Goal: Information Seeking & Learning: Learn about a topic

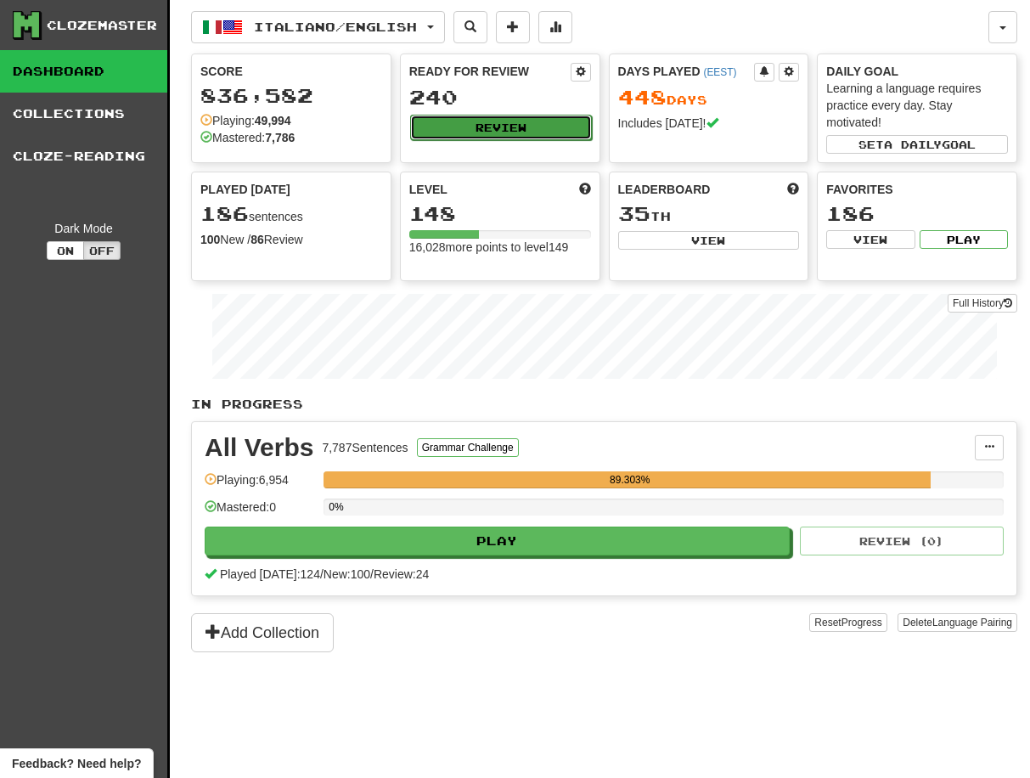
click at [482, 129] on button "Review" at bounding box center [501, 127] width 182 height 25
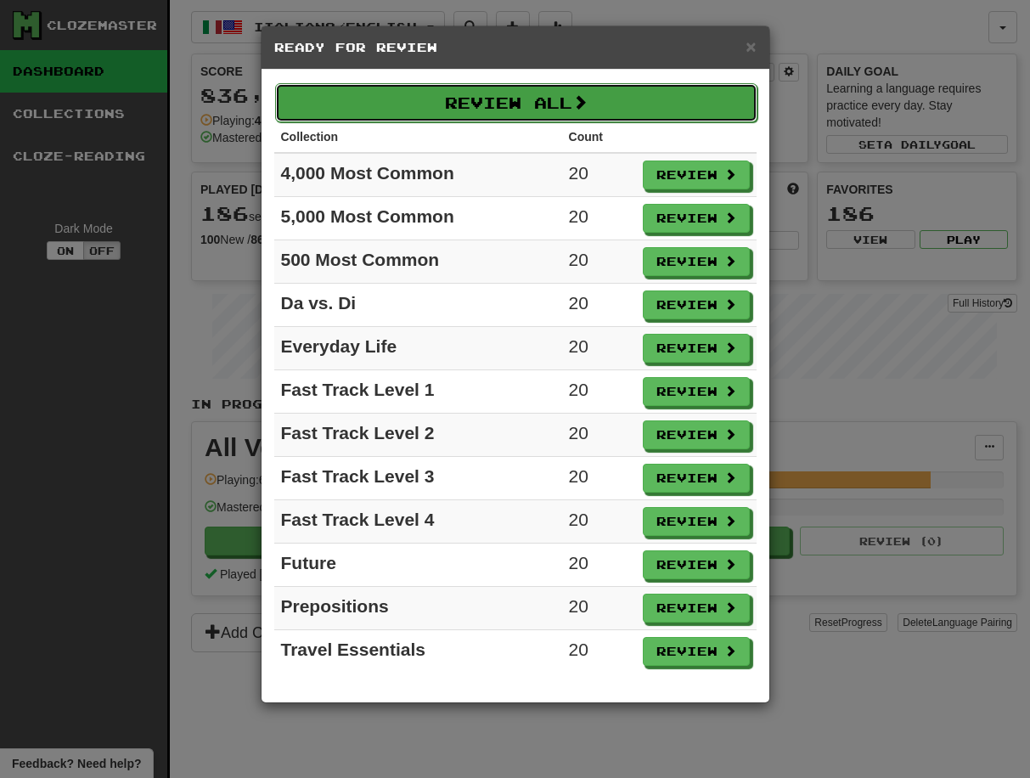
click at [523, 96] on button "Review All" at bounding box center [516, 102] width 482 height 39
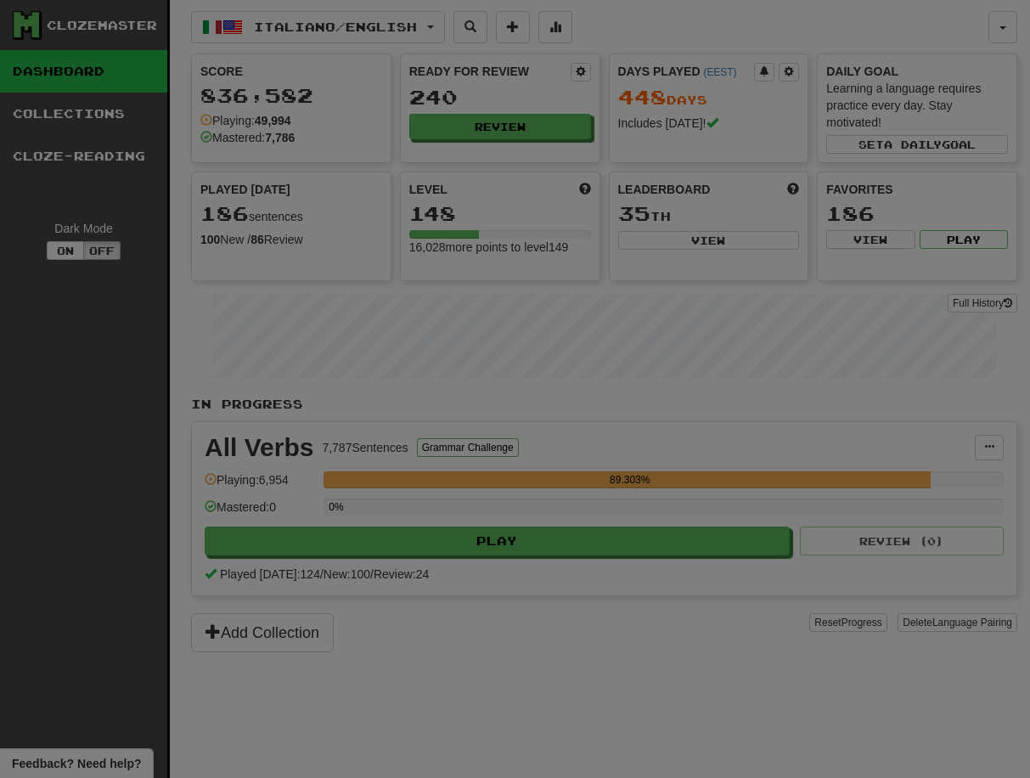
select select "**"
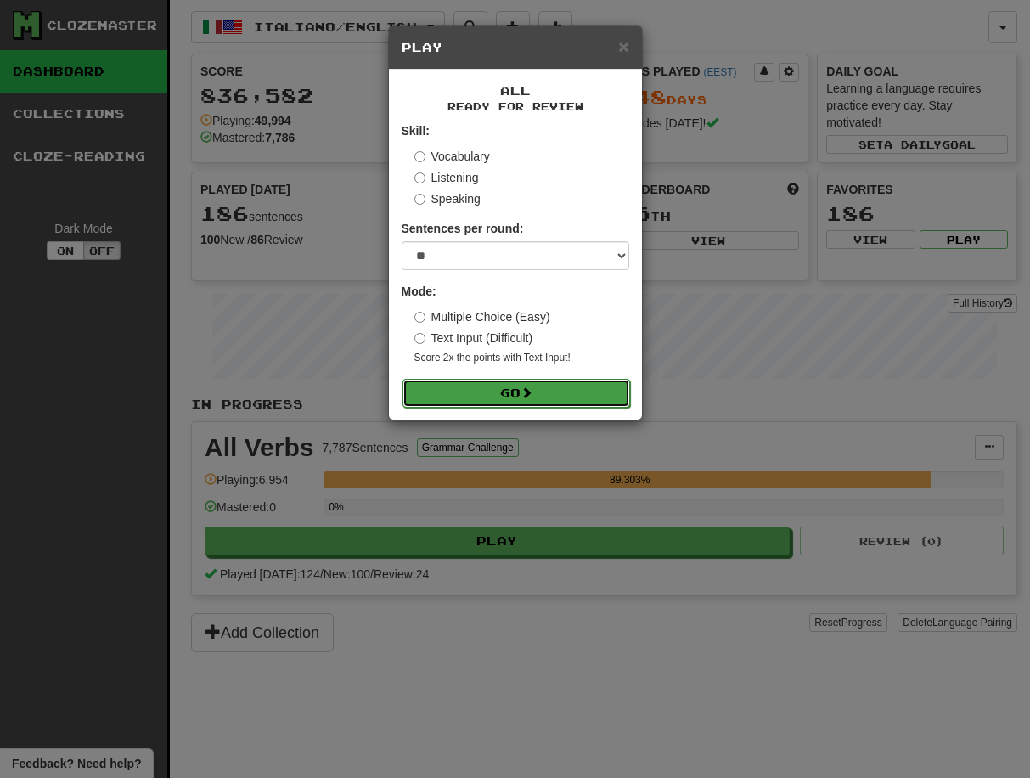
click at [522, 386] on button "Go" at bounding box center [517, 393] width 228 height 29
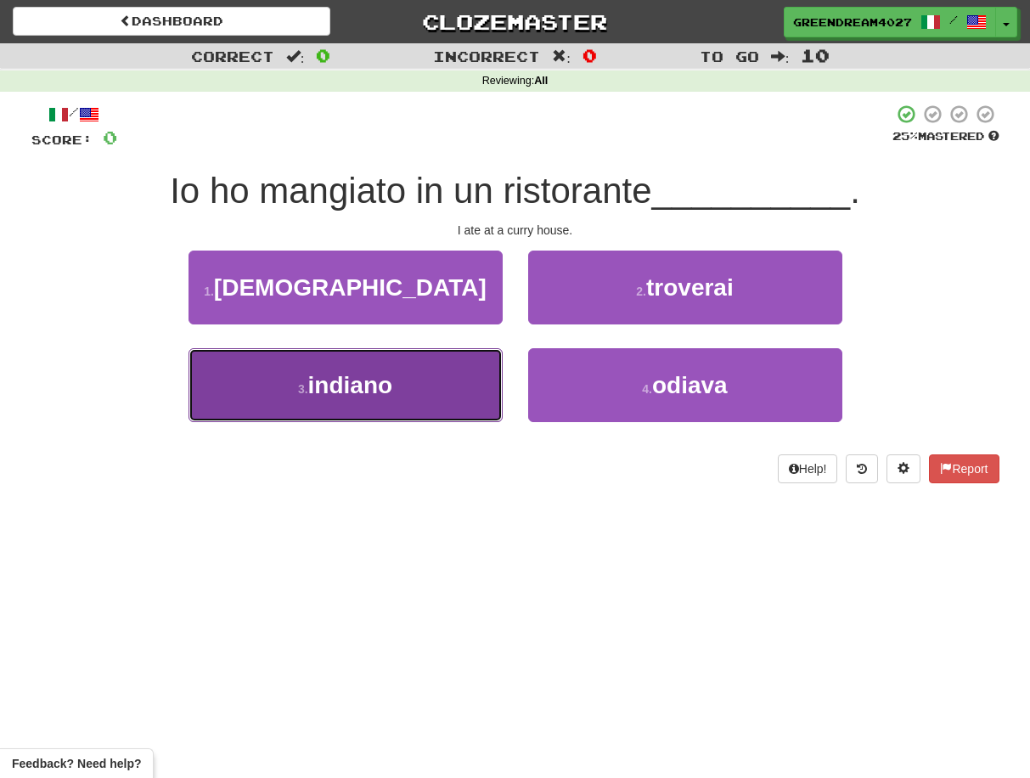
click at [458, 409] on button "3 . [DEMOGRAPHIC_DATA]" at bounding box center [346, 385] width 314 height 74
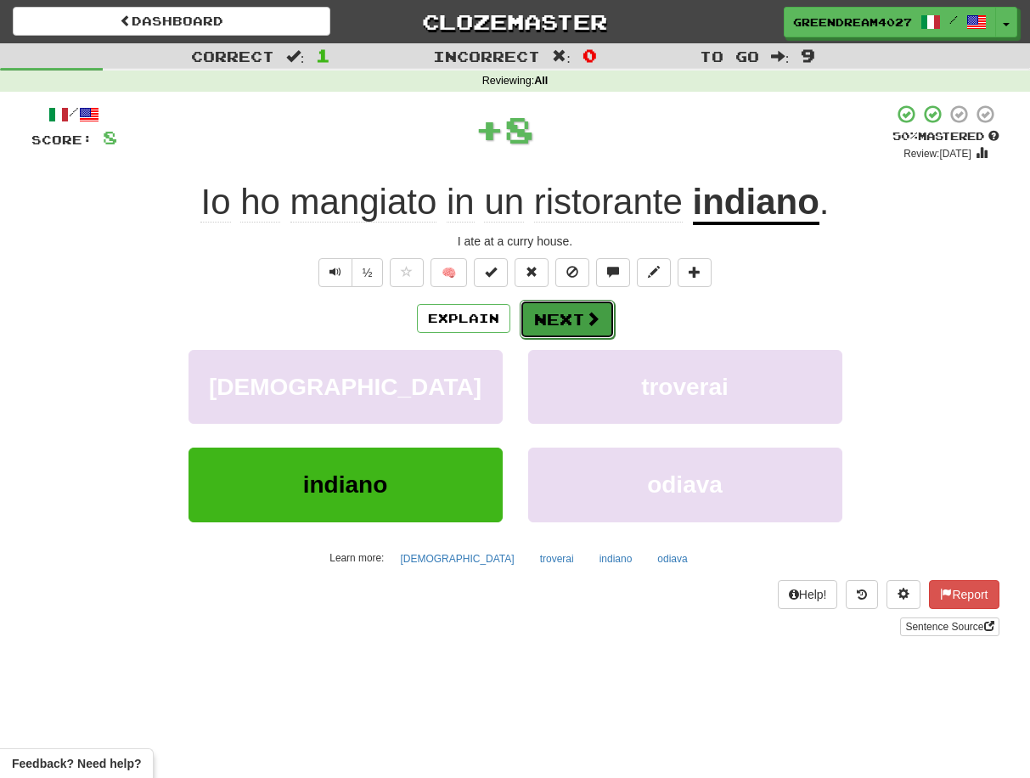
click at [555, 317] on button "Next" at bounding box center [567, 319] width 95 height 39
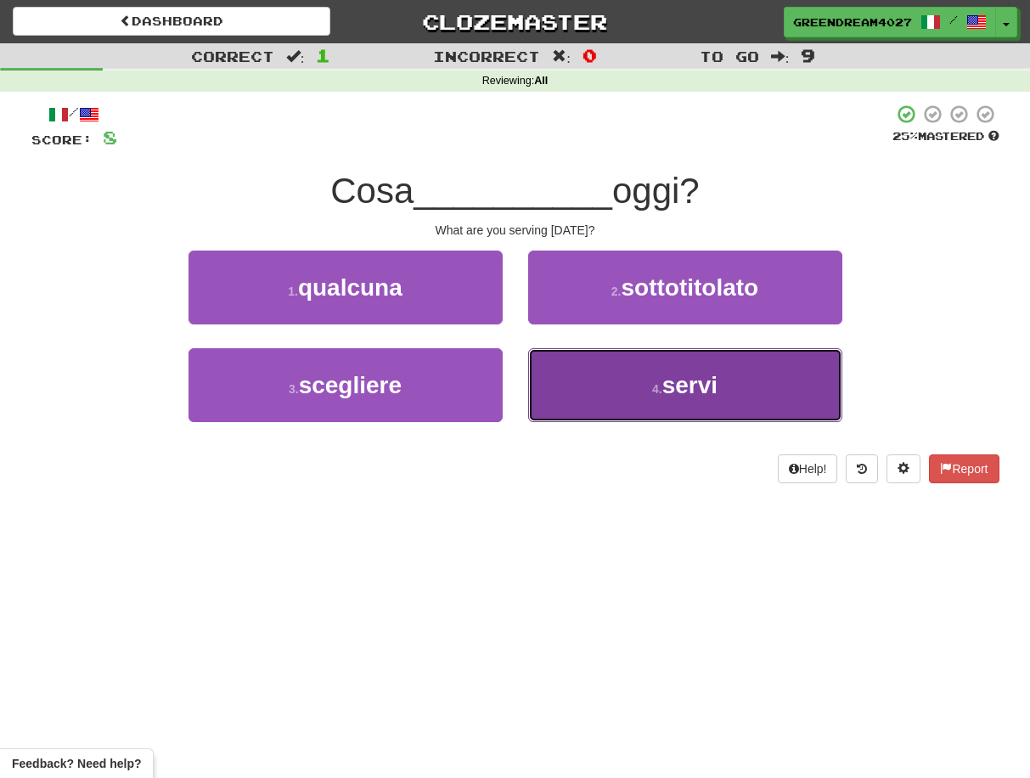
click at [577, 392] on button "4 . servi" at bounding box center [685, 385] width 314 height 74
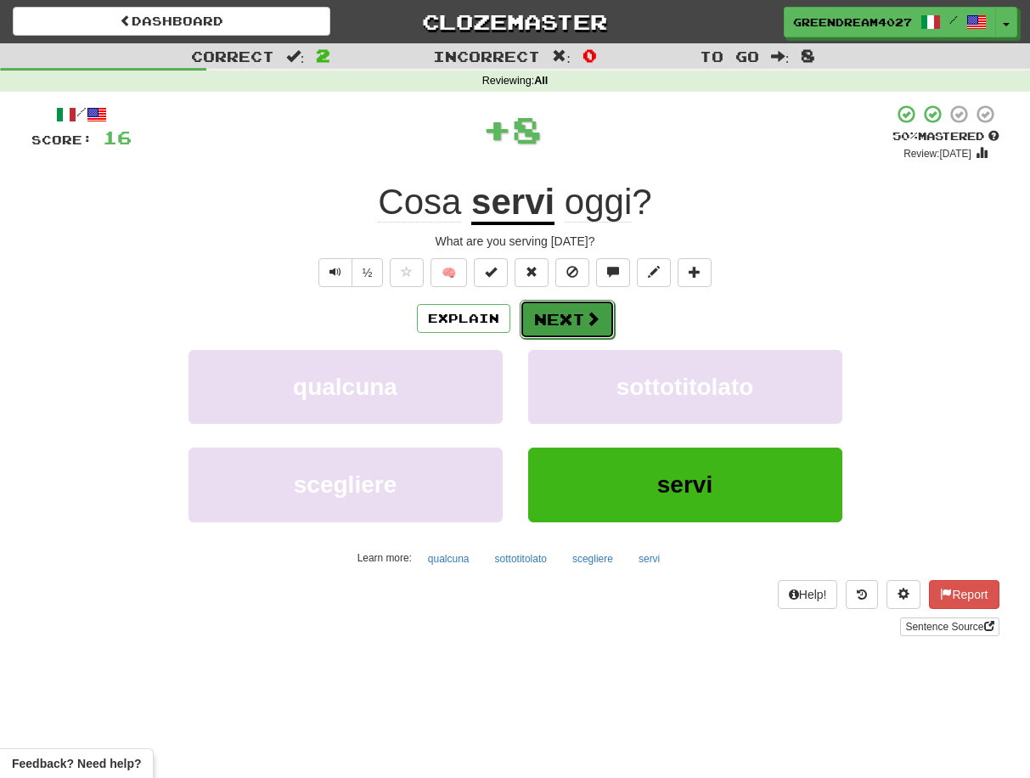
click at [550, 319] on button "Next" at bounding box center [567, 319] width 95 height 39
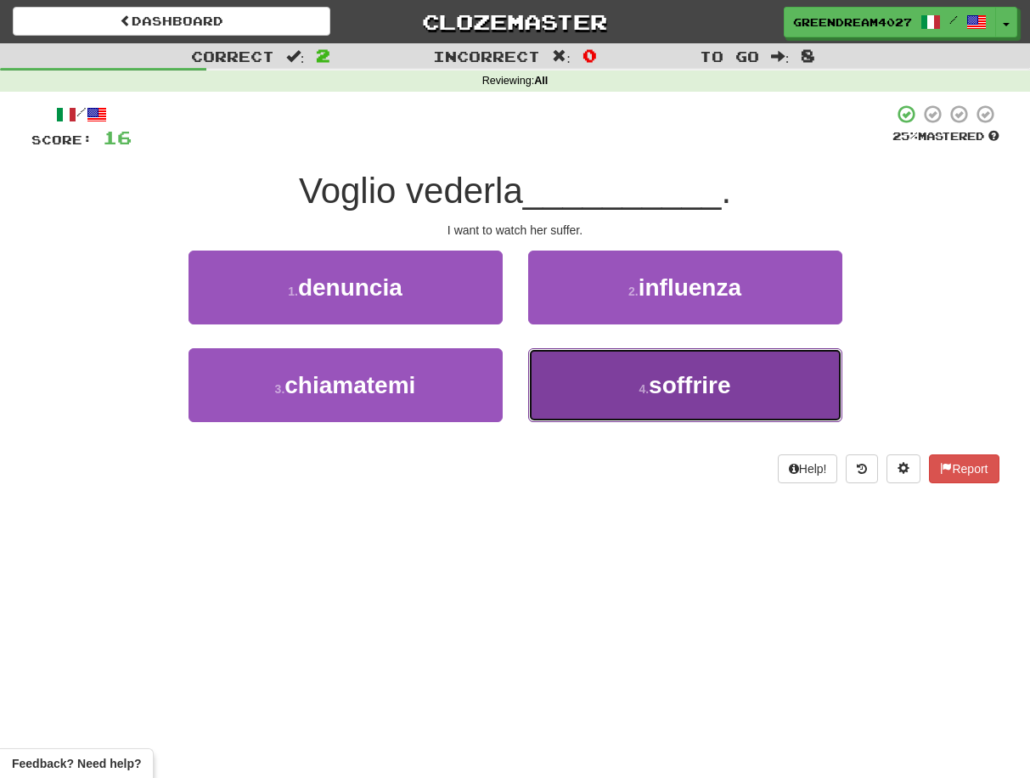
click at [571, 392] on button "4 . soffrire" at bounding box center [685, 385] width 314 height 74
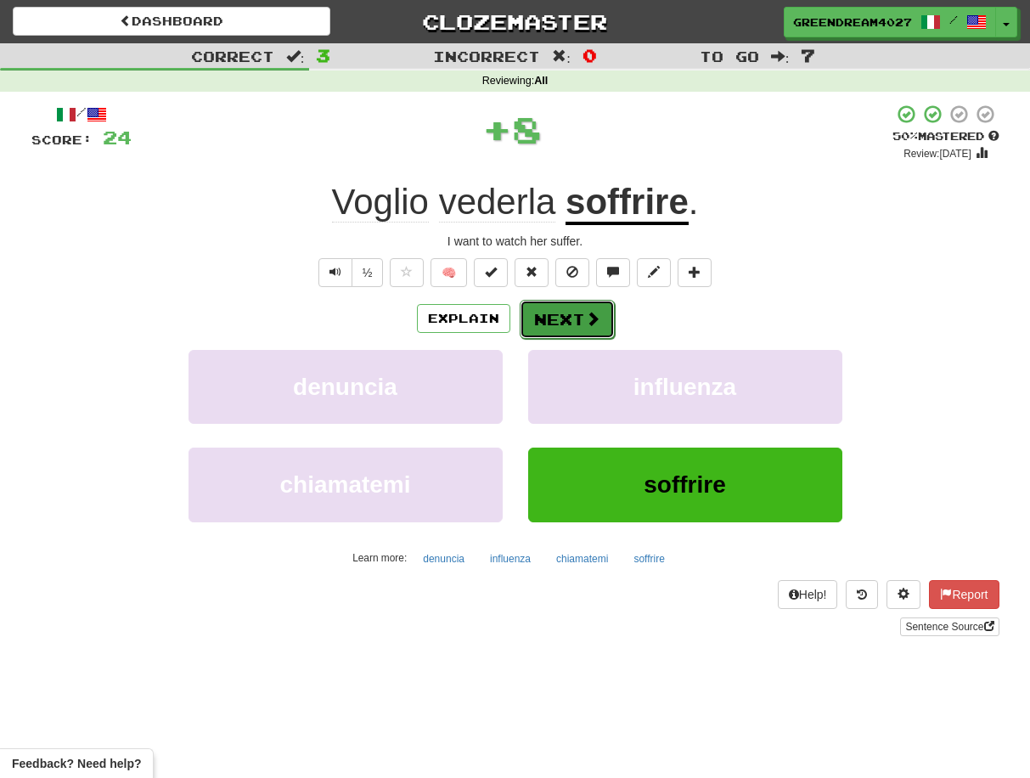
click at [549, 318] on button "Next" at bounding box center [567, 319] width 95 height 39
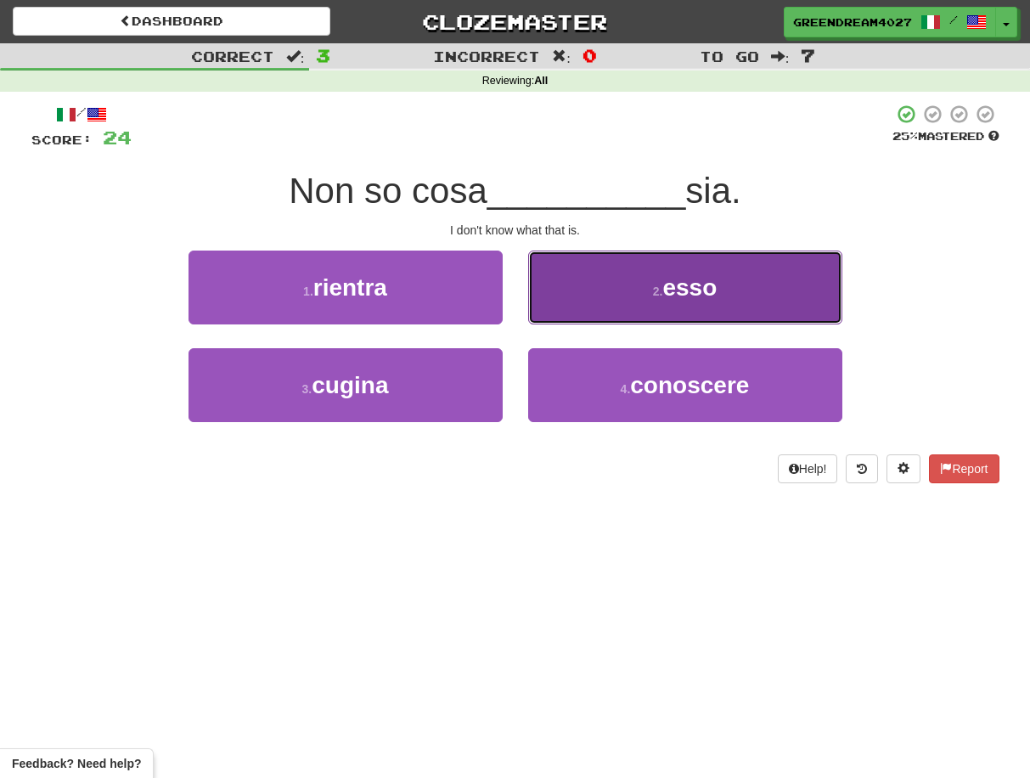
click at [610, 286] on button "2 . esso" at bounding box center [685, 288] width 314 height 74
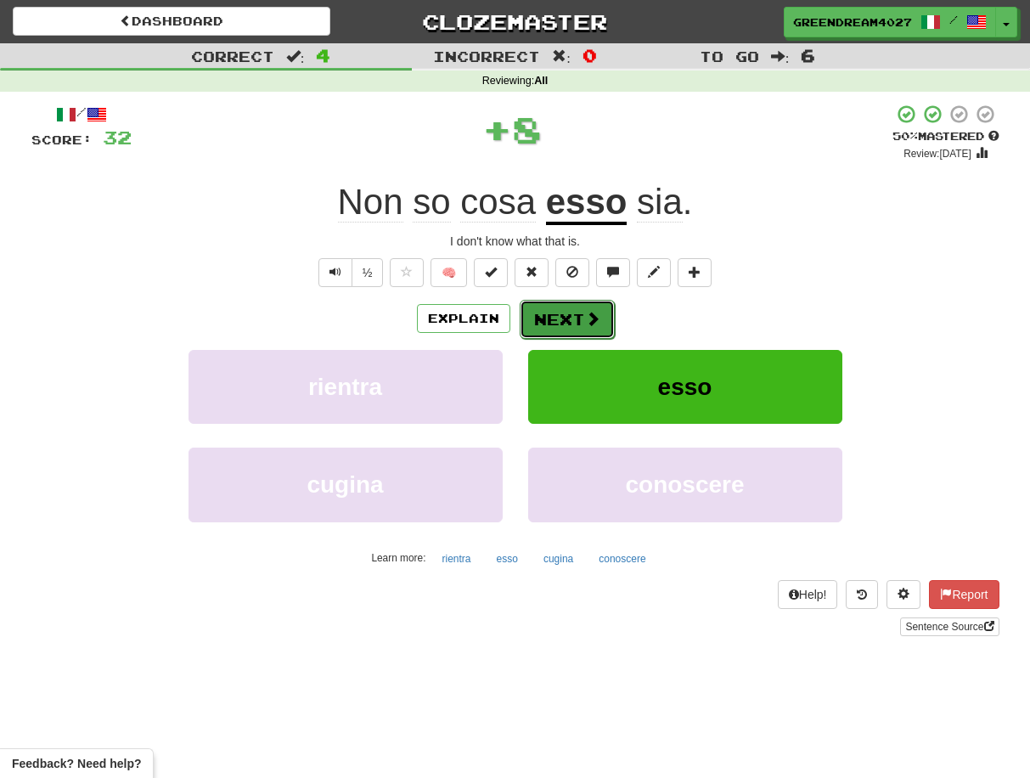
click at [555, 319] on button "Next" at bounding box center [567, 319] width 95 height 39
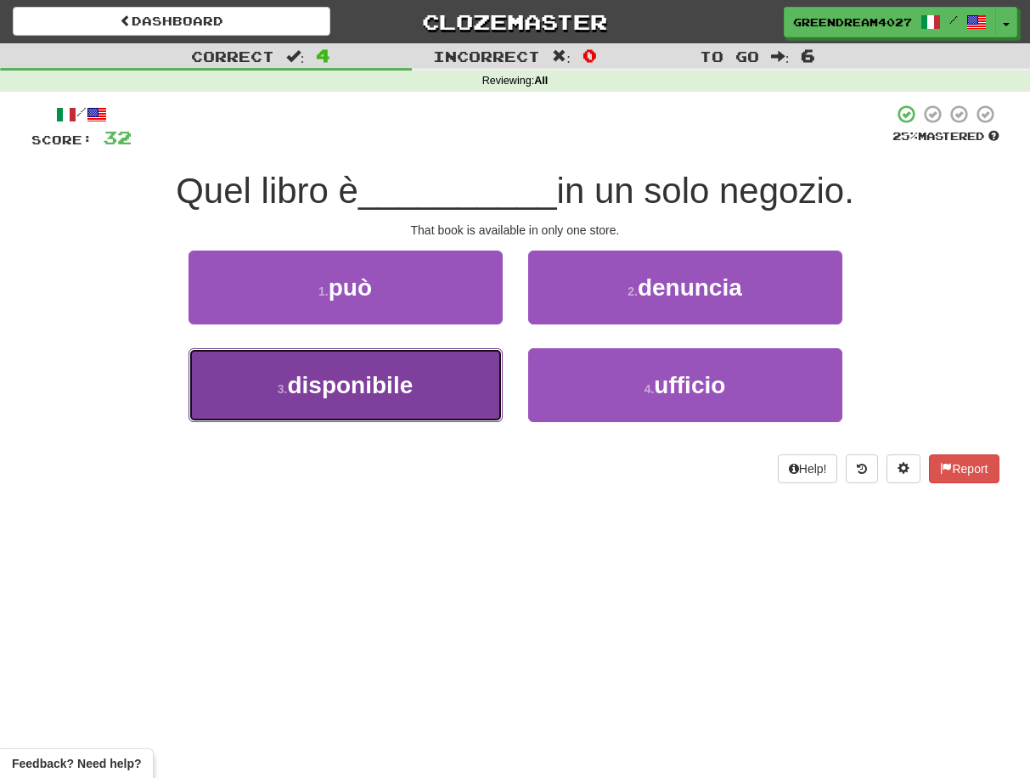
click at [462, 394] on button "3 . disponibile" at bounding box center [346, 385] width 314 height 74
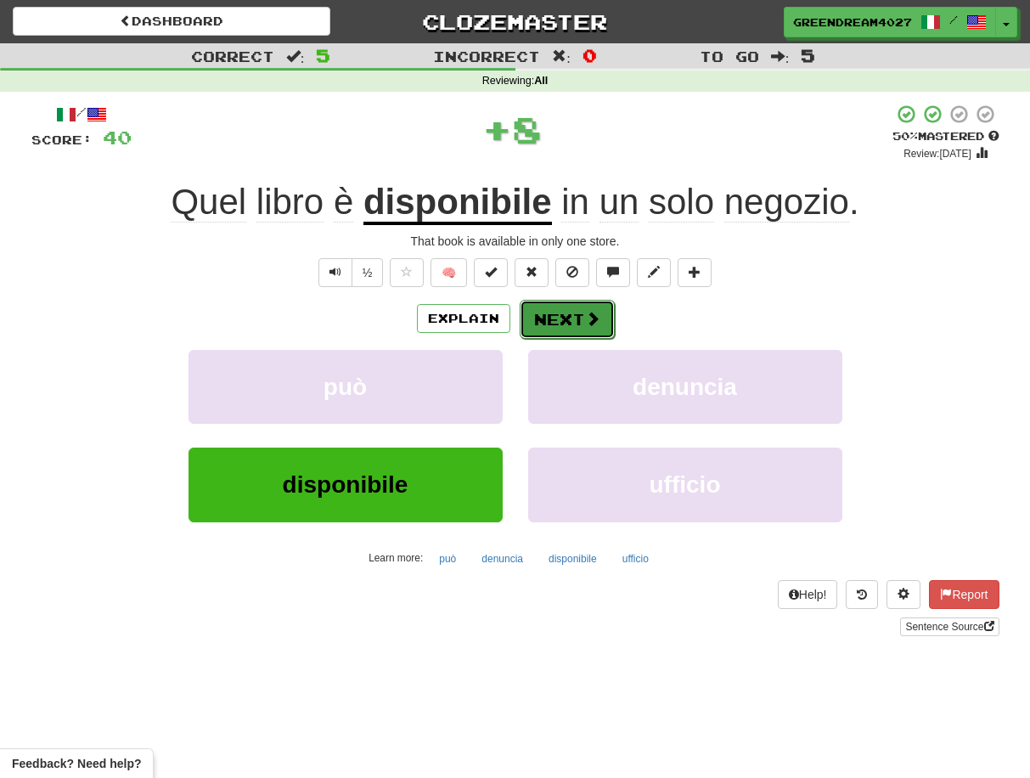
click at [568, 319] on button "Next" at bounding box center [567, 319] width 95 height 39
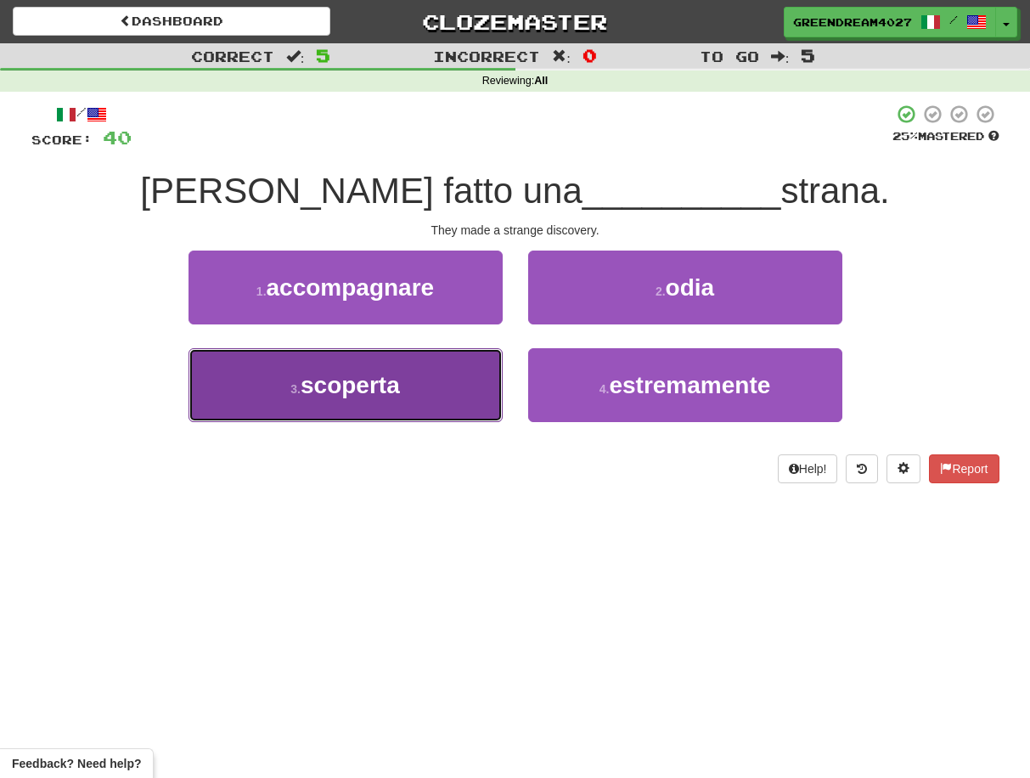
click at [452, 391] on button "3 . scoperta" at bounding box center [346, 385] width 314 height 74
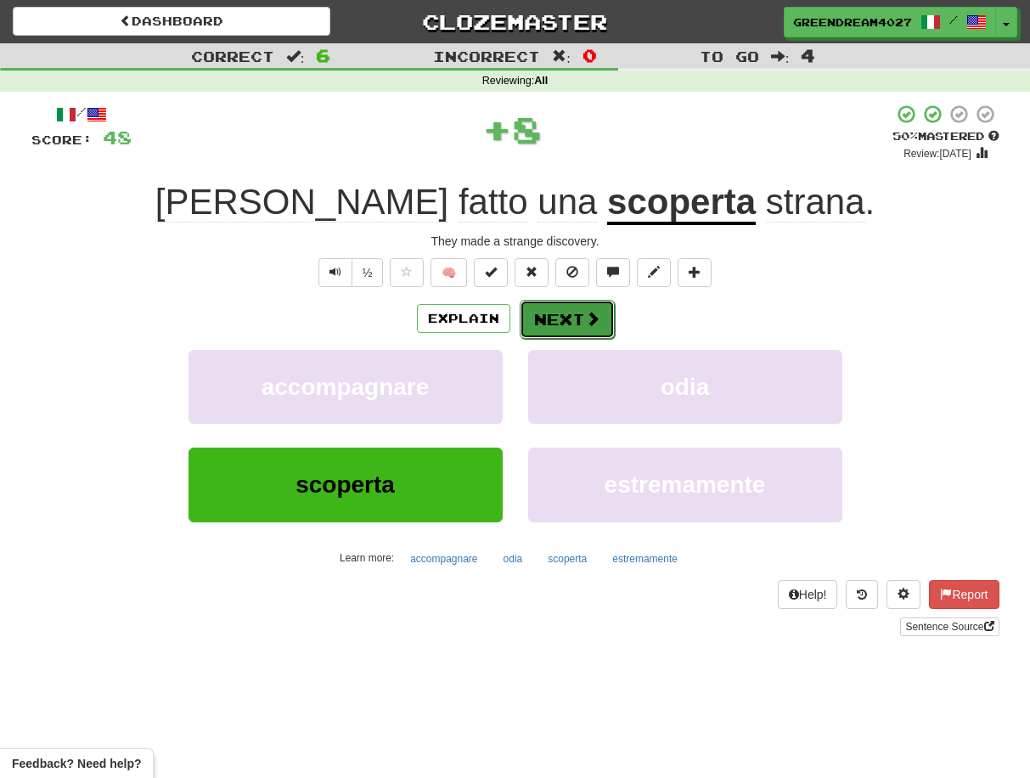
click at [558, 319] on button "Next" at bounding box center [567, 319] width 95 height 39
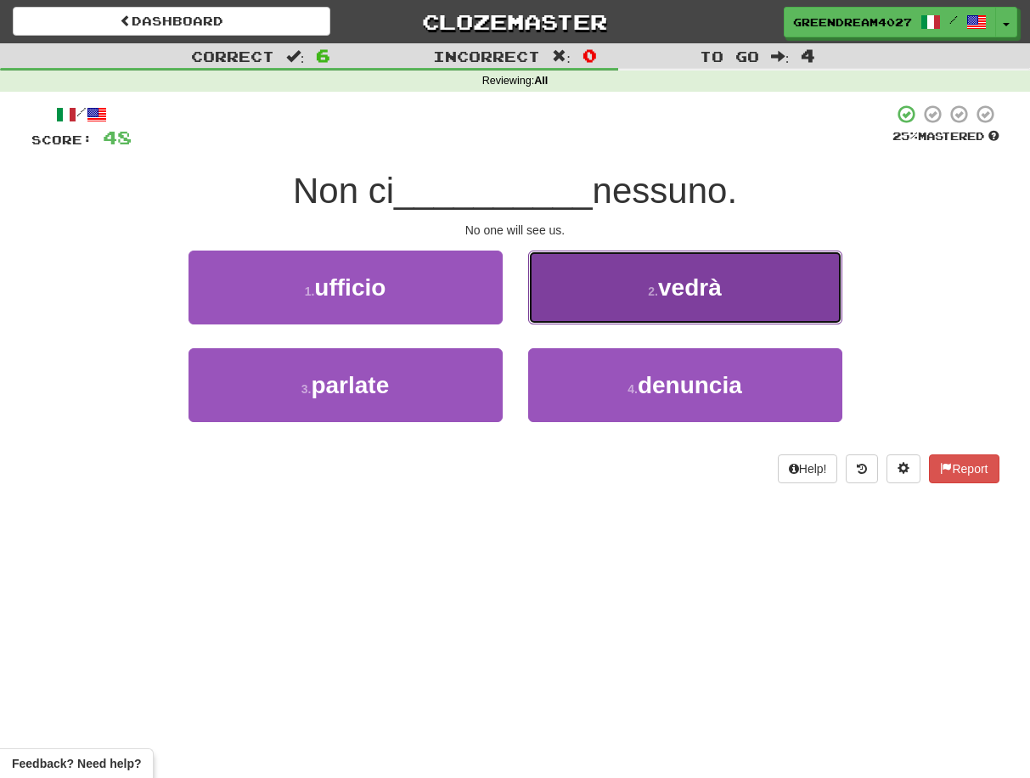
click at [584, 308] on button "2 . [GEOGRAPHIC_DATA]" at bounding box center [685, 288] width 314 height 74
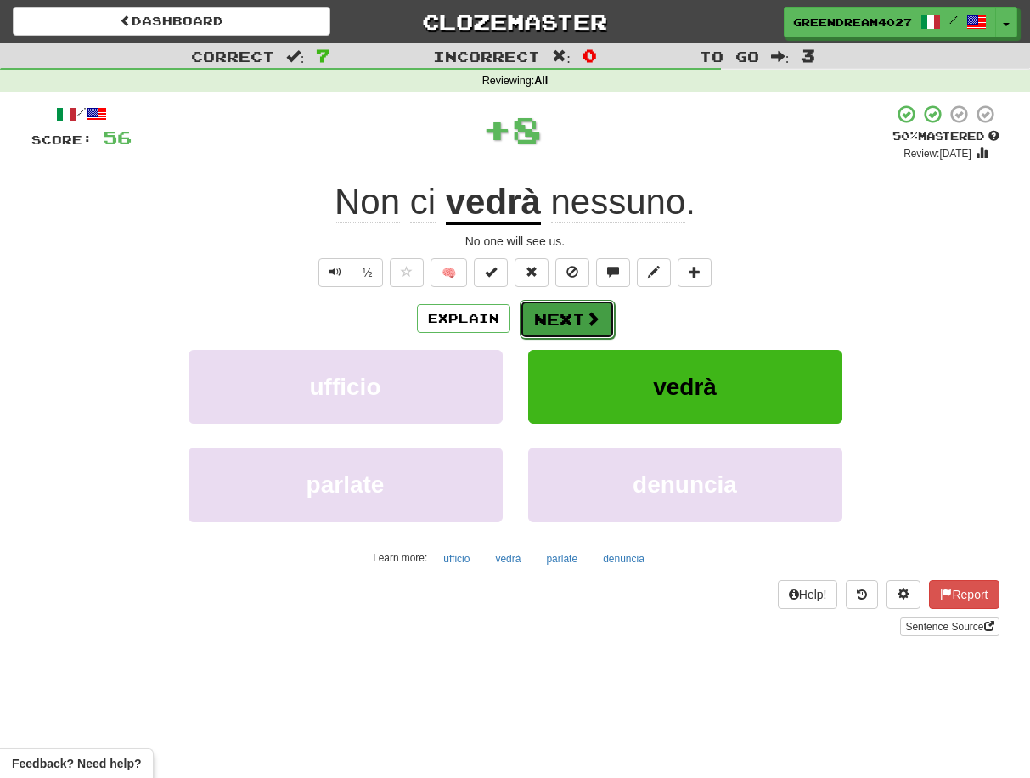
click at [558, 318] on button "Next" at bounding box center [567, 319] width 95 height 39
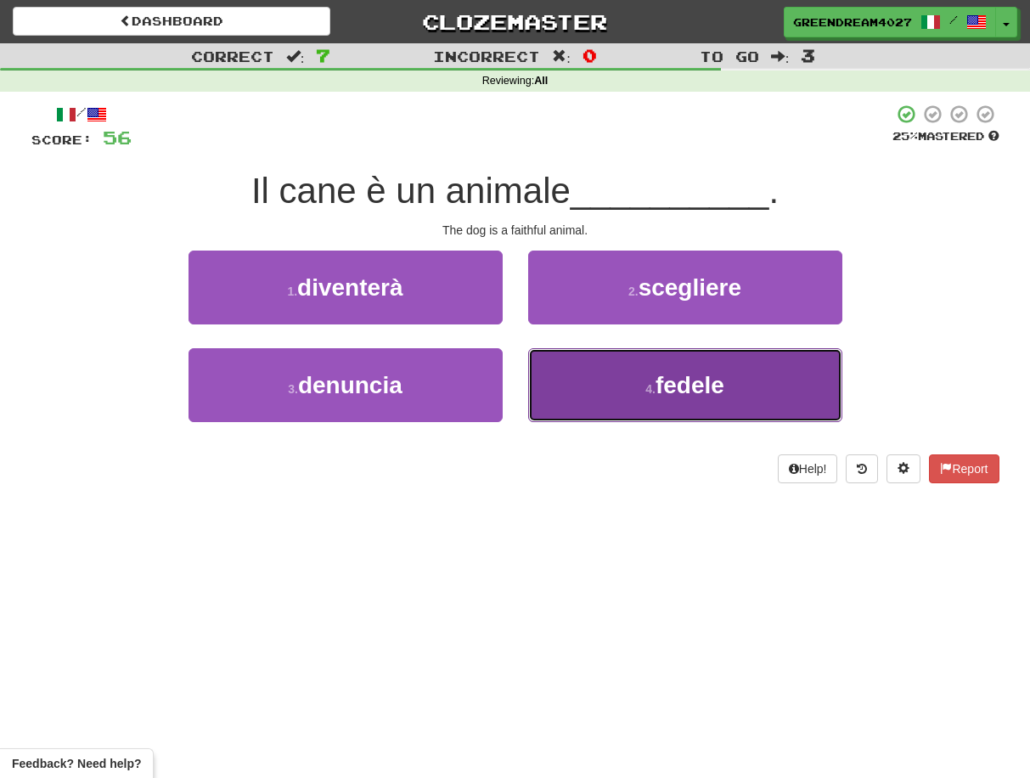
click at [571, 392] on button "4 . fedele" at bounding box center [685, 385] width 314 height 74
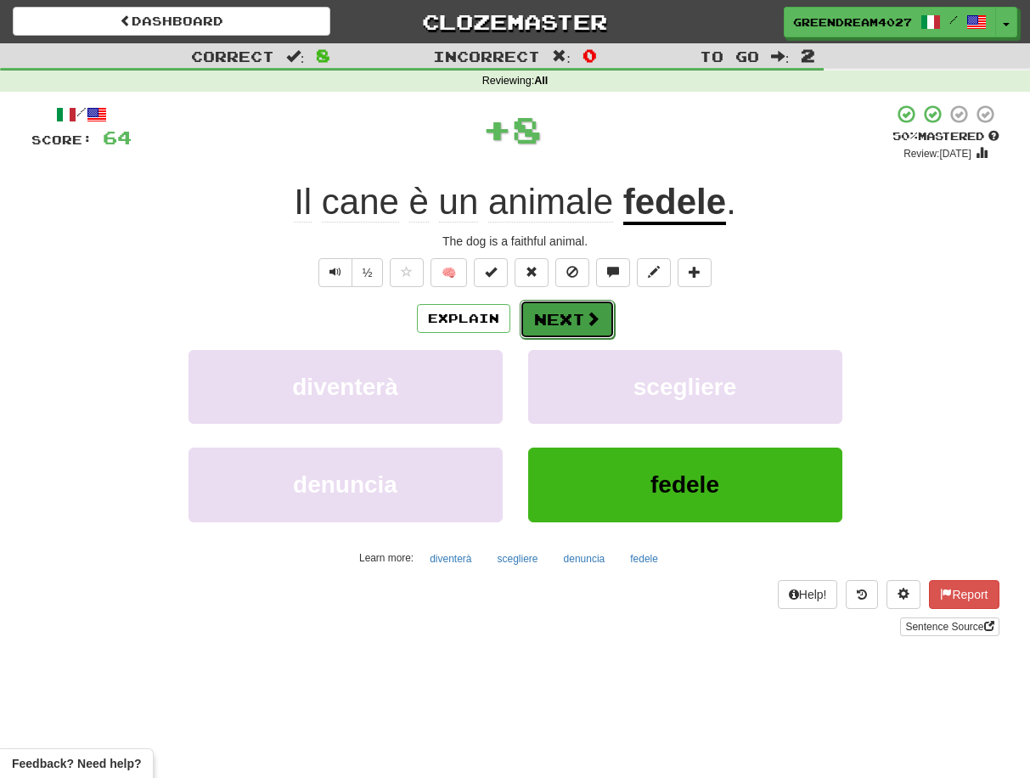
click at [556, 319] on button "Next" at bounding box center [567, 319] width 95 height 39
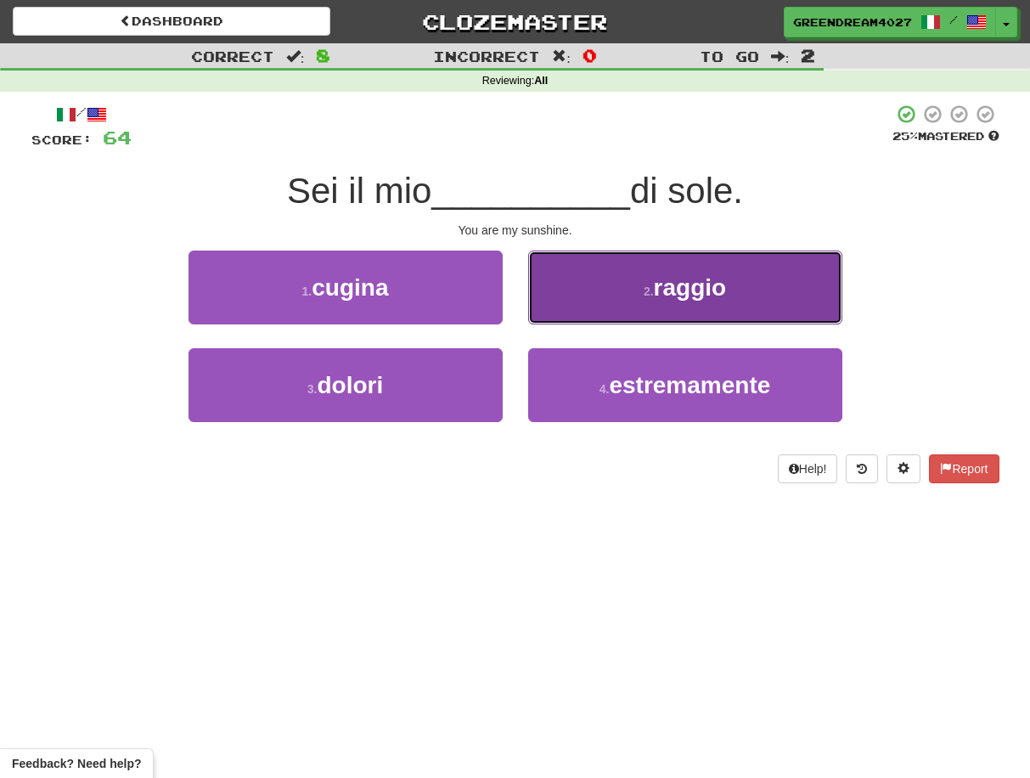
click at [655, 296] on span "raggio" at bounding box center [690, 287] width 73 height 26
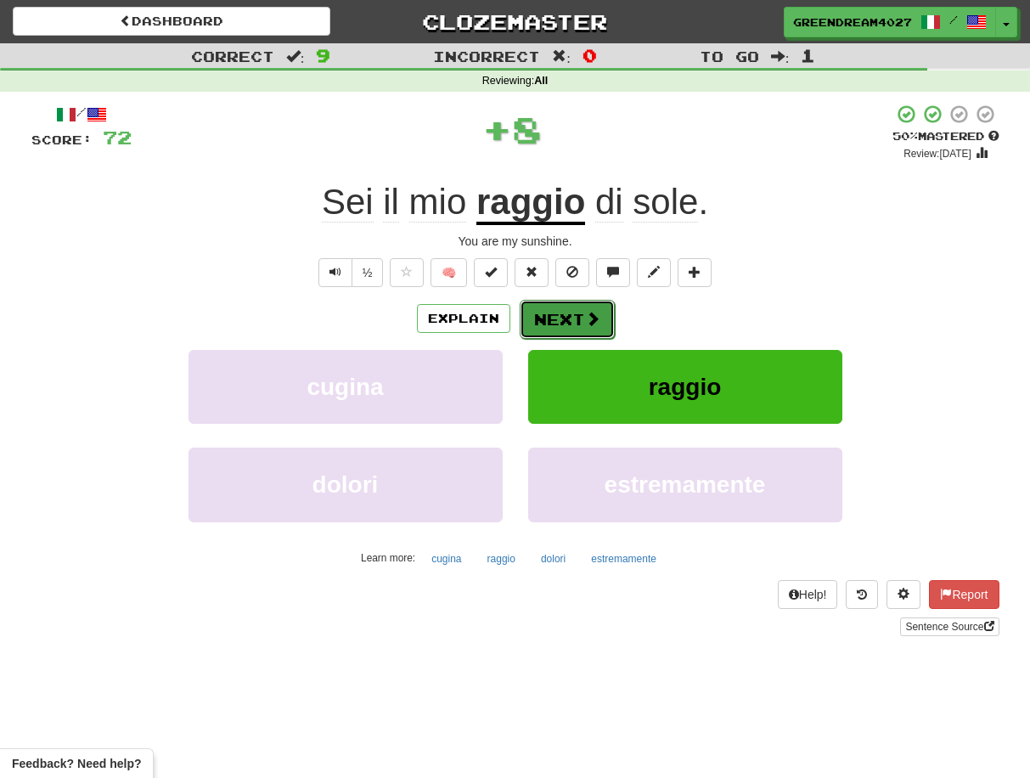
click at [576, 319] on button "Next" at bounding box center [567, 319] width 95 height 39
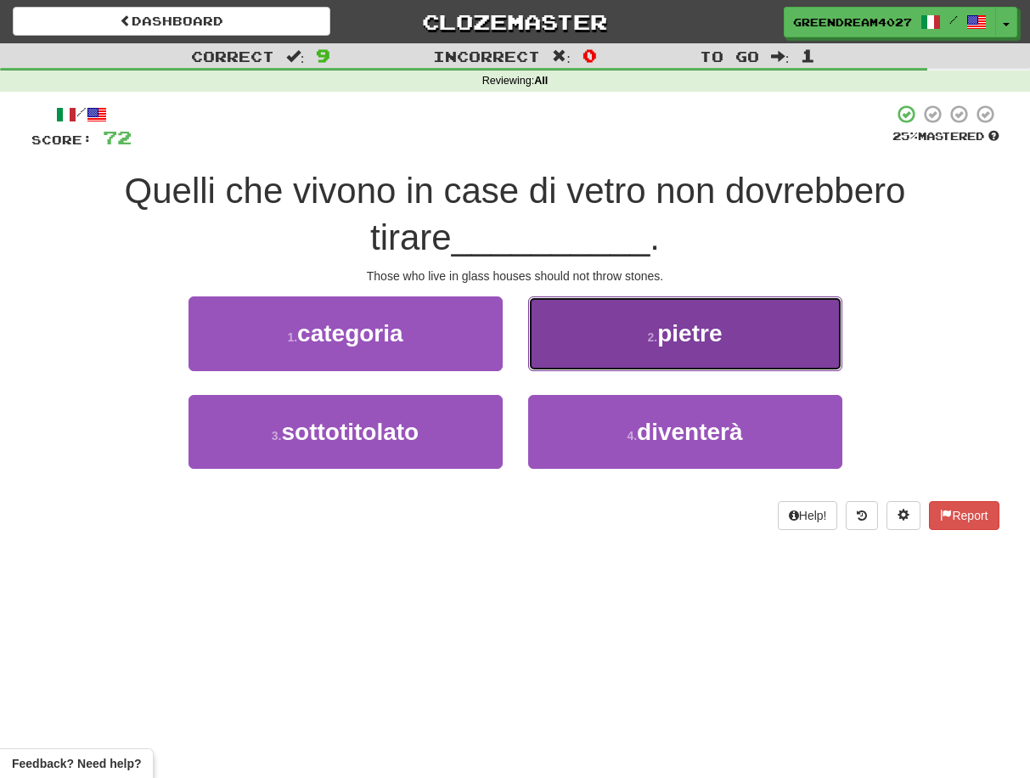
click at [642, 341] on button "2 . pietre" at bounding box center [685, 333] width 314 height 74
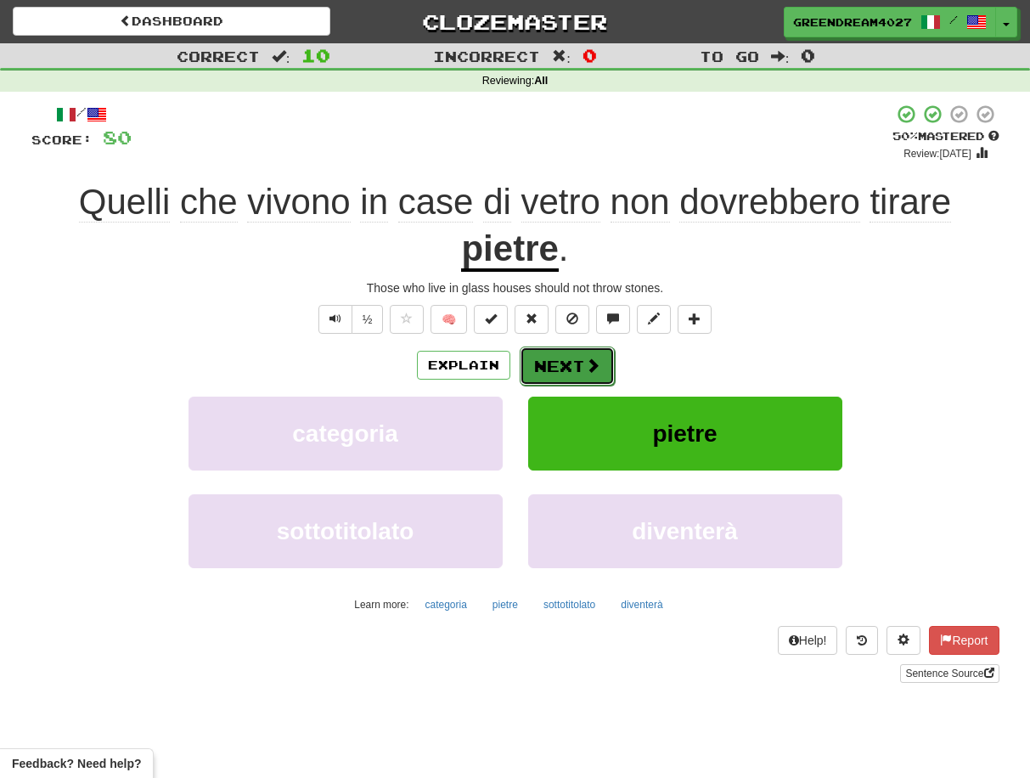
click at [567, 364] on button "Next" at bounding box center [567, 366] width 95 height 39
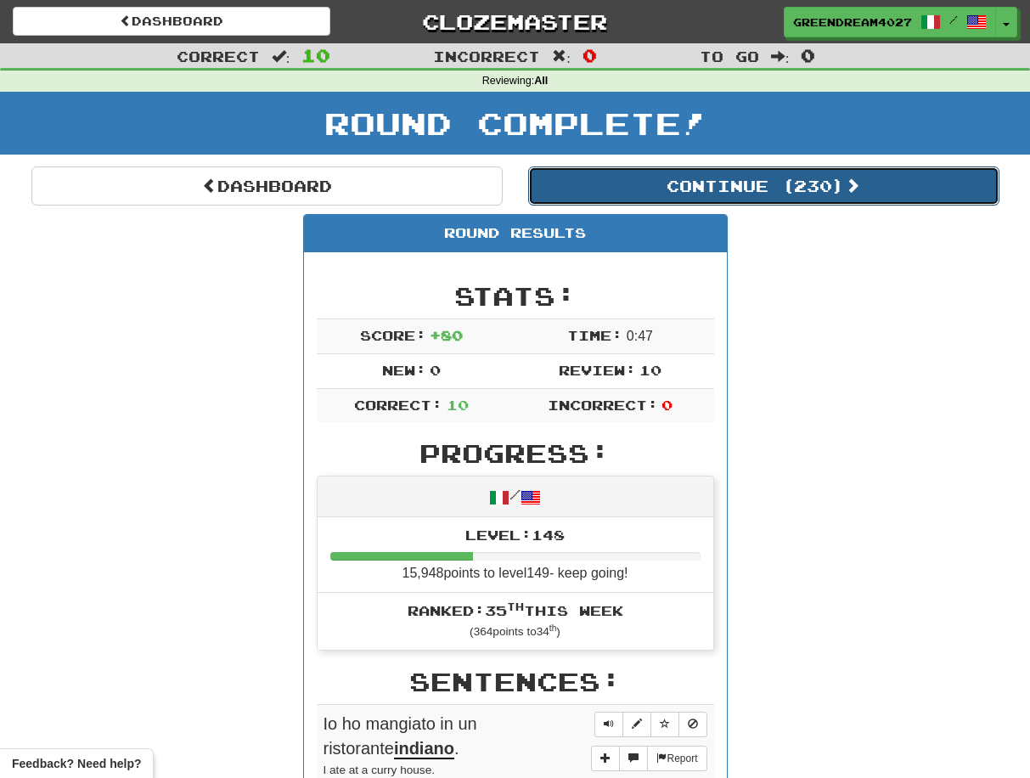
click at [761, 186] on button "Continue ( 230 )" at bounding box center [763, 185] width 471 height 39
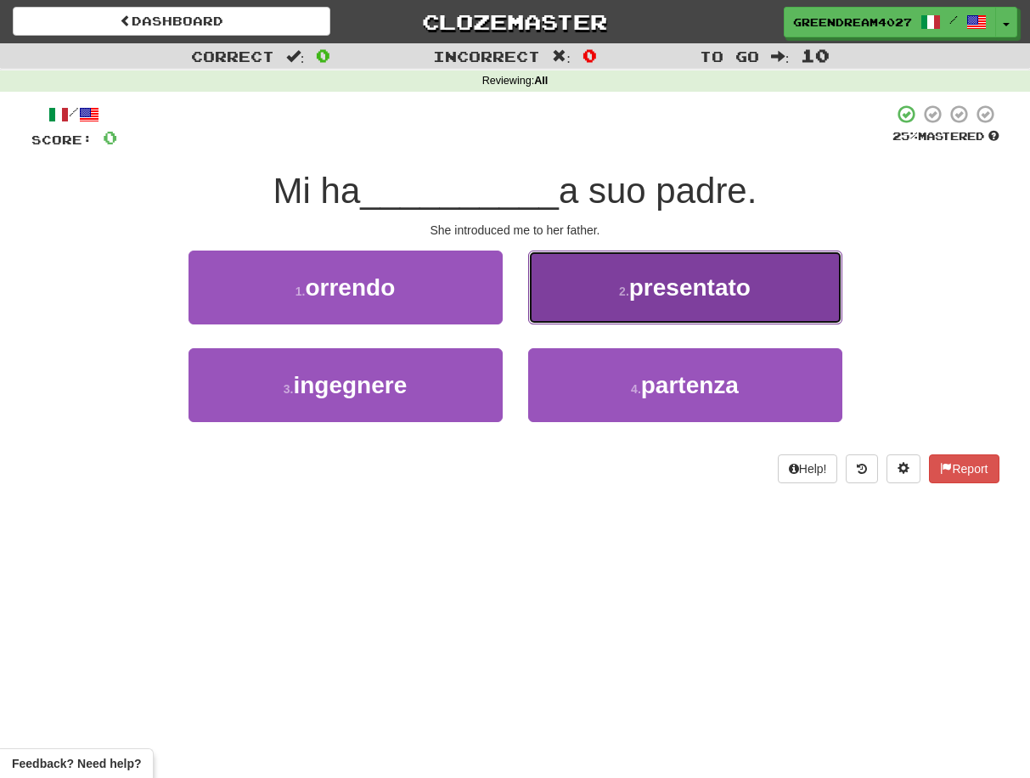
click at [593, 282] on button "2 . presentato" at bounding box center [685, 288] width 314 height 74
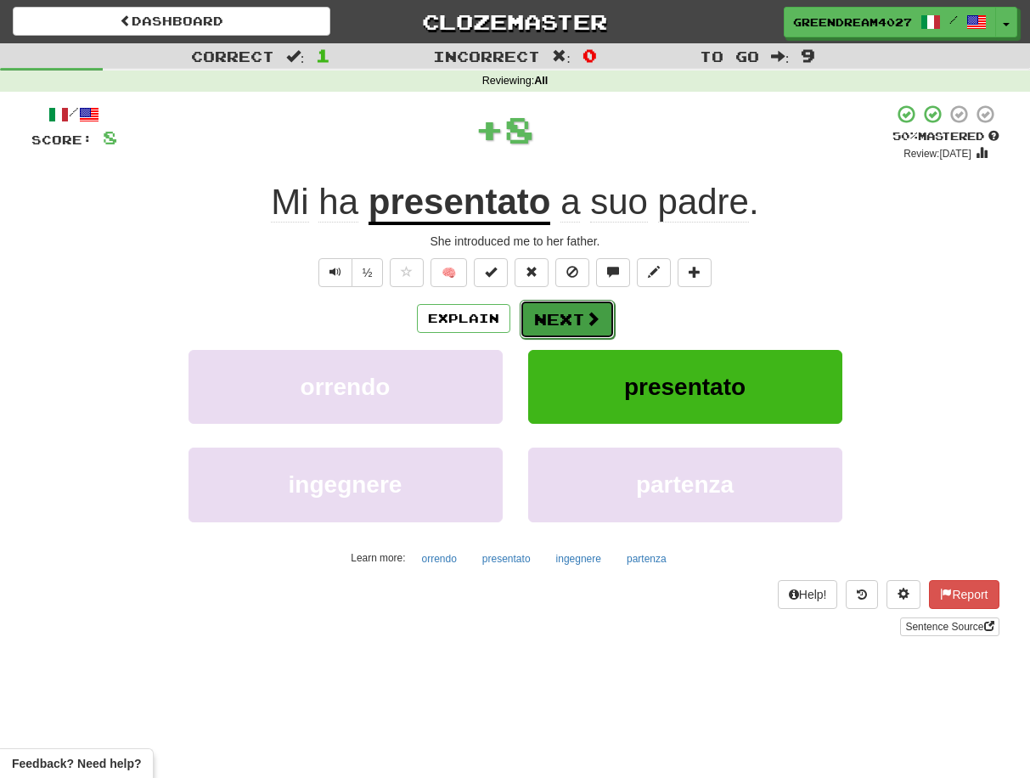
click at [562, 315] on button "Next" at bounding box center [567, 319] width 95 height 39
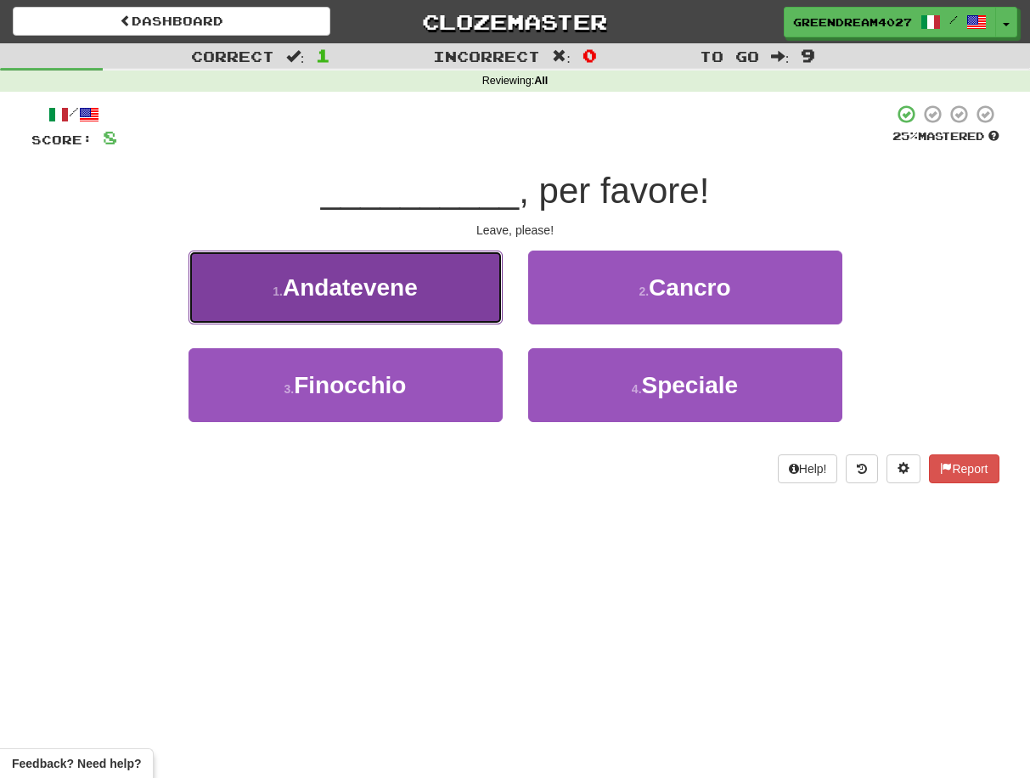
click at [433, 296] on button "1 . Andatevene" at bounding box center [346, 288] width 314 height 74
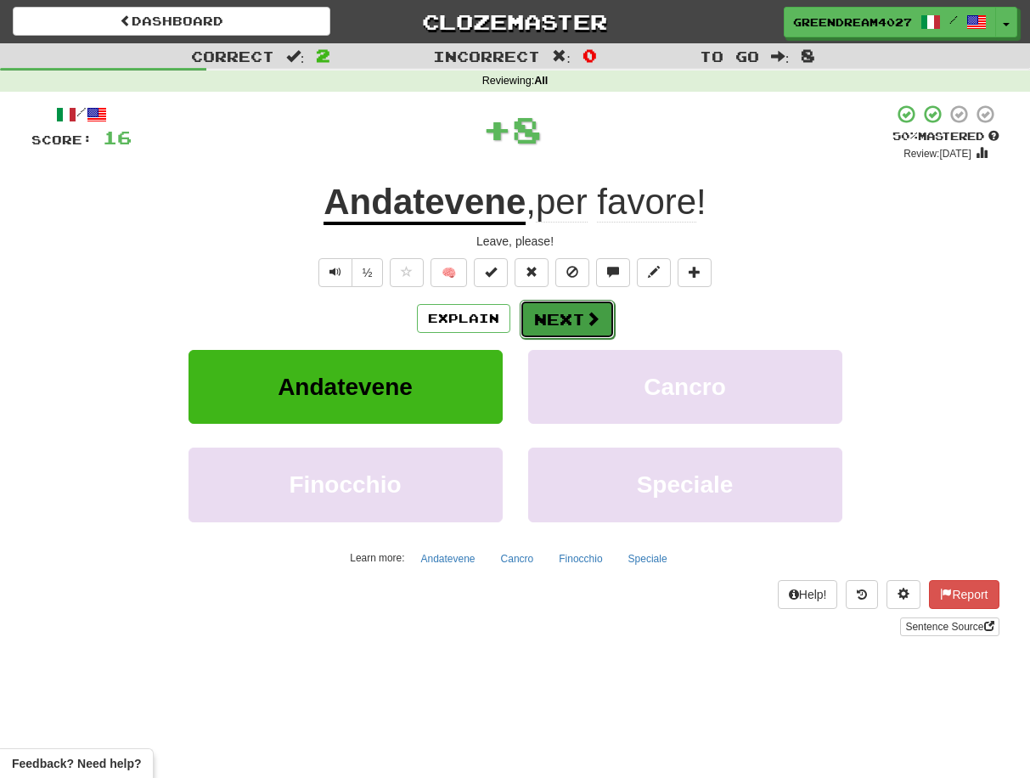
click at [566, 319] on button "Next" at bounding box center [567, 319] width 95 height 39
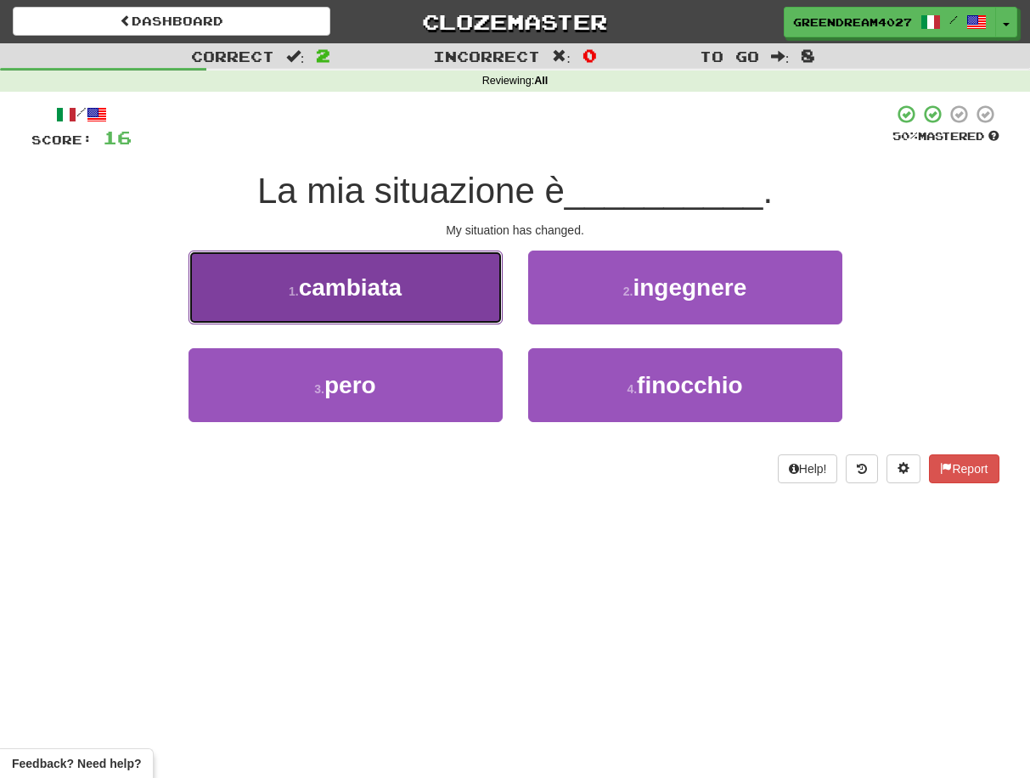
click at [423, 301] on button "1 . cambiata" at bounding box center [346, 288] width 314 height 74
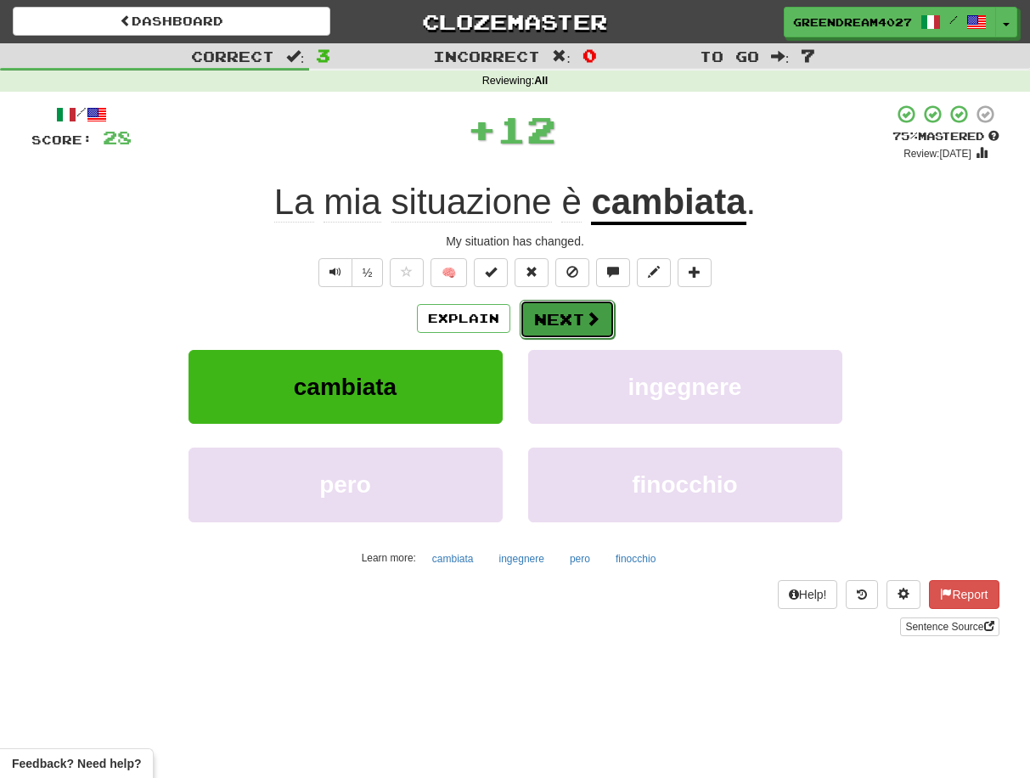
click at [566, 314] on button "Next" at bounding box center [567, 319] width 95 height 39
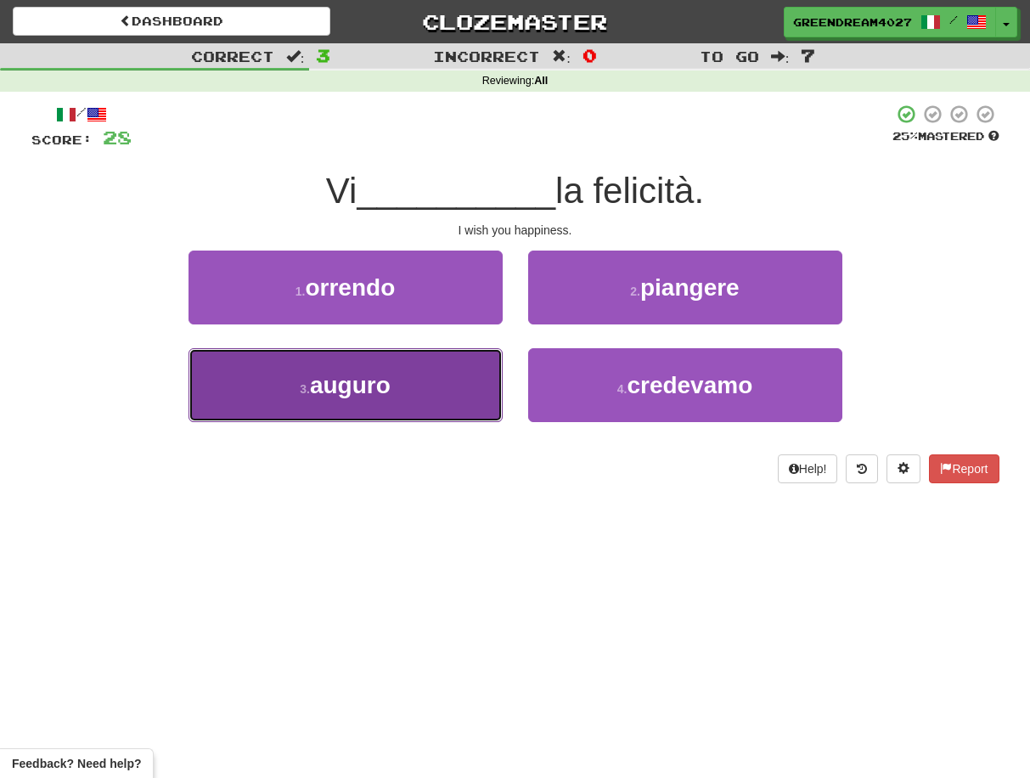
click at [439, 398] on button "3 . auguro" at bounding box center [346, 385] width 314 height 74
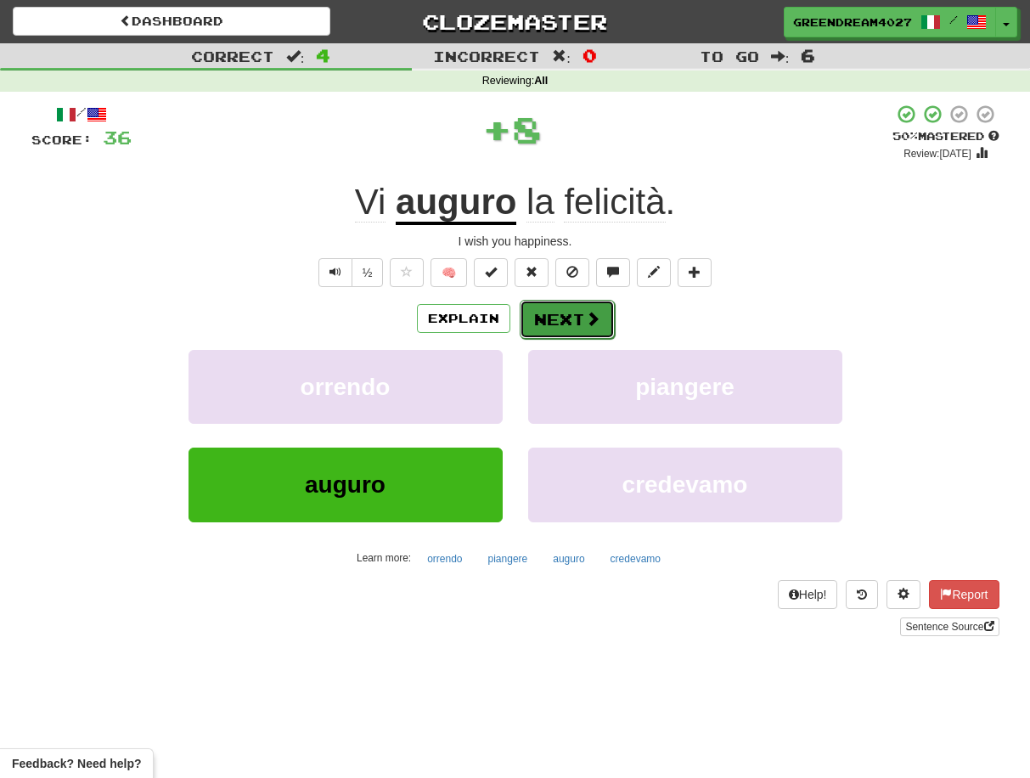
click at [551, 319] on button "Next" at bounding box center [567, 319] width 95 height 39
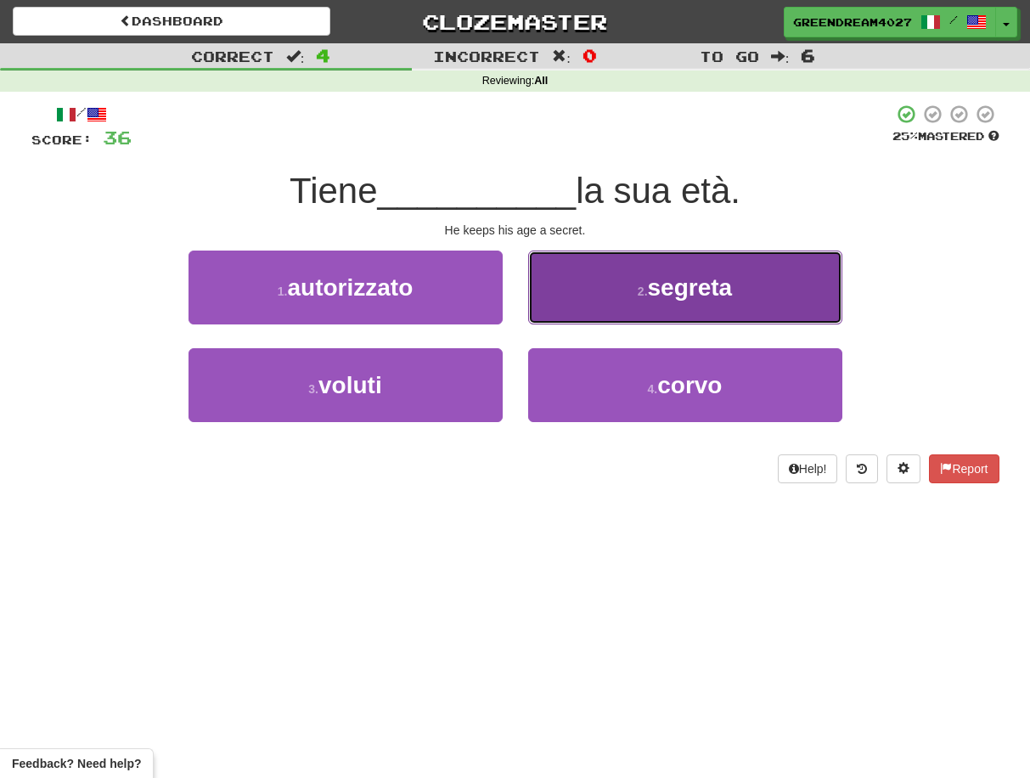
click at [608, 307] on button "2 . [GEOGRAPHIC_DATA]" at bounding box center [685, 288] width 314 height 74
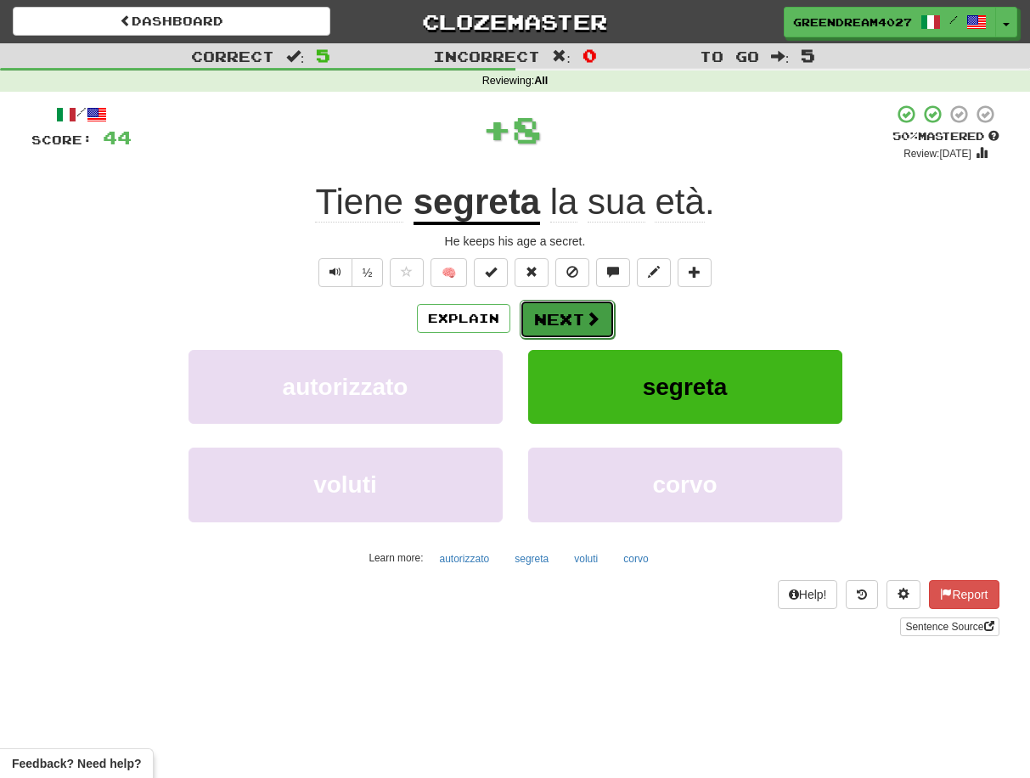
click at [550, 320] on button "Next" at bounding box center [567, 319] width 95 height 39
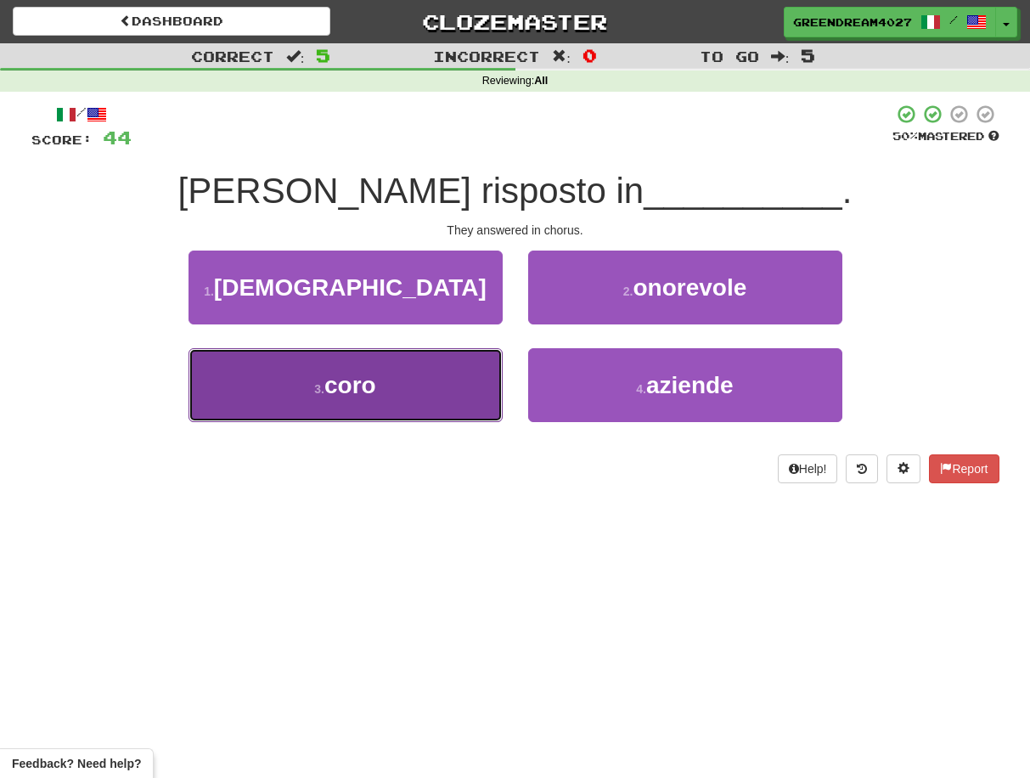
click at [460, 385] on button "3 . coro" at bounding box center [346, 385] width 314 height 74
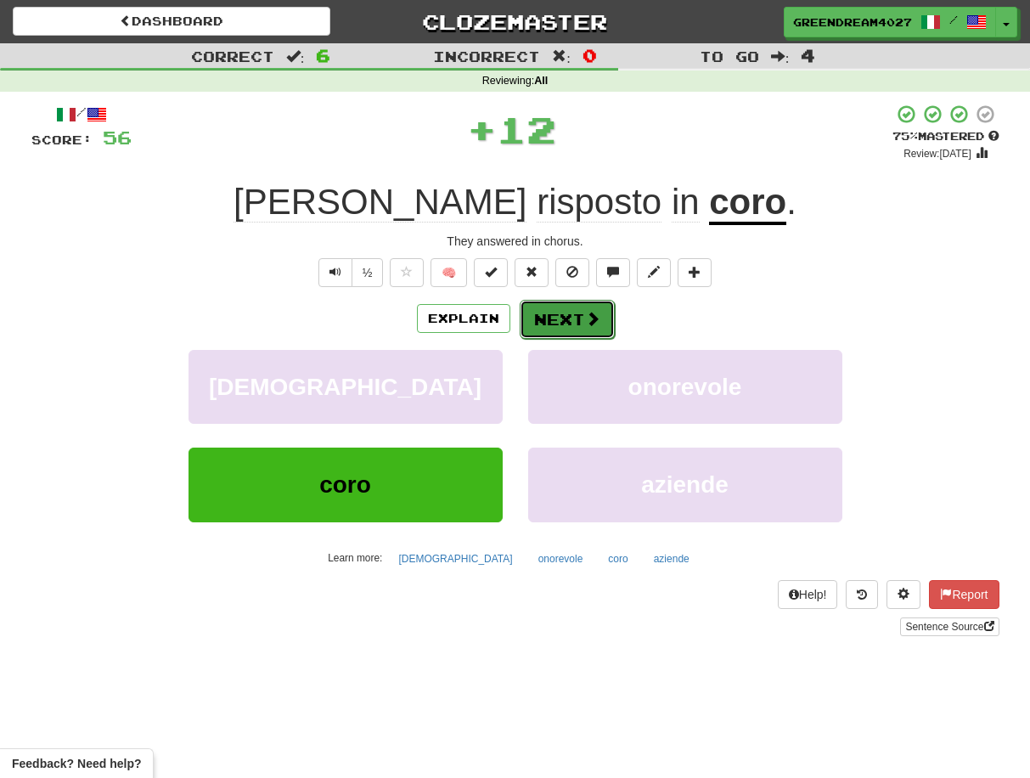
click at [555, 319] on button "Next" at bounding box center [567, 319] width 95 height 39
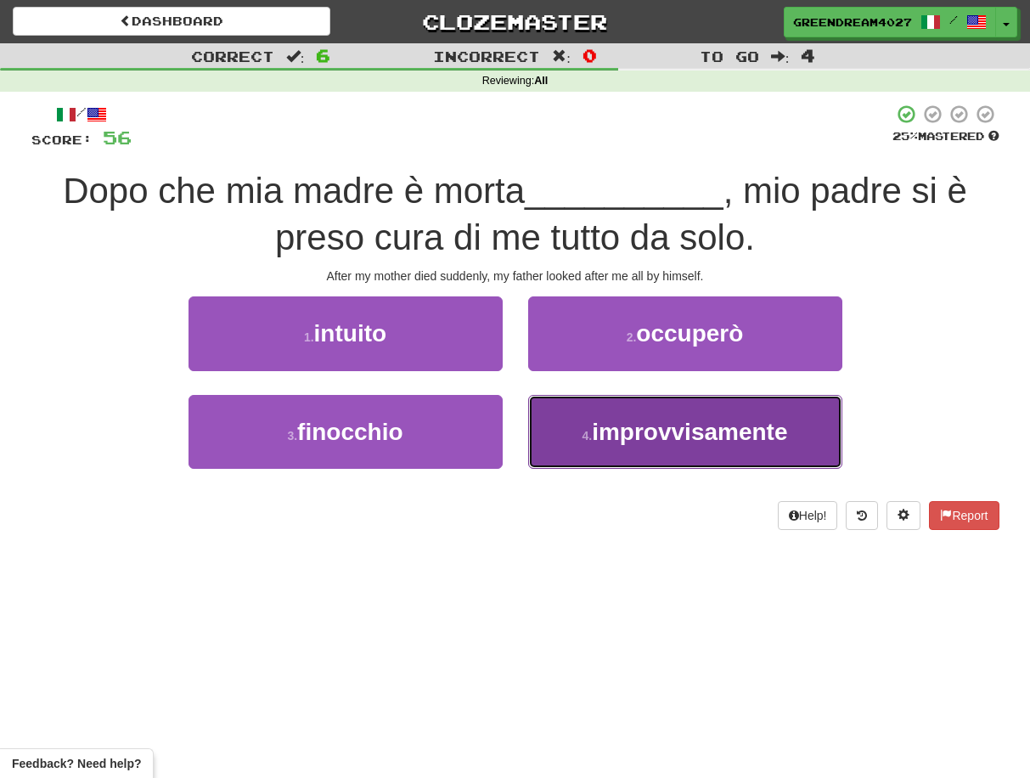
click at [607, 446] on button "4 . improvvisamente" at bounding box center [685, 432] width 314 height 74
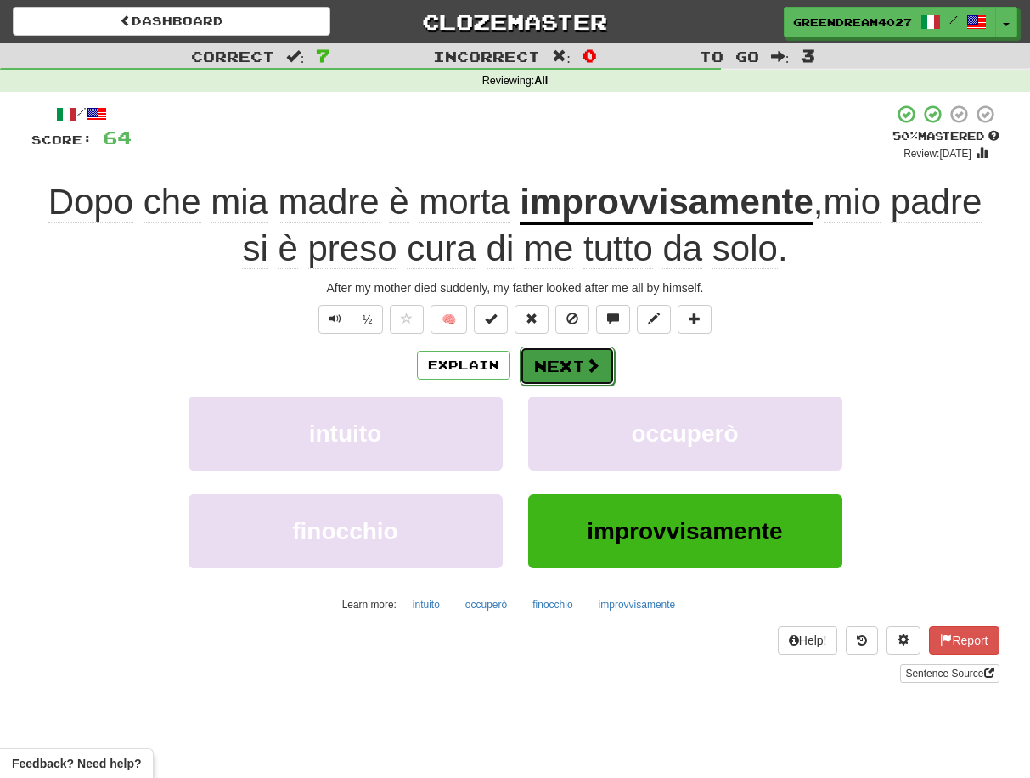
click at [567, 360] on button "Next" at bounding box center [567, 366] width 95 height 39
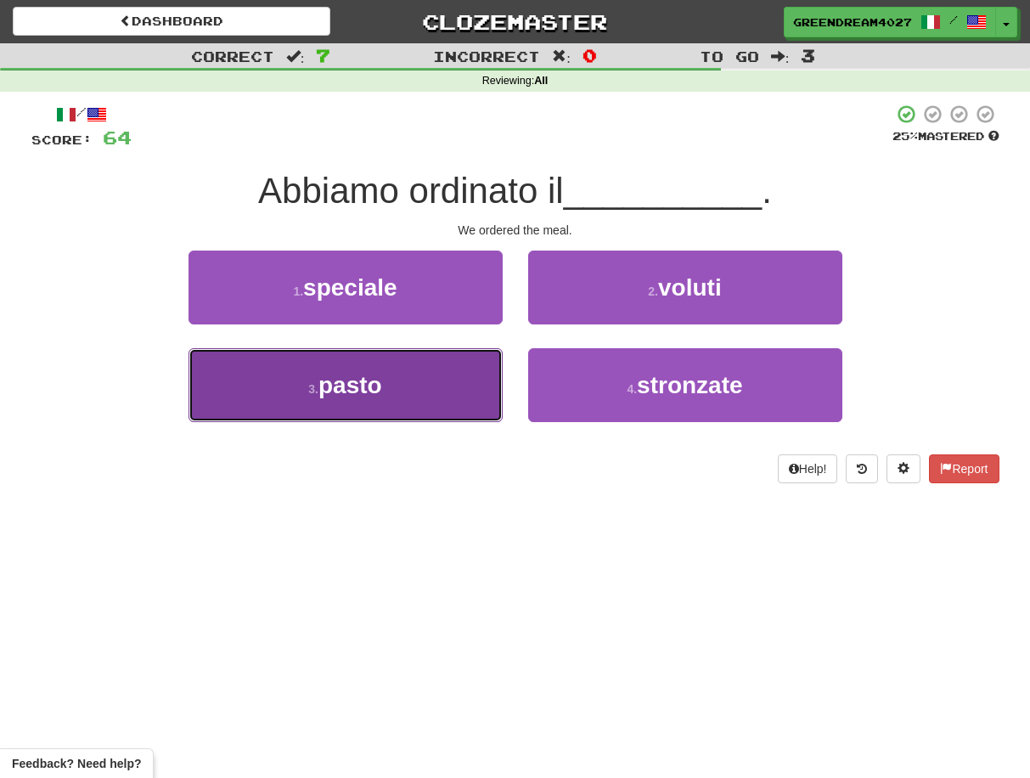
click at [448, 398] on button "3 . pasto" at bounding box center [346, 385] width 314 height 74
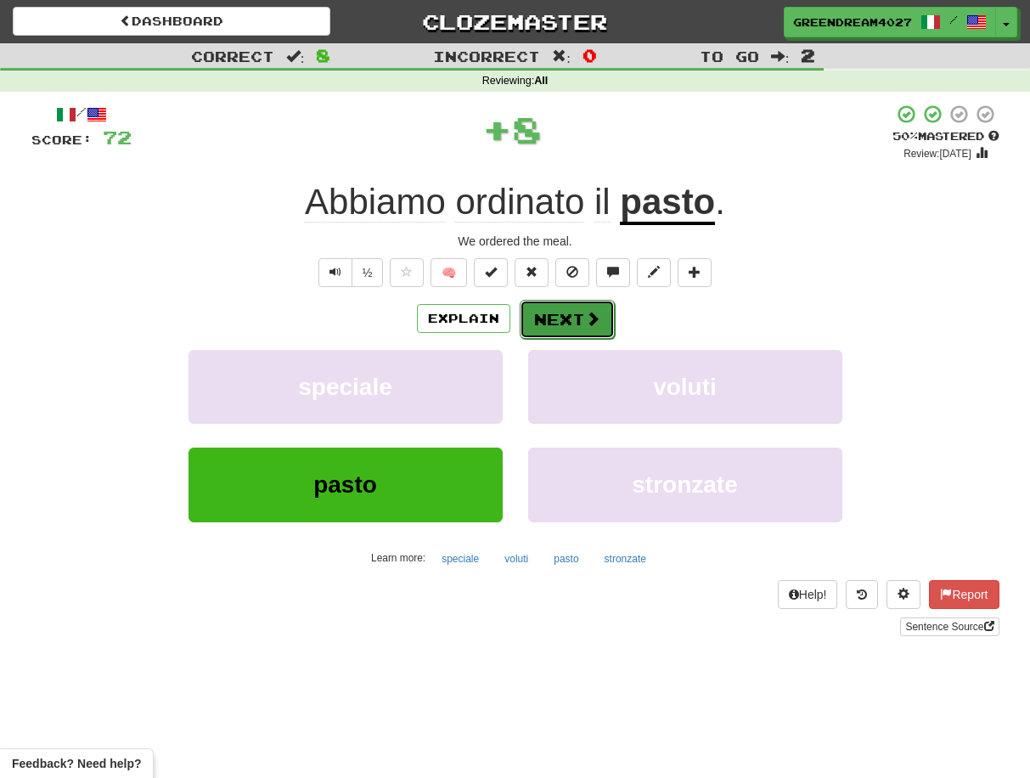
click at [574, 319] on button "Next" at bounding box center [567, 319] width 95 height 39
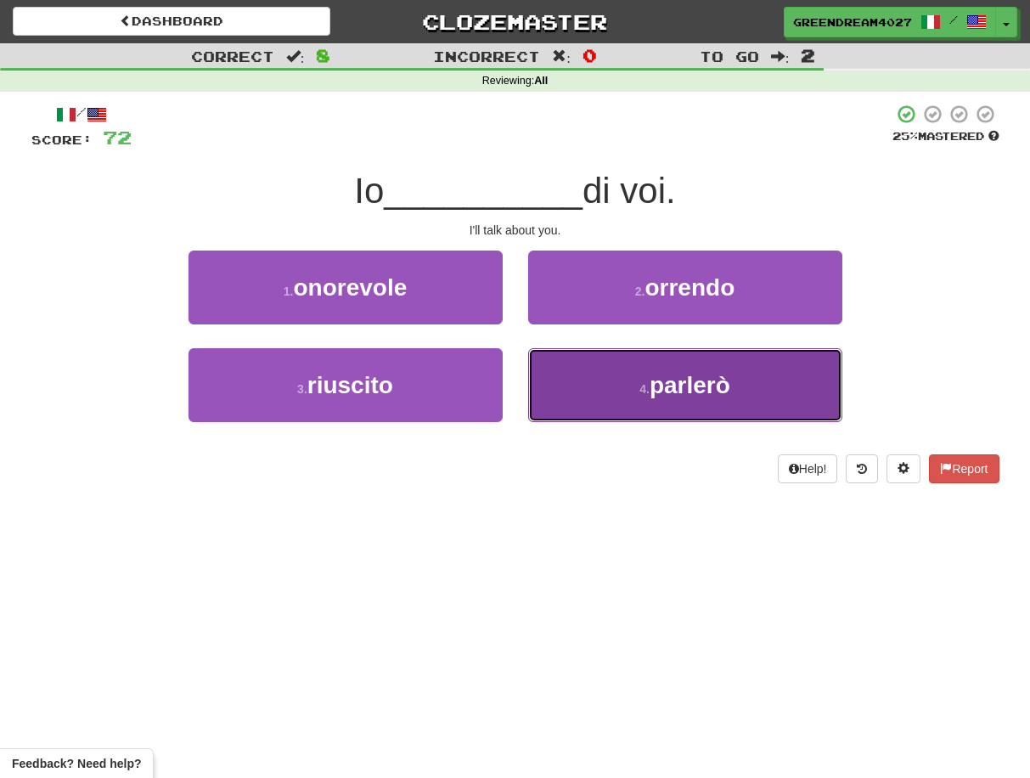
click at [582, 395] on button "4 . parlerò" at bounding box center [685, 385] width 314 height 74
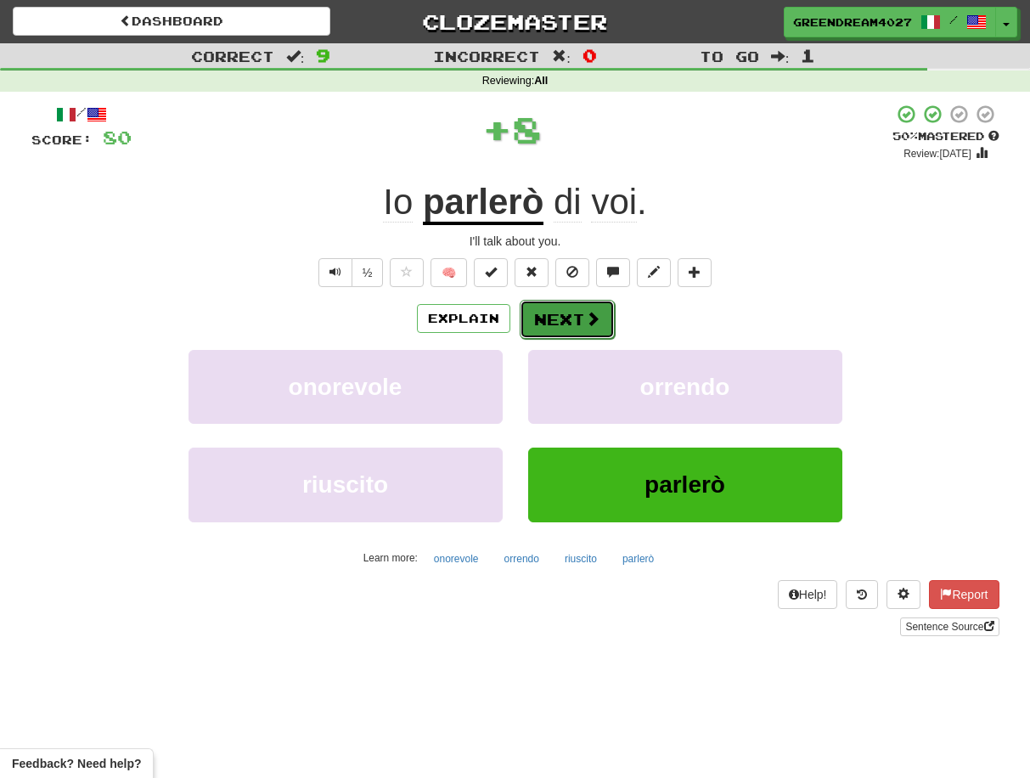
click at [561, 320] on button "Next" at bounding box center [567, 319] width 95 height 39
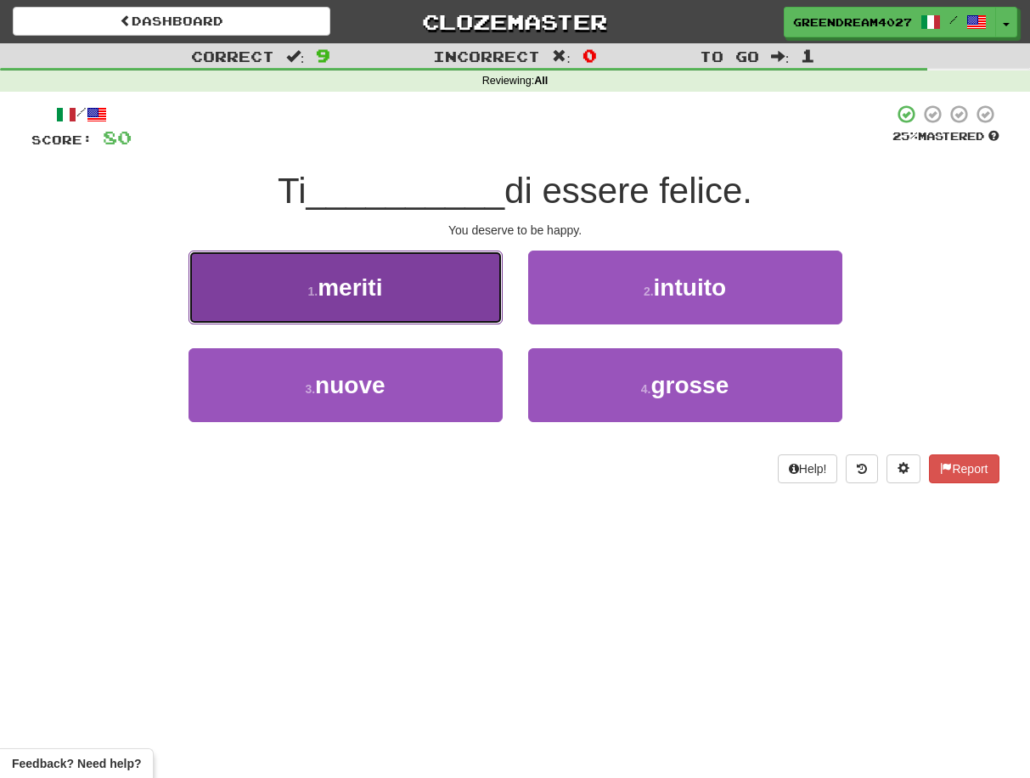
click at [444, 304] on button "1 . meriti" at bounding box center [346, 288] width 314 height 74
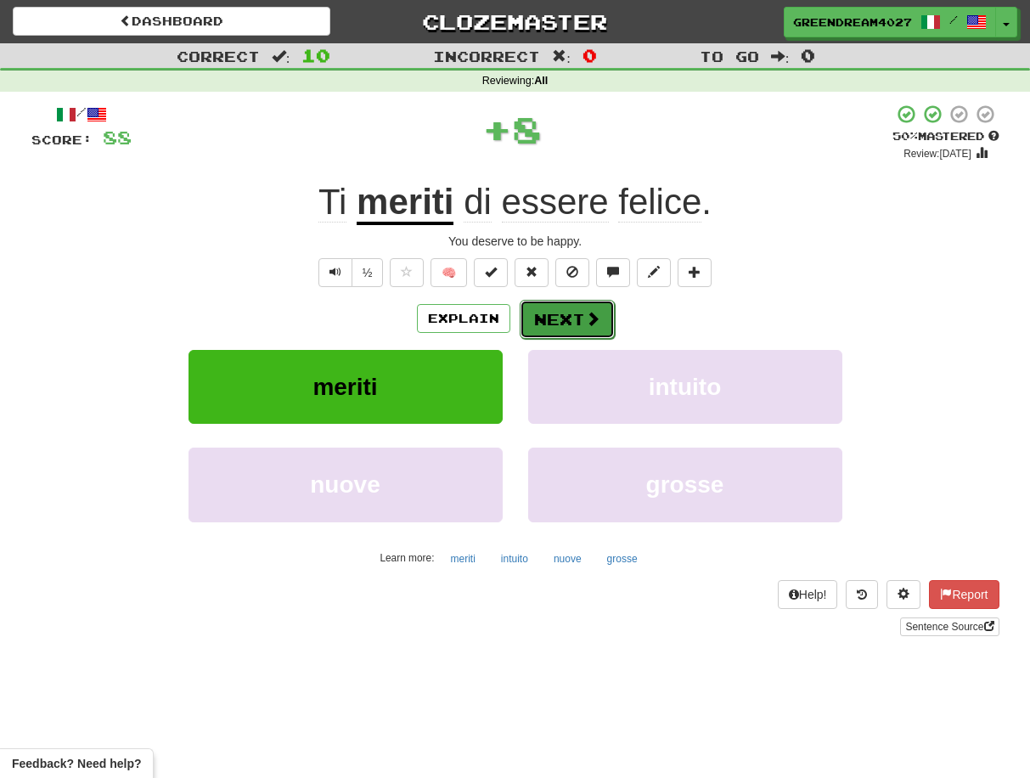
click at [567, 319] on button "Next" at bounding box center [567, 319] width 95 height 39
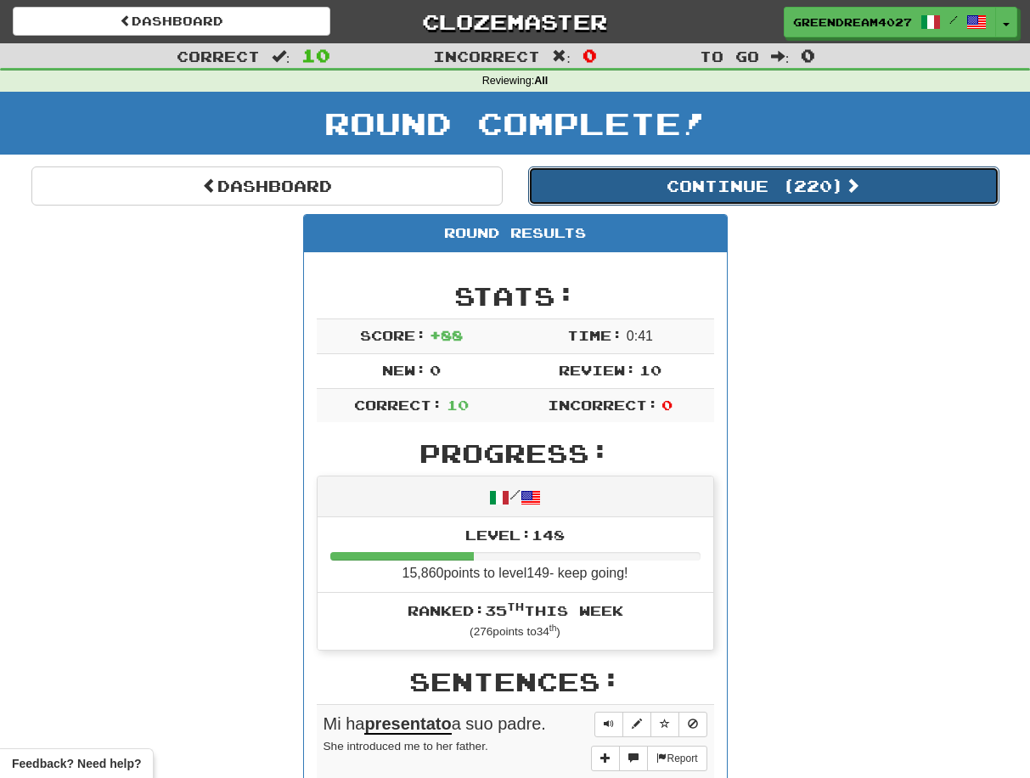
click at [735, 187] on button "Continue ( 220 )" at bounding box center [763, 185] width 471 height 39
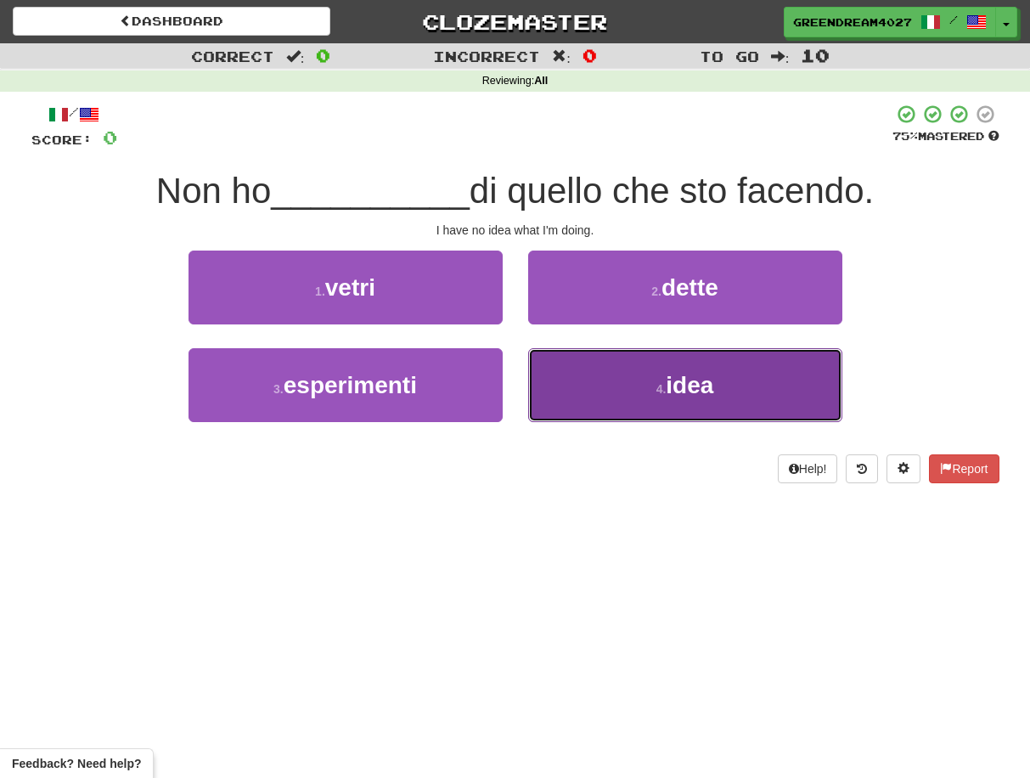
click at [618, 392] on button "4 . idea" at bounding box center [685, 385] width 314 height 74
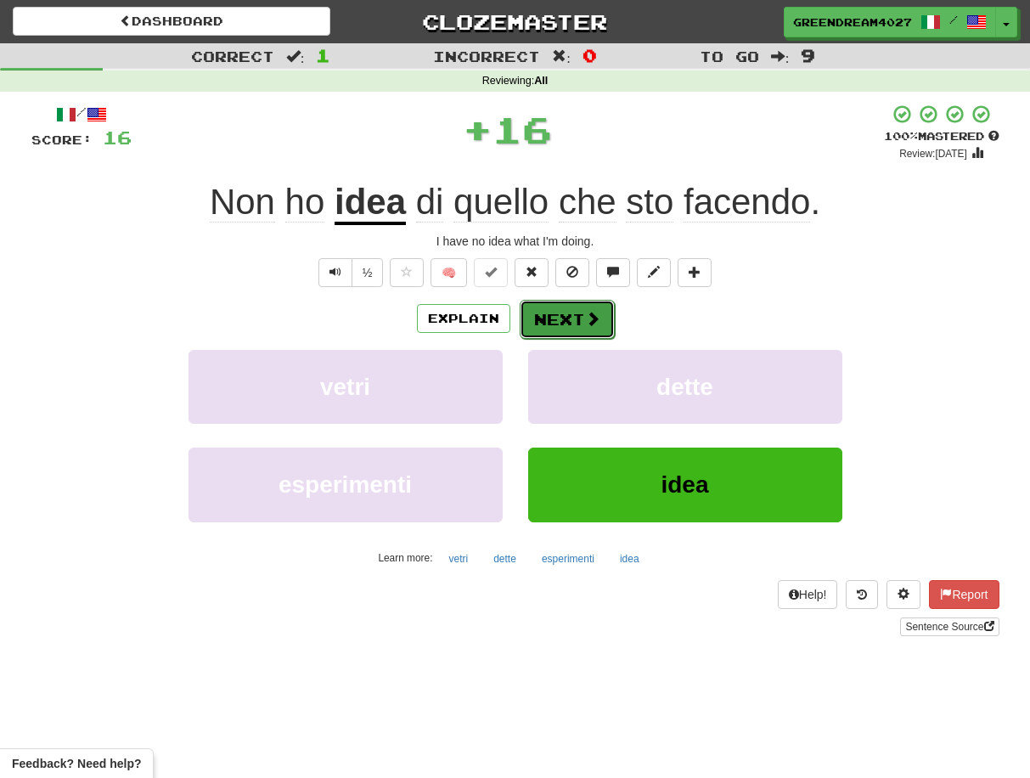
click at [570, 319] on button "Next" at bounding box center [567, 319] width 95 height 39
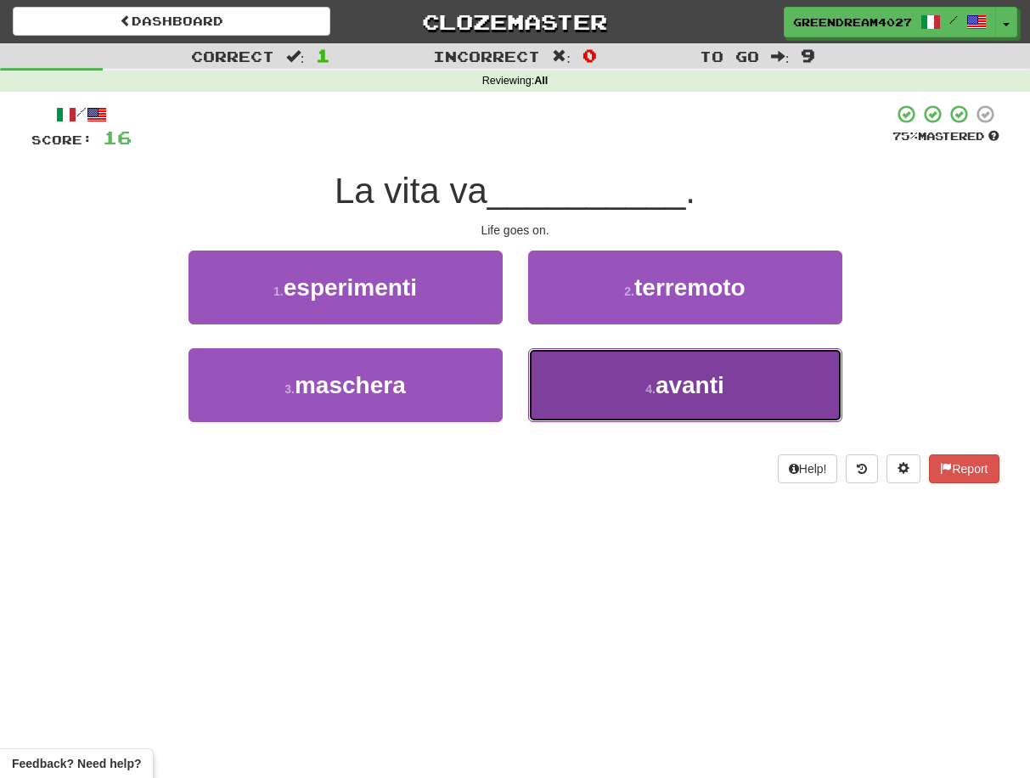
click at [592, 394] on button "4 . avanti" at bounding box center [685, 385] width 314 height 74
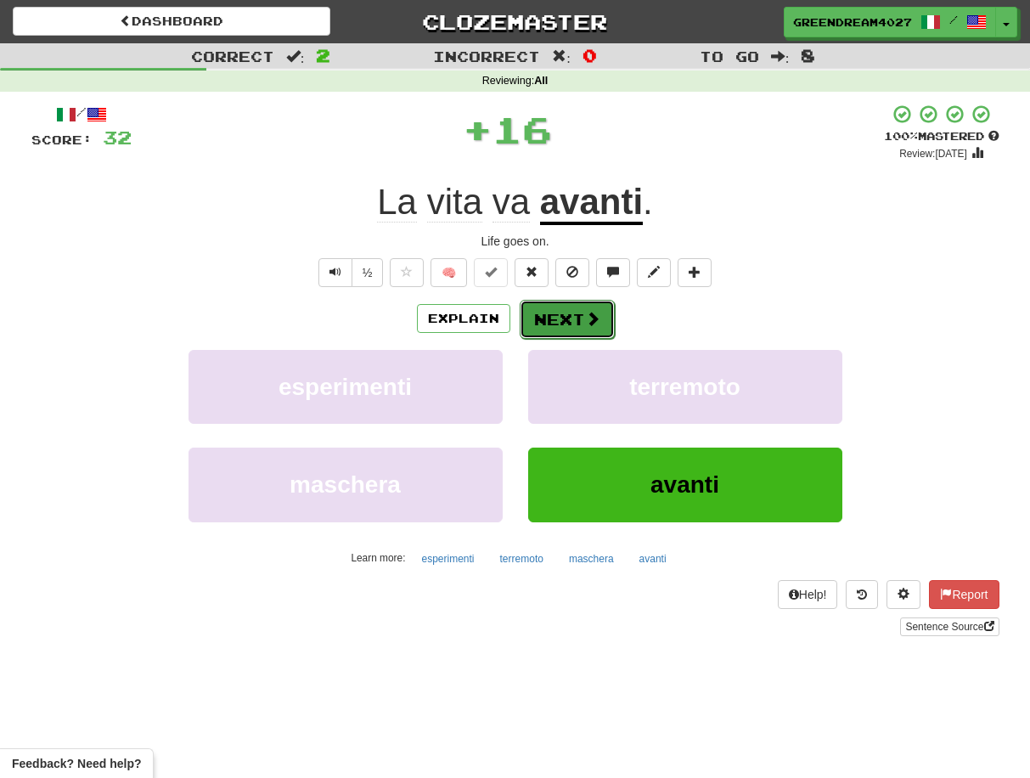
click at [570, 316] on button "Next" at bounding box center [567, 319] width 95 height 39
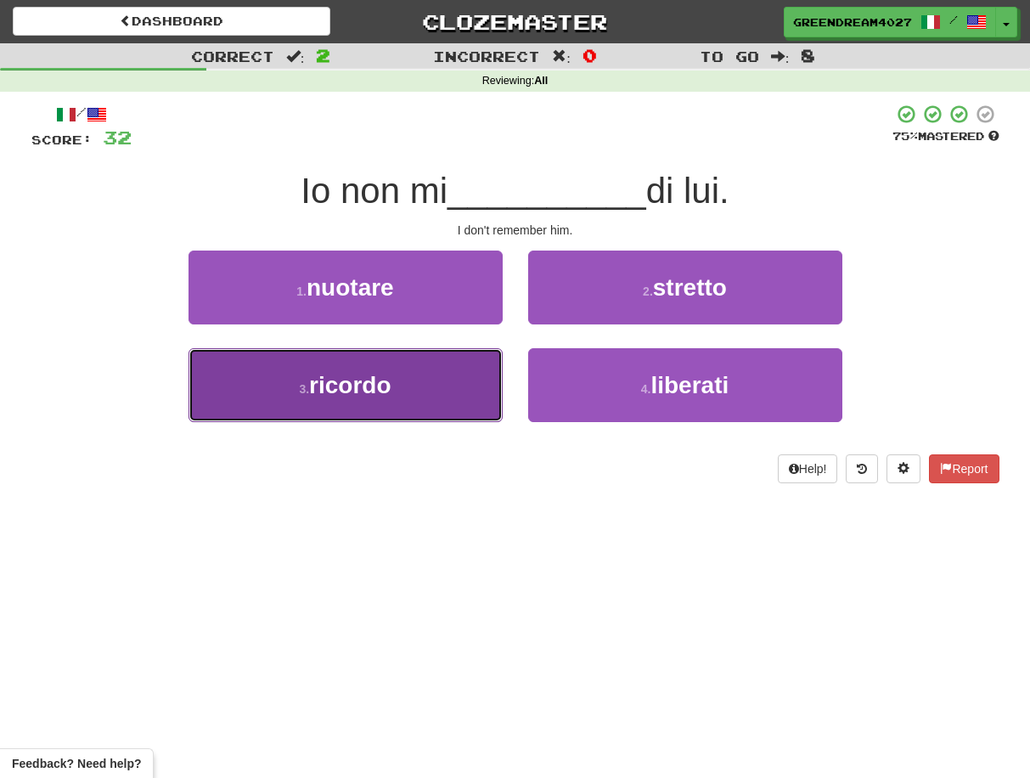
click at [443, 377] on button "3 . ricordo" at bounding box center [346, 385] width 314 height 74
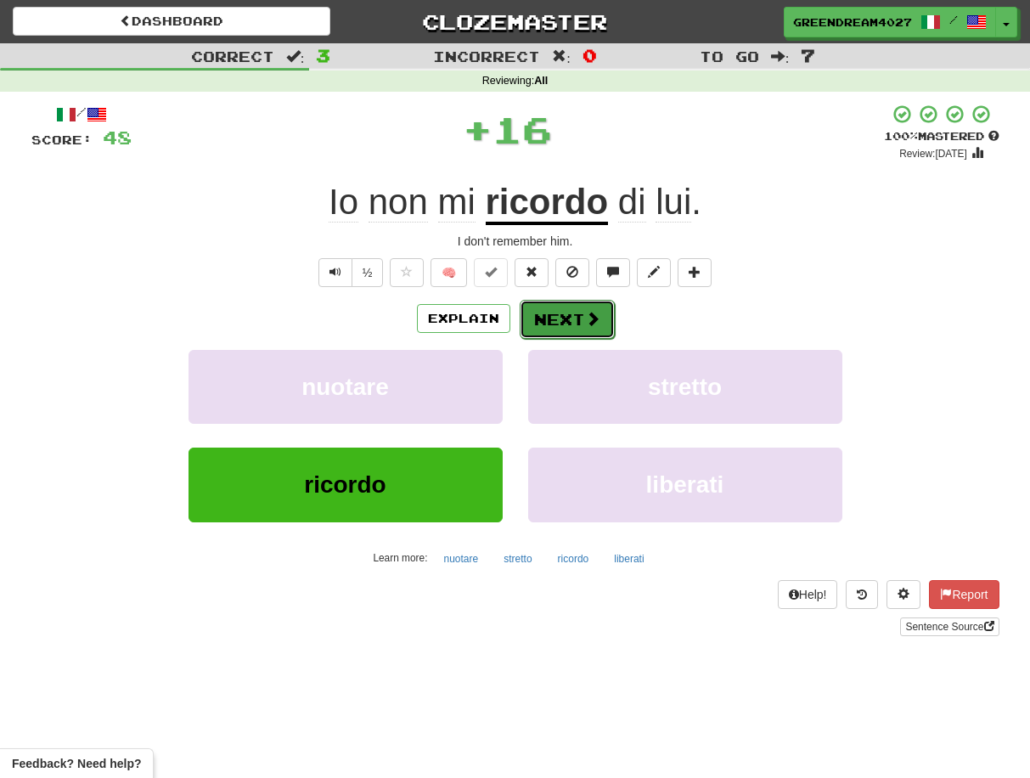
click at [563, 318] on button "Next" at bounding box center [567, 319] width 95 height 39
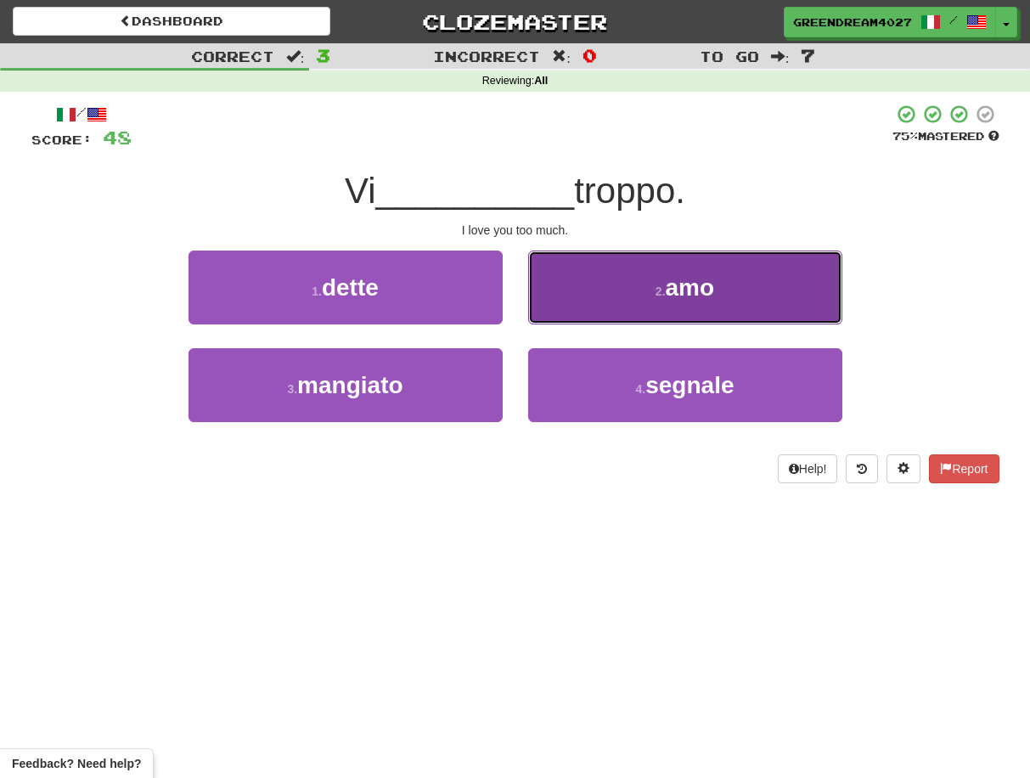
click at [632, 290] on button "2 . amo" at bounding box center [685, 288] width 314 height 74
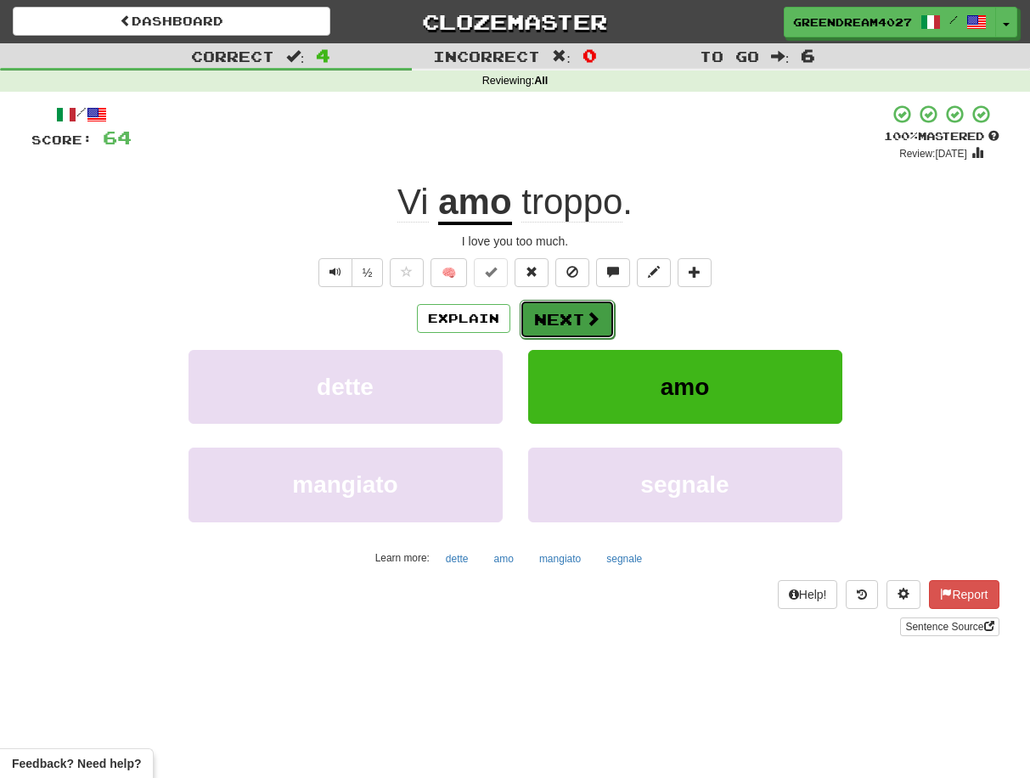
click at [545, 319] on button "Next" at bounding box center [567, 319] width 95 height 39
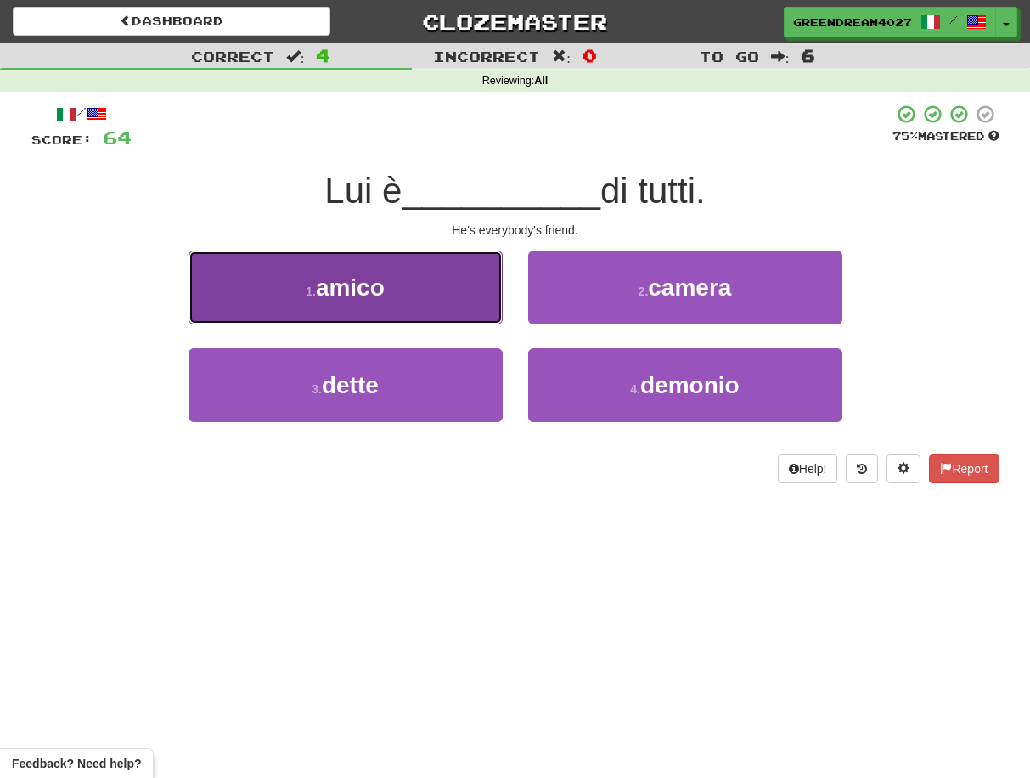
click at [423, 290] on button "1 . amico" at bounding box center [346, 288] width 314 height 74
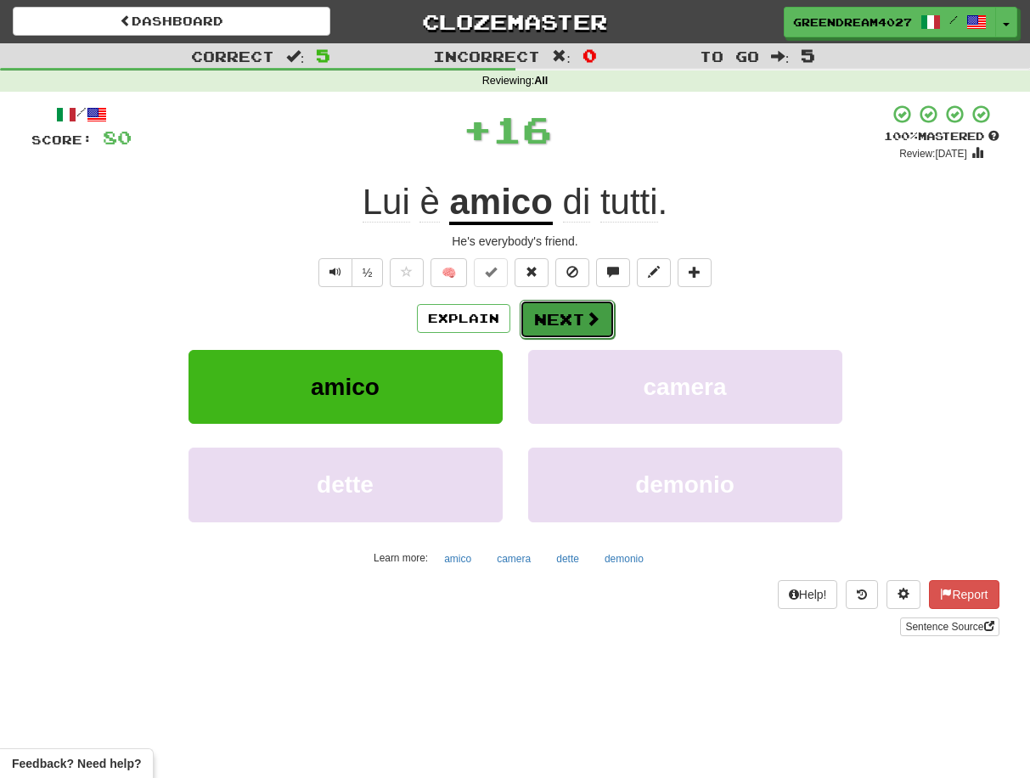
click at [563, 318] on button "Next" at bounding box center [567, 319] width 95 height 39
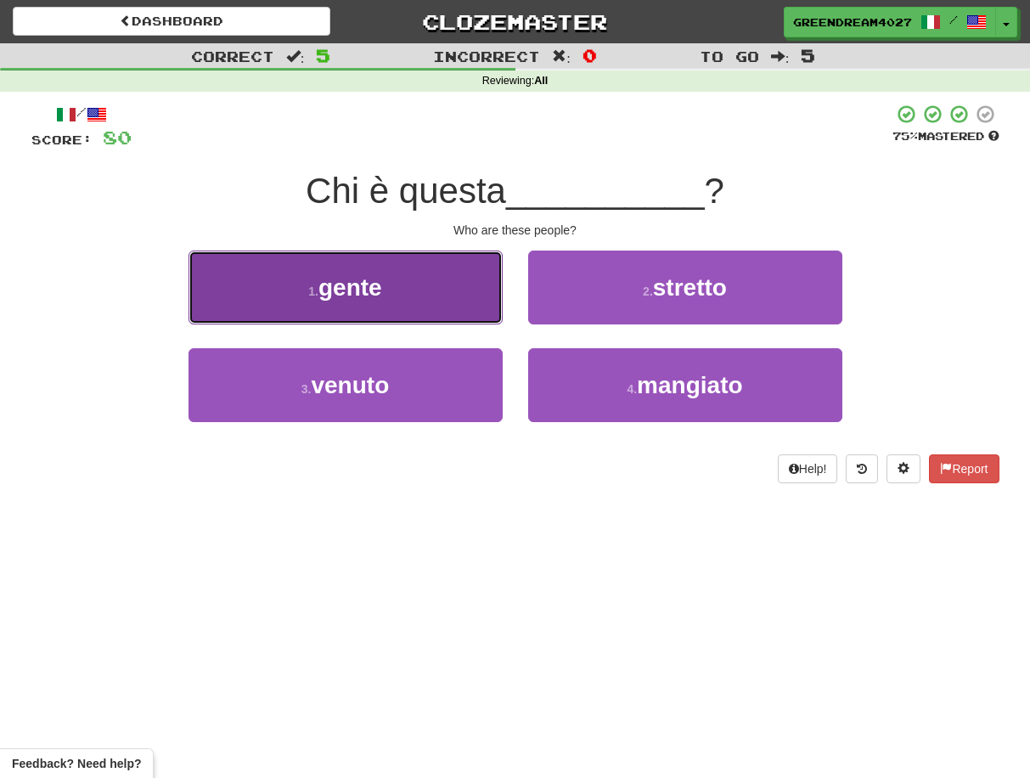
click at [441, 306] on button "1 . gente" at bounding box center [346, 288] width 314 height 74
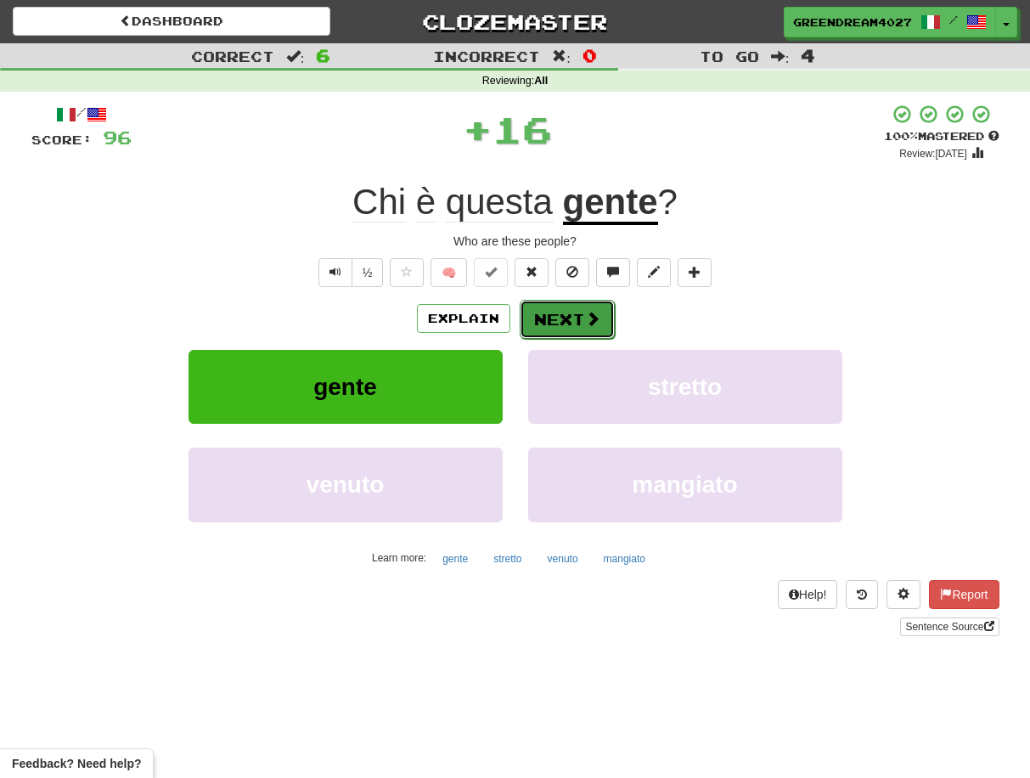
click at [561, 316] on button "Next" at bounding box center [567, 319] width 95 height 39
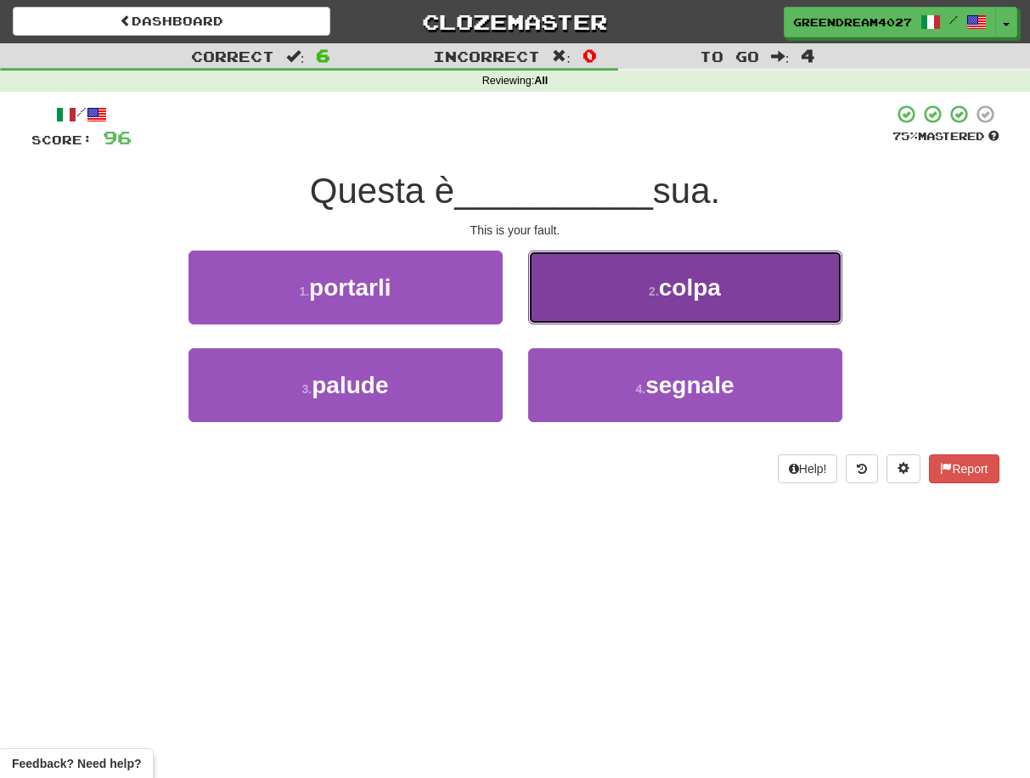
click at [616, 289] on button "2 . colpa" at bounding box center [685, 288] width 314 height 74
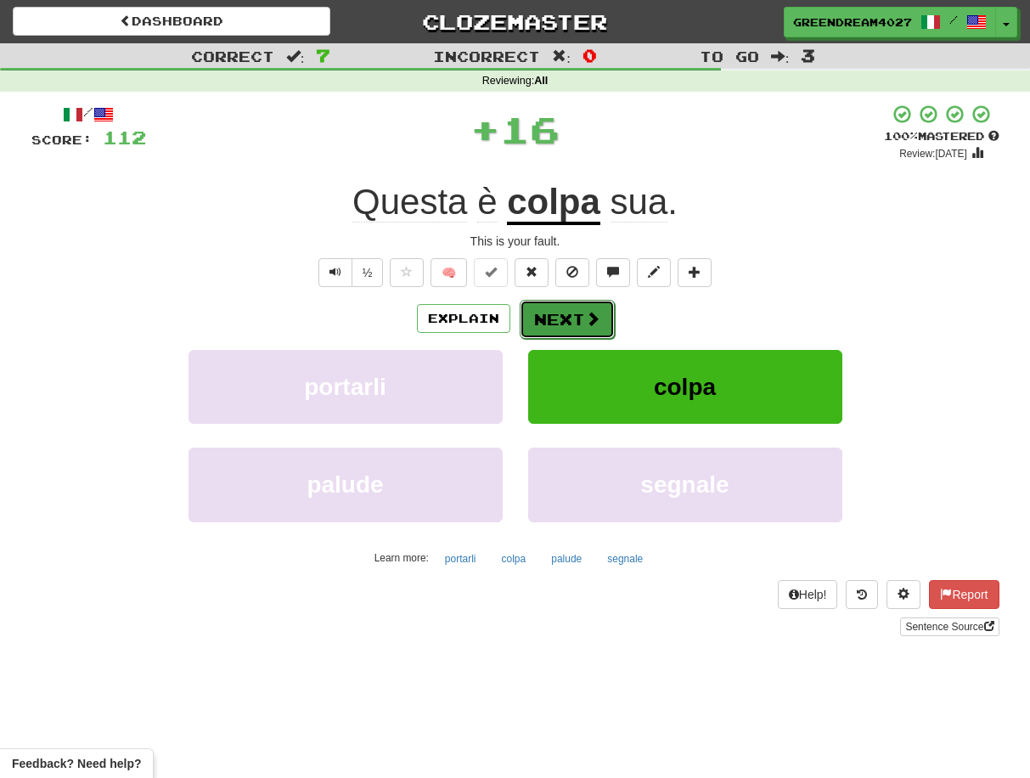
click at [576, 317] on button "Next" at bounding box center [567, 319] width 95 height 39
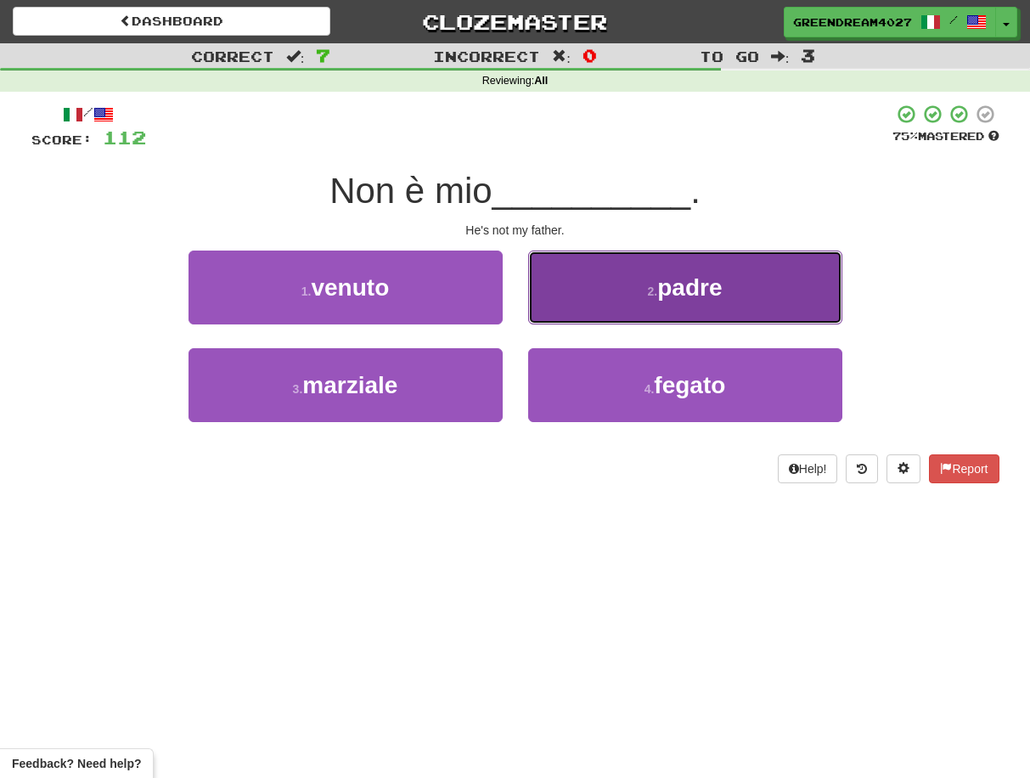
click at [609, 287] on button "2 . padre" at bounding box center [685, 288] width 314 height 74
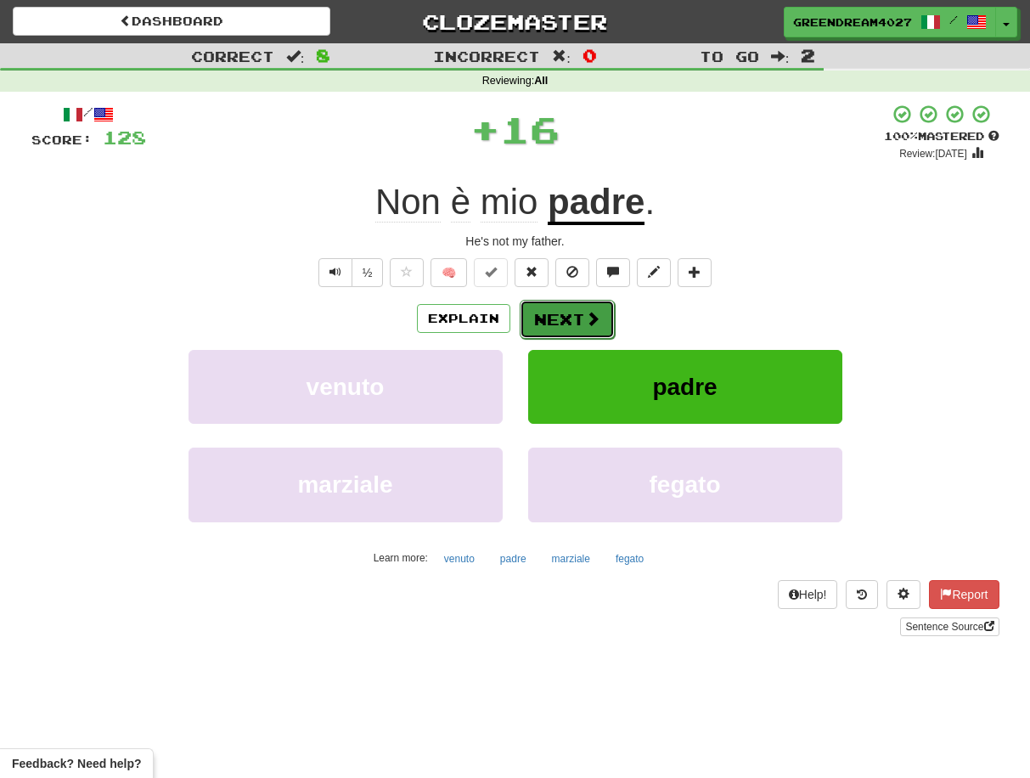
click at [574, 315] on button "Next" at bounding box center [567, 319] width 95 height 39
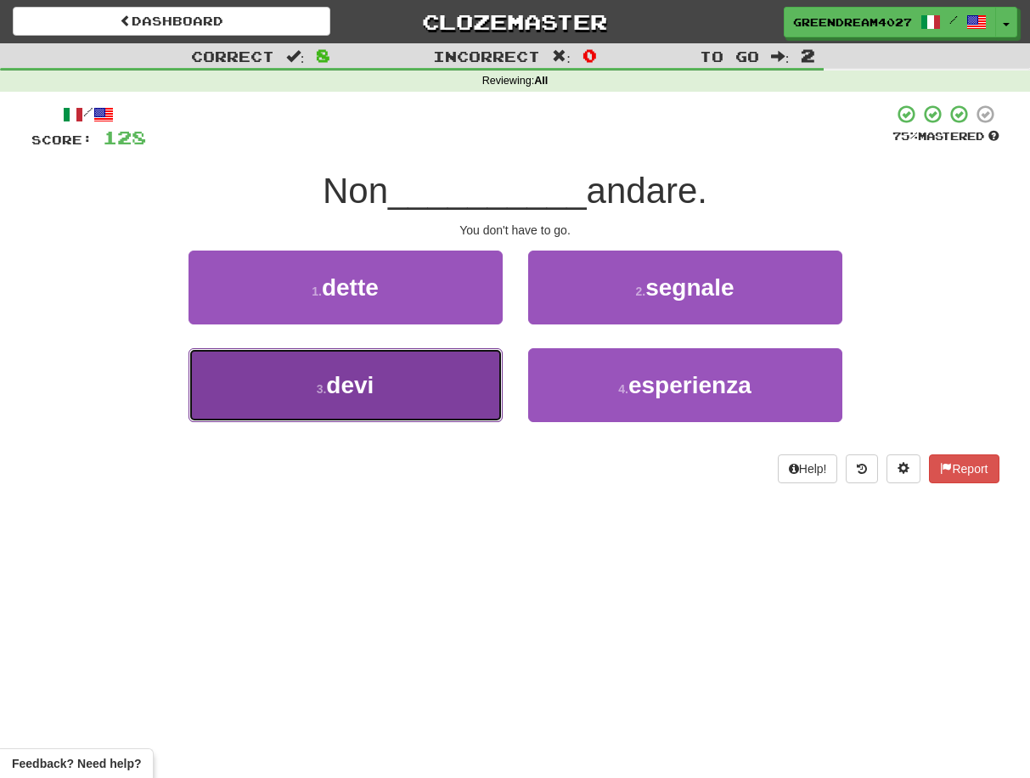
click at [438, 386] on button "3 . devi" at bounding box center [346, 385] width 314 height 74
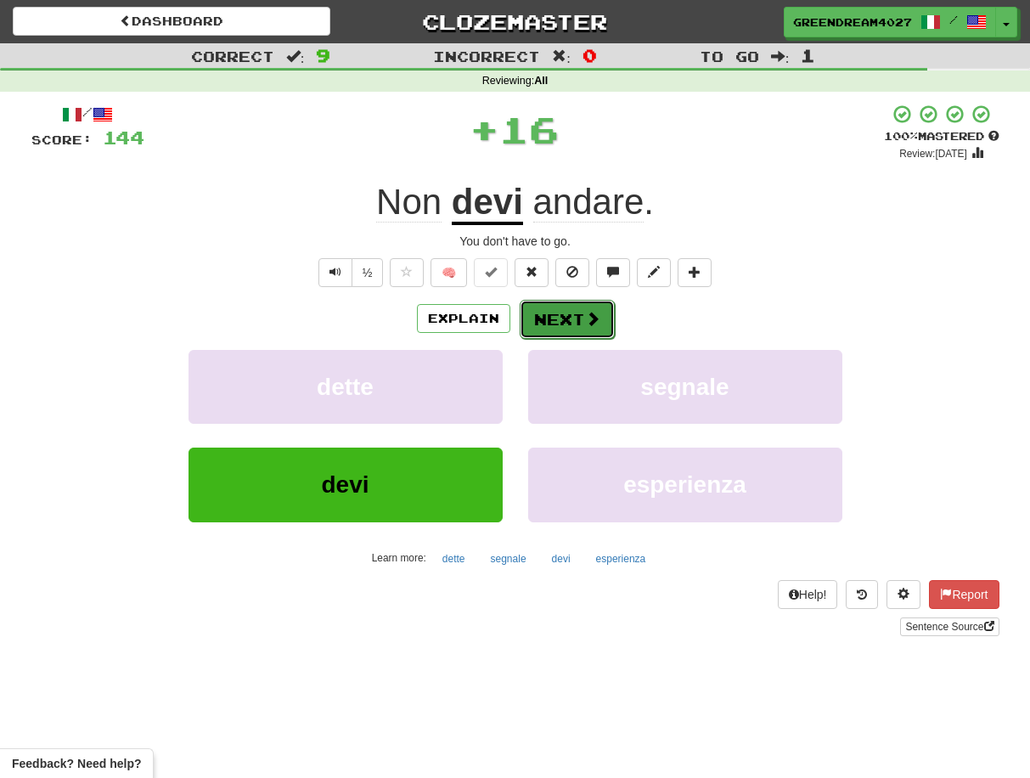
click at [572, 319] on button "Next" at bounding box center [567, 319] width 95 height 39
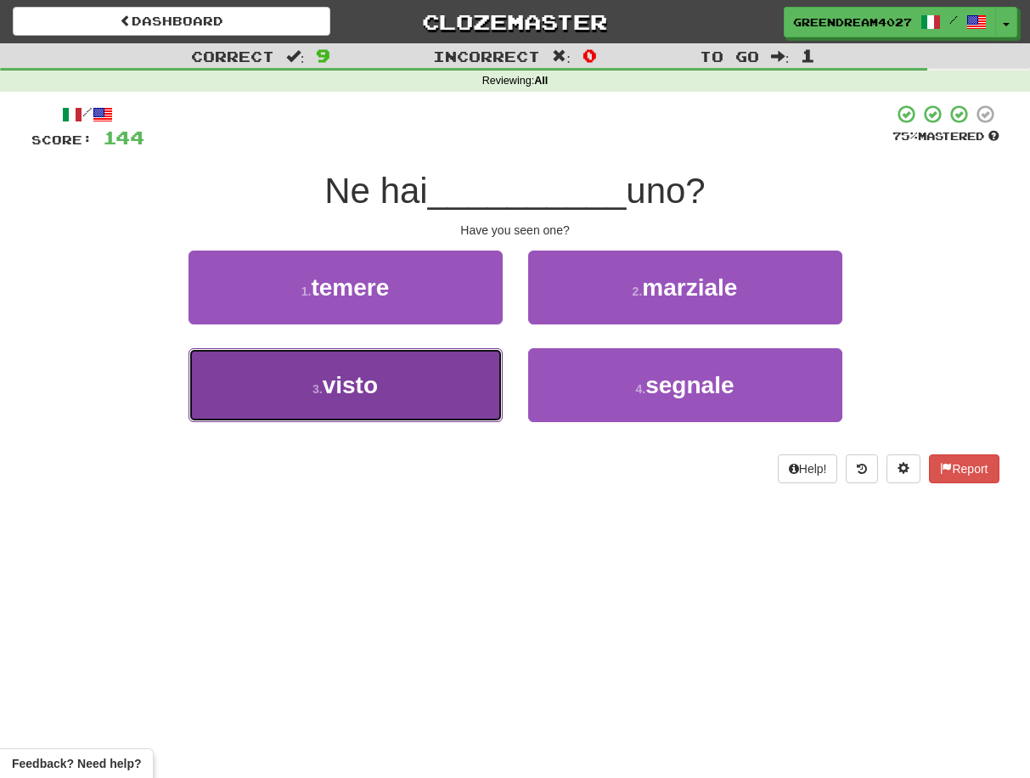
click at [447, 381] on button "3 . visto" at bounding box center [346, 385] width 314 height 74
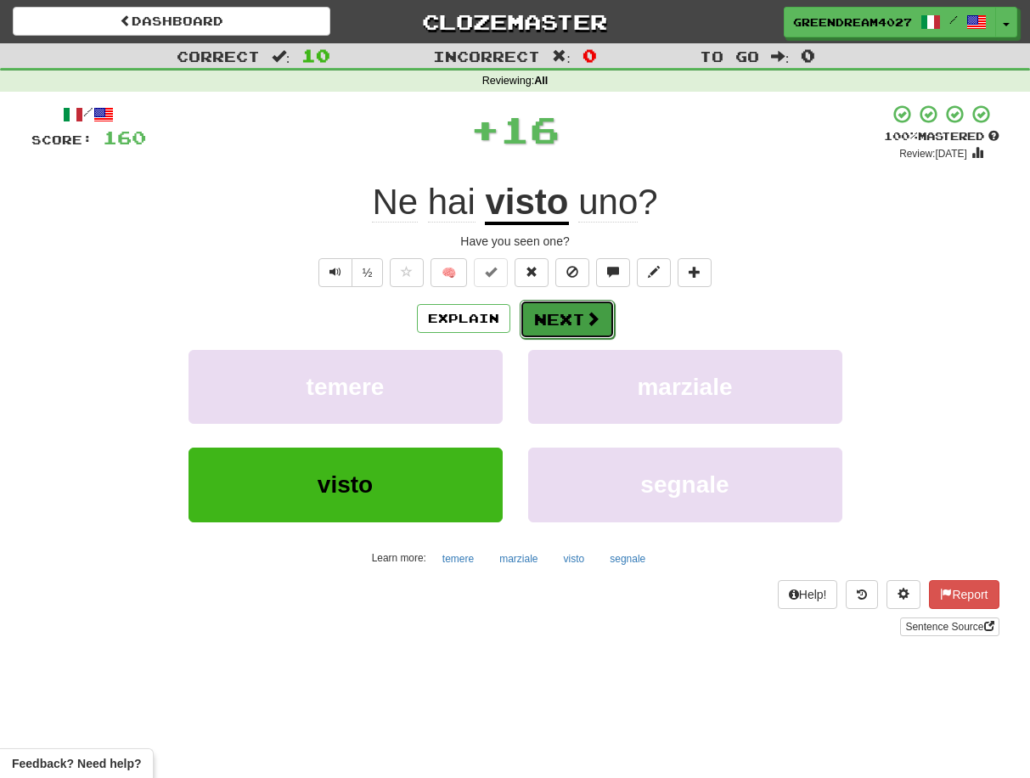
click at [561, 318] on button "Next" at bounding box center [567, 319] width 95 height 39
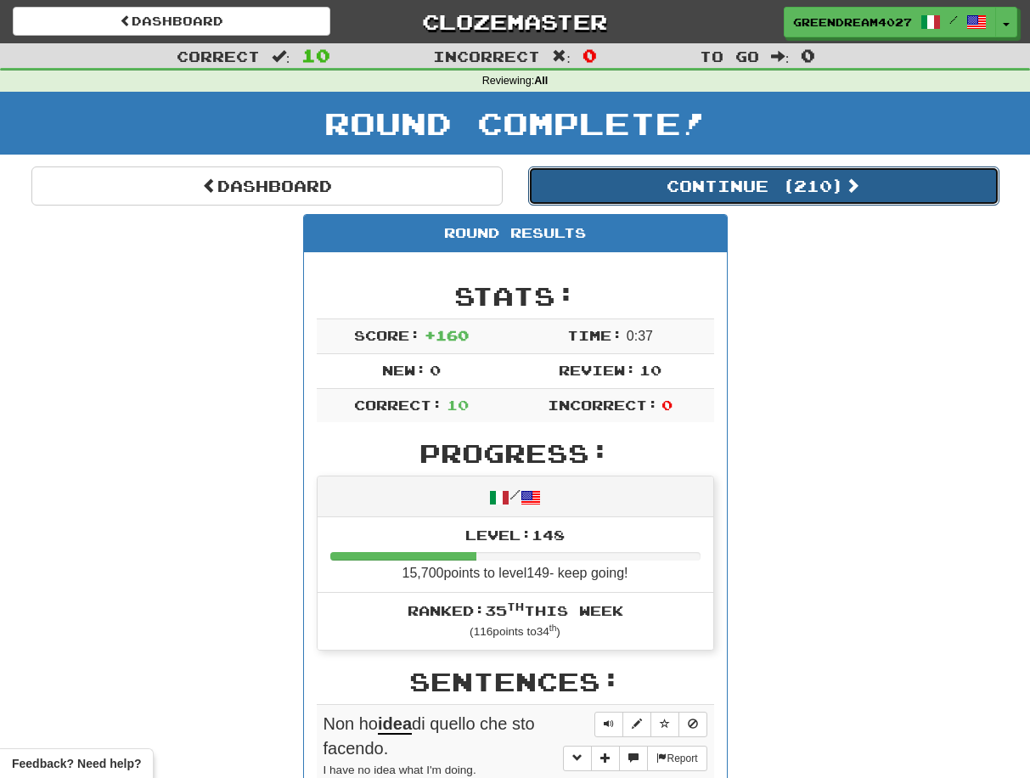
click at [675, 184] on button "Continue ( 210 )" at bounding box center [763, 185] width 471 height 39
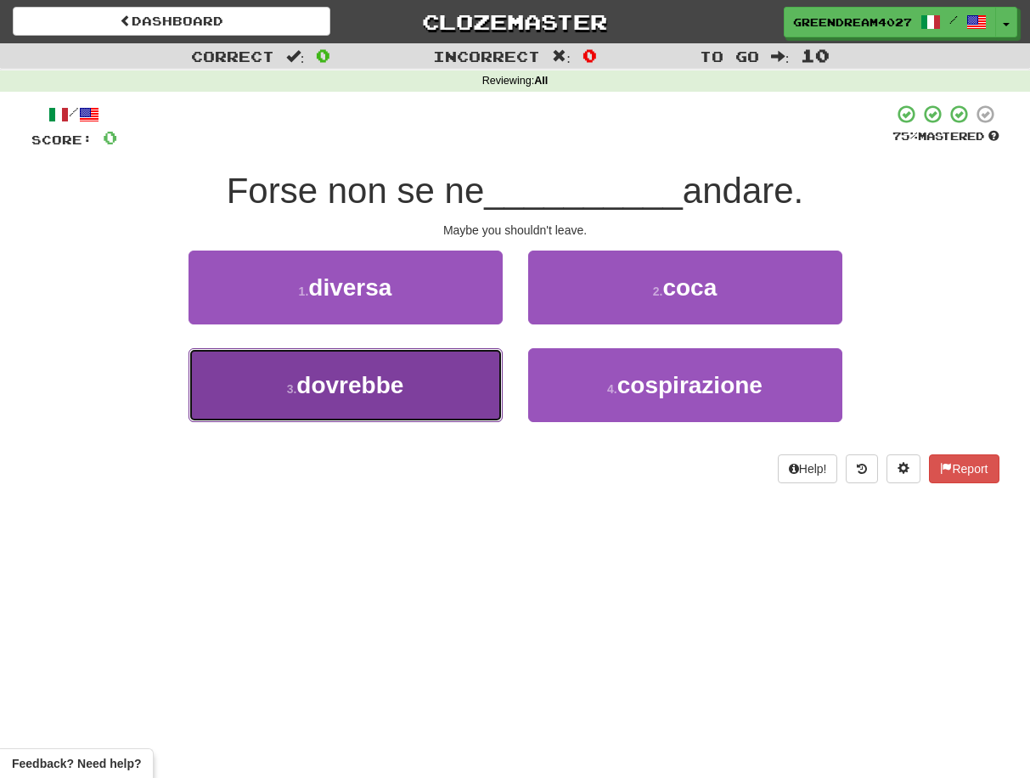
click at [377, 398] on span "dovrebbe" at bounding box center [349, 385] width 107 height 26
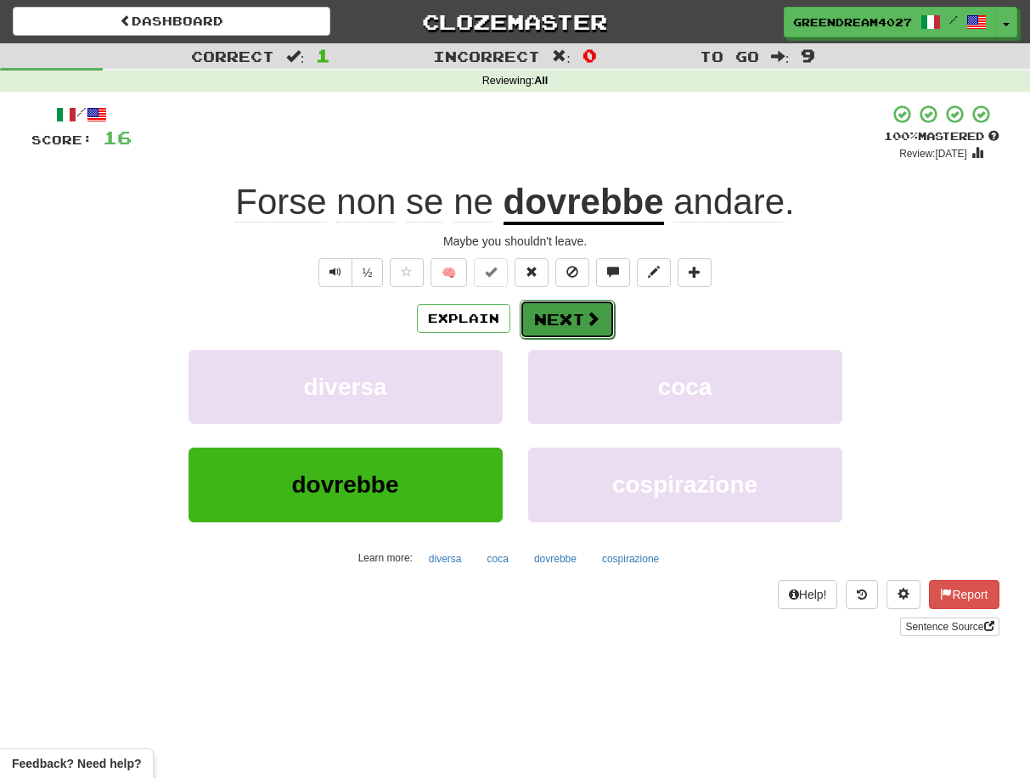
click at [550, 315] on button "Next" at bounding box center [567, 319] width 95 height 39
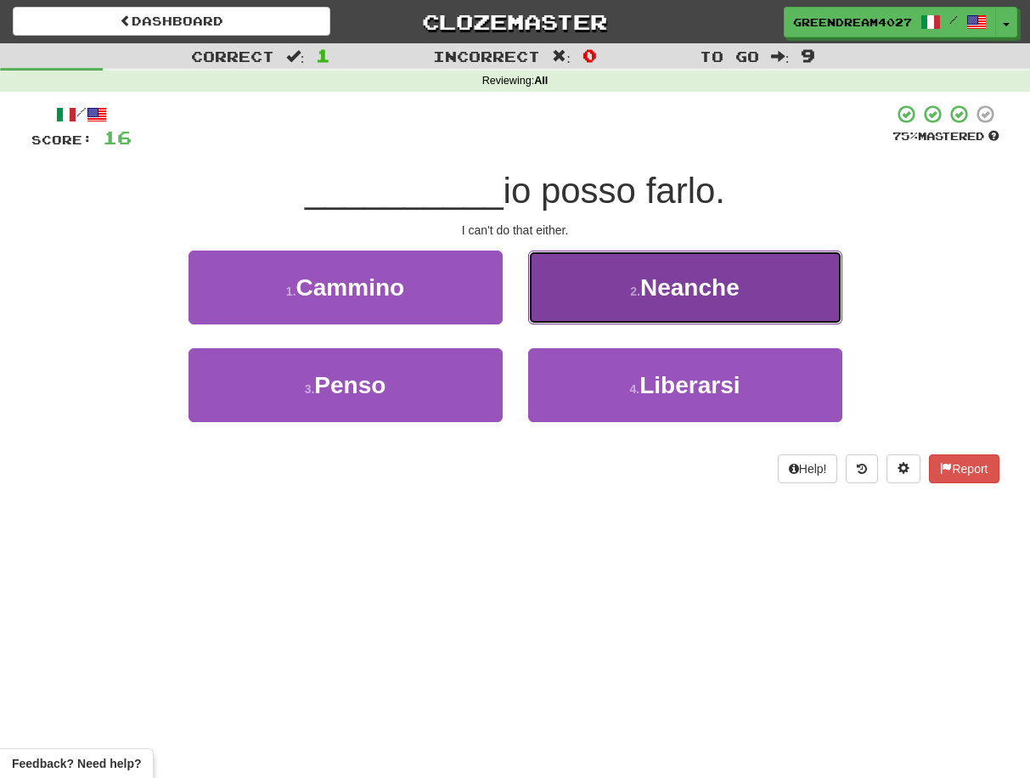
click at [662, 297] on span "Neanche" at bounding box center [689, 287] width 99 height 26
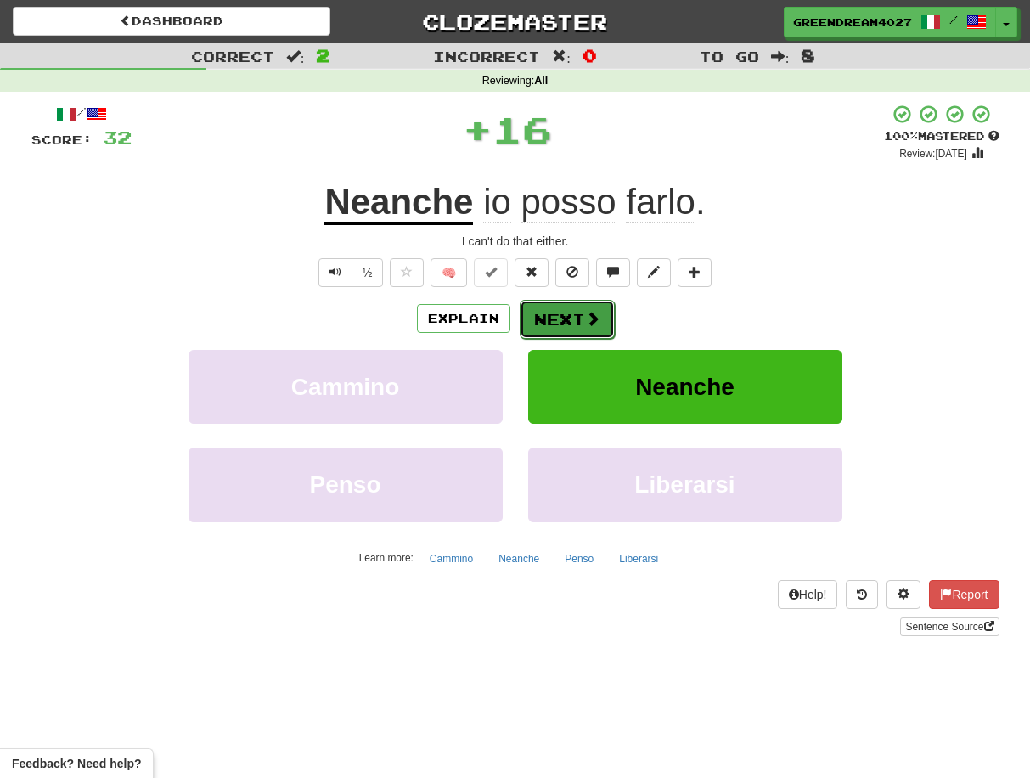
click at [571, 312] on button "Next" at bounding box center [567, 319] width 95 height 39
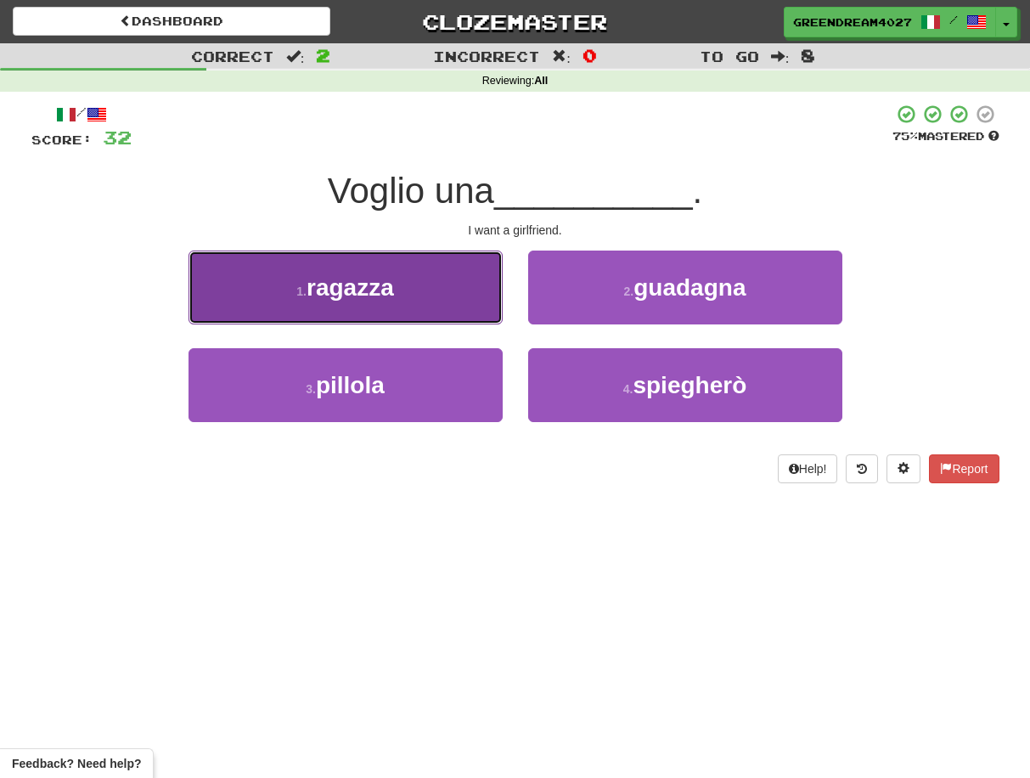
click at [433, 296] on button "1 . ragazza" at bounding box center [346, 288] width 314 height 74
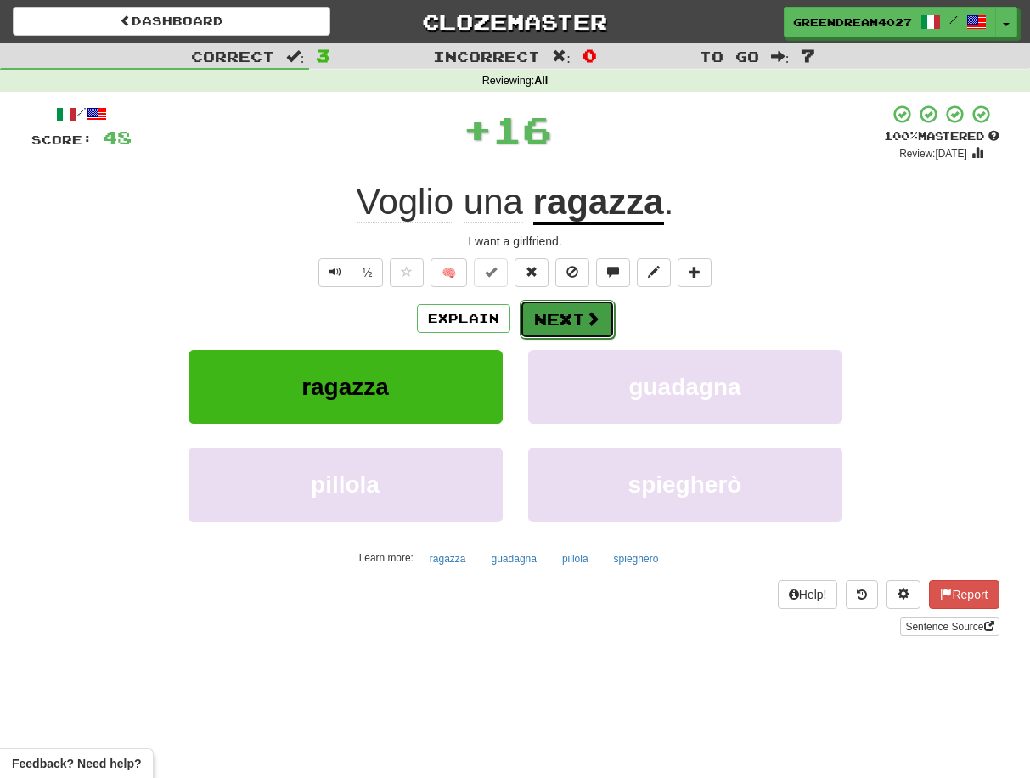
click at [565, 321] on button "Next" at bounding box center [567, 319] width 95 height 39
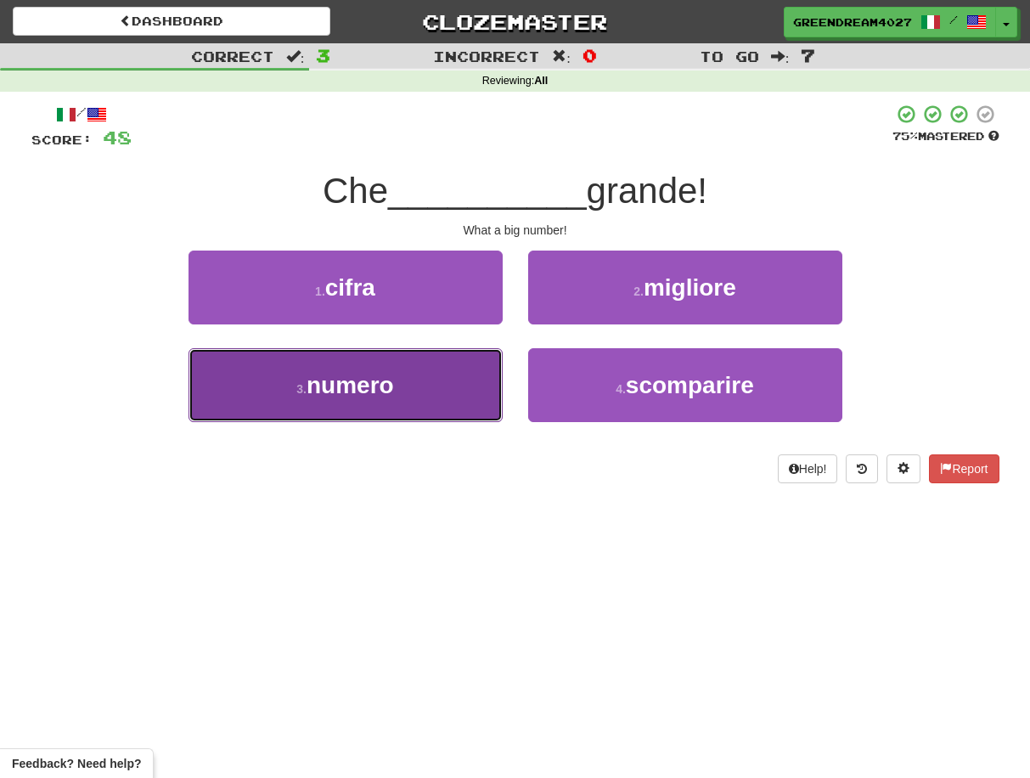
click at [465, 392] on button "3 . numero" at bounding box center [346, 385] width 314 height 74
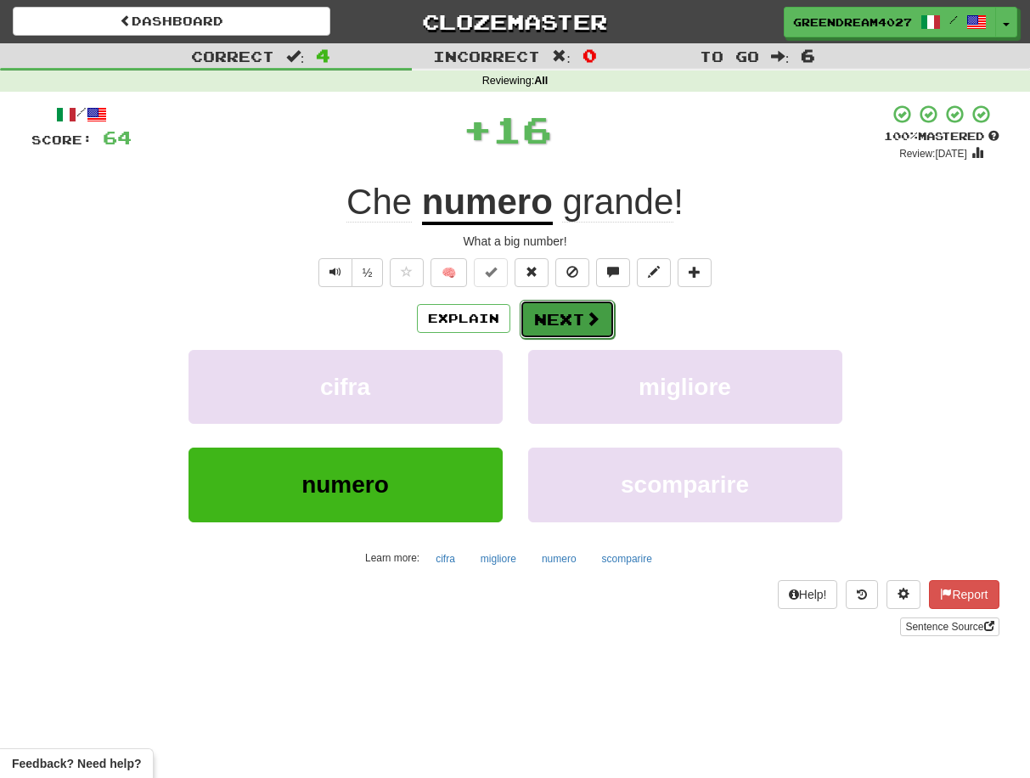
click at [565, 314] on button "Next" at bounding box center [567, 319] width 95 height 39
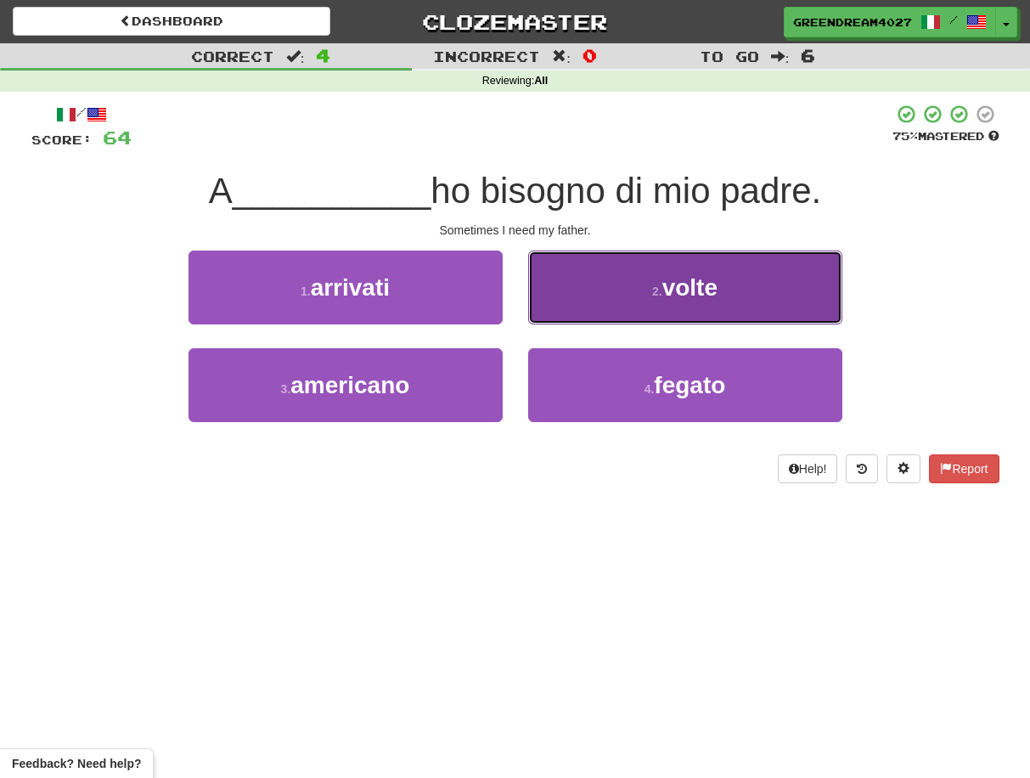
click at [601, 289] on button "2 . volte" at bounding box center [685, 288] width 314 height 74
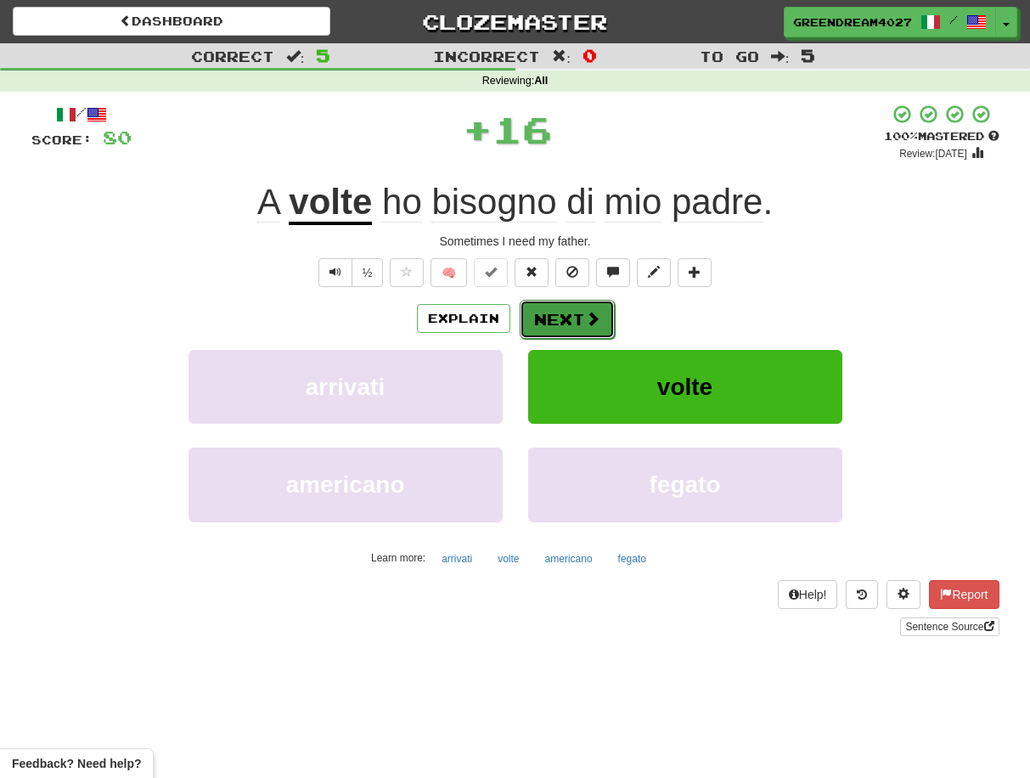
click at [561, 319] on button "Next" at bounding box center [567, 319] width 95 height 39
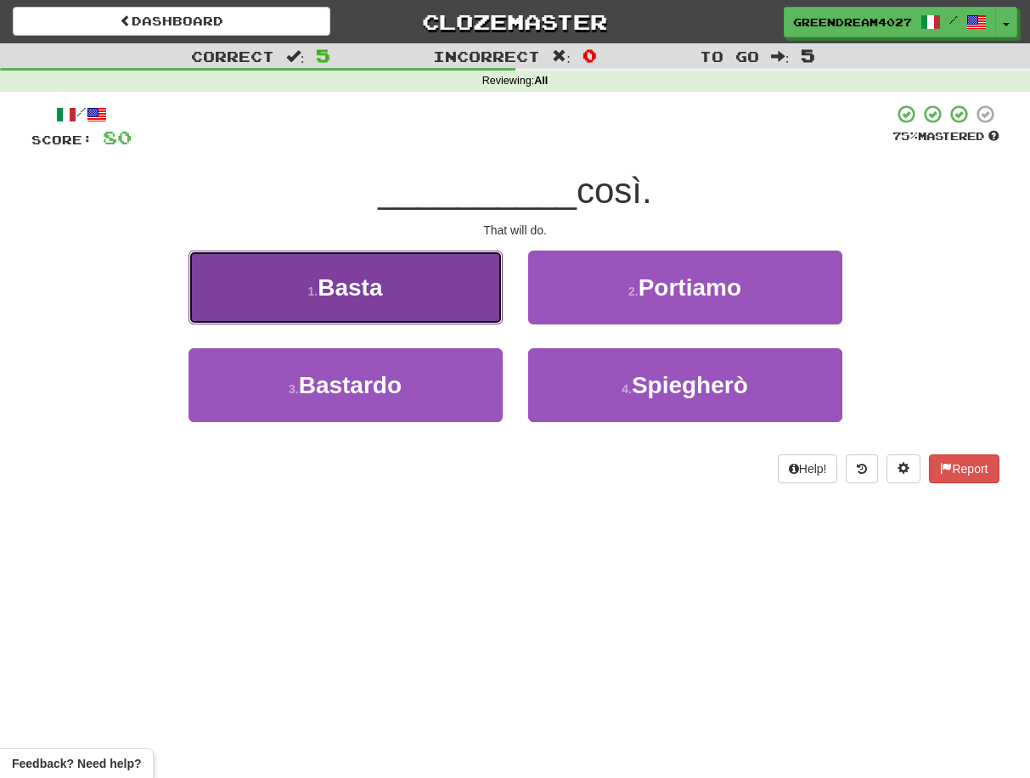
click at [422, 297] on button "1 . [GEOGRAPHIC_DATA]" at bounding box center [346, 288] width 314 height 74
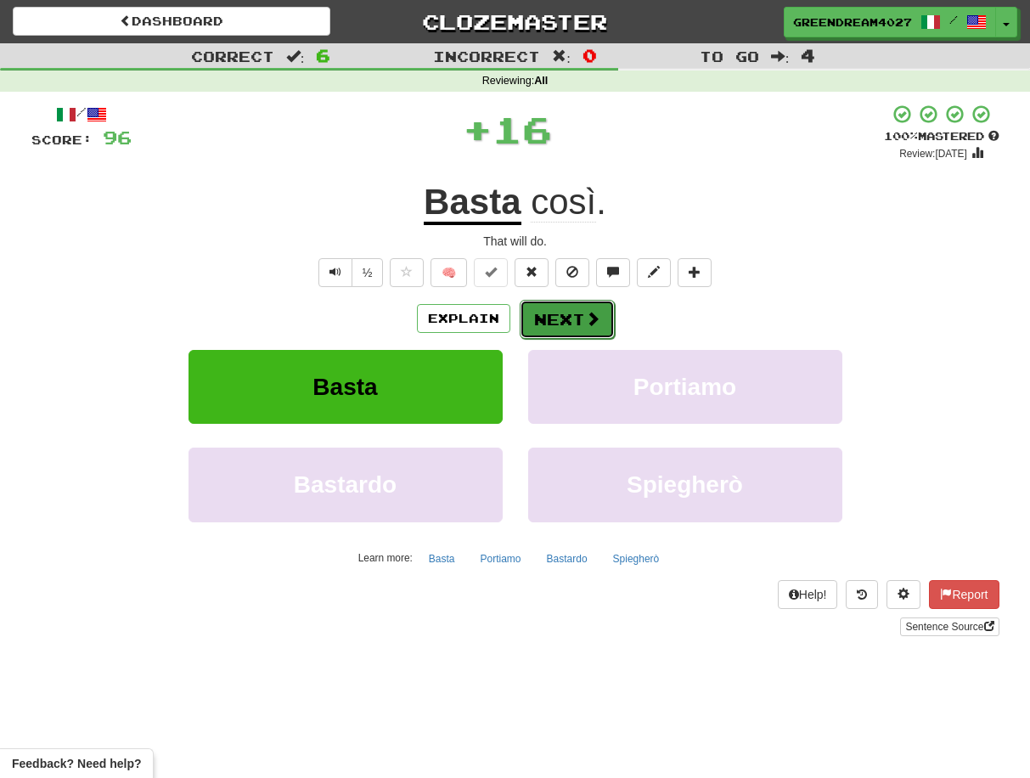
click at [557, 315] on button "Next" at bounding box center [567, 319] width 95 height 39
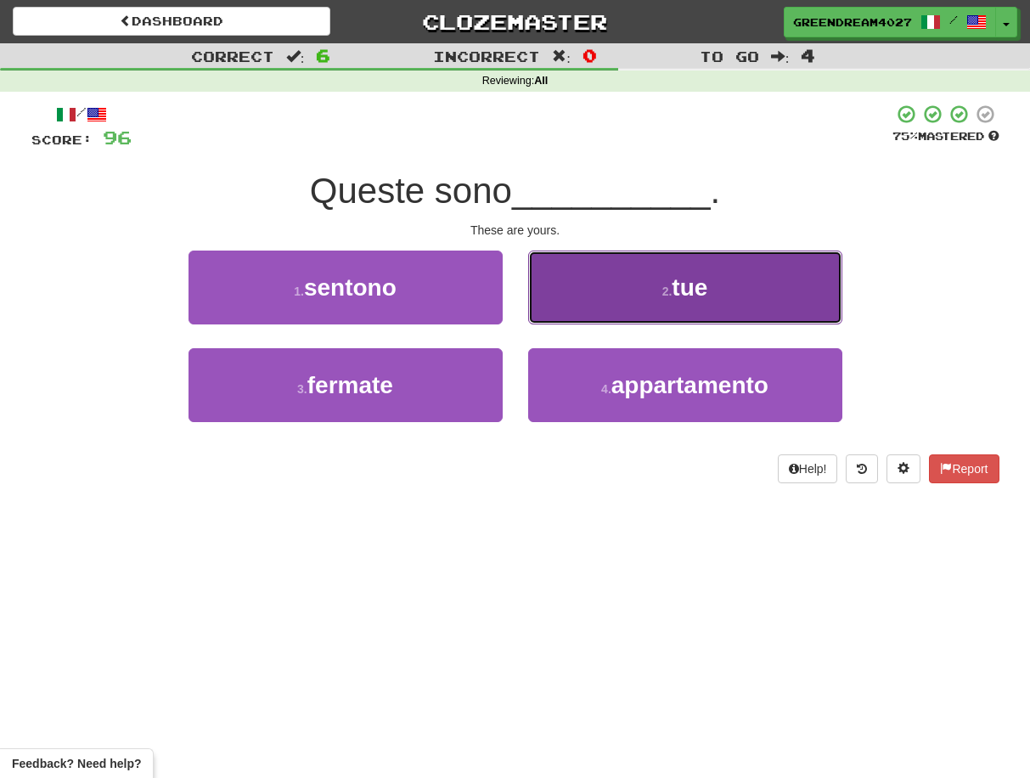
click at [634, 293] on button "2 . tue" at bounding box center [685, 288] width 314 height 74
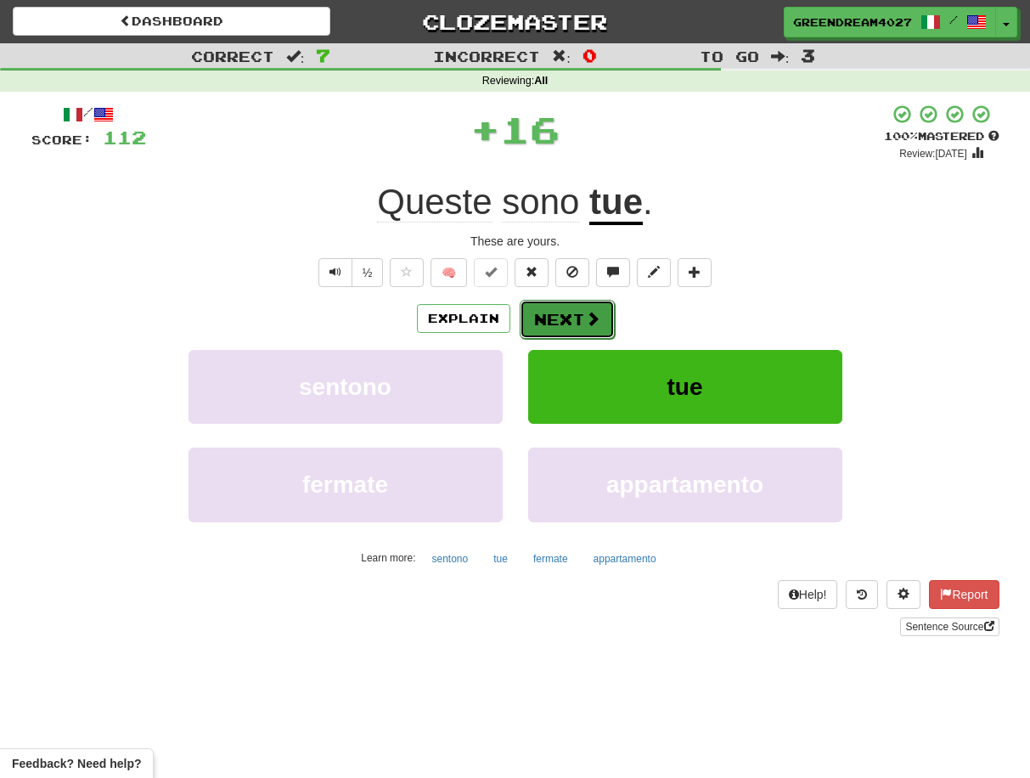
click at [561, 319] on button "Next" at bounding box center [567, 319] width 95 height 39
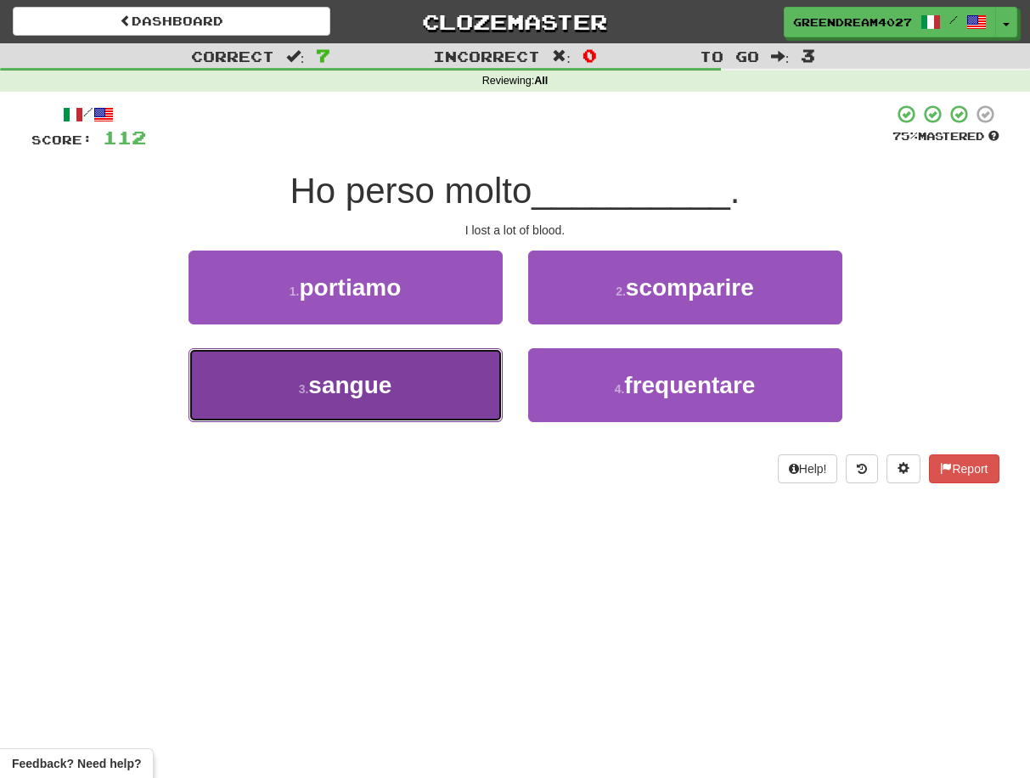
click at [454, 408] on button "3 . sangue" at bounding box center [346, 385] width 314 height 74
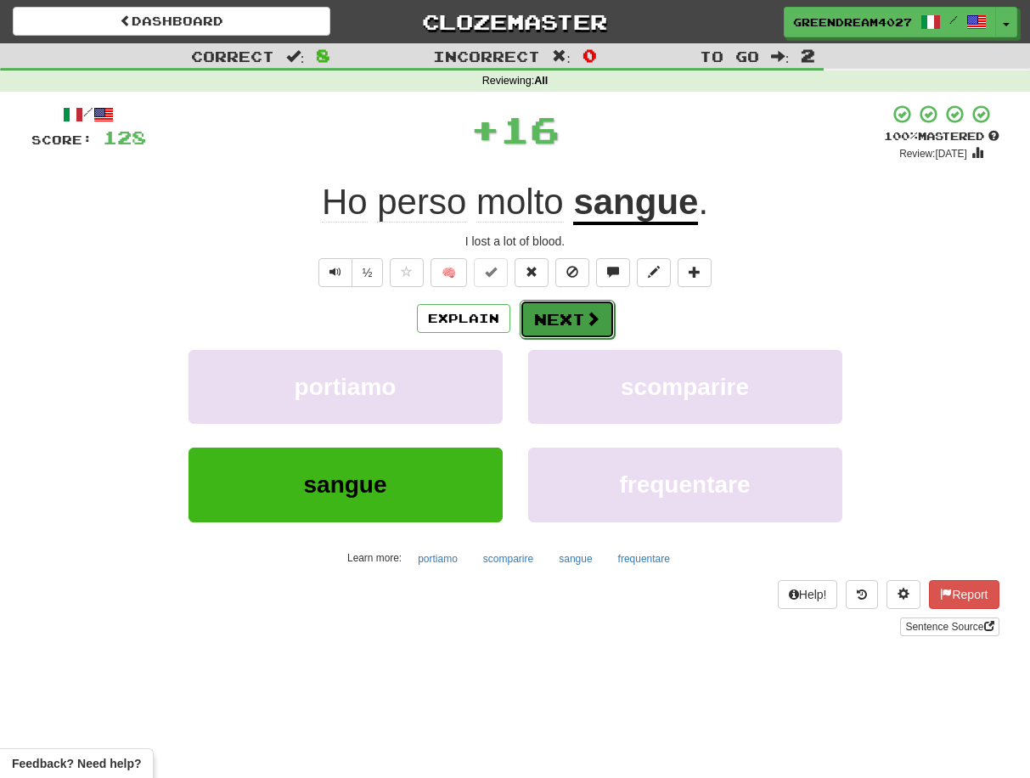
click at [585, 321] on span at bounding box center [592, 318] width 15 height 15
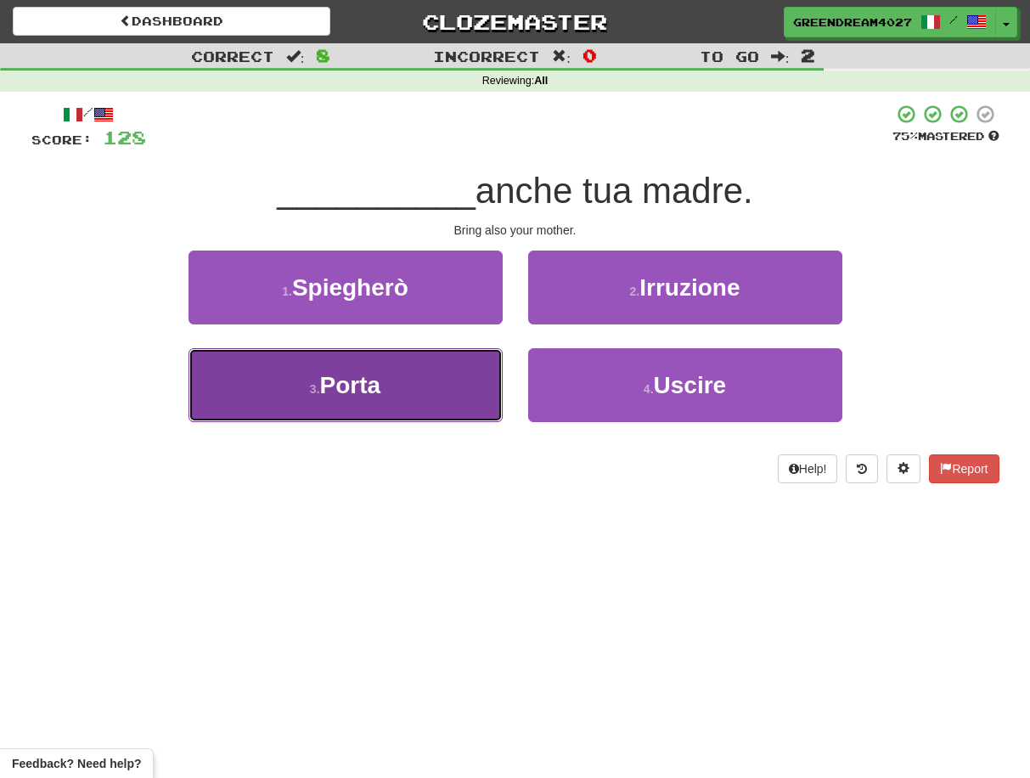
click at [461, 393] on button "3 . Porta" at bounding box center [346, 385] width 314 height 74
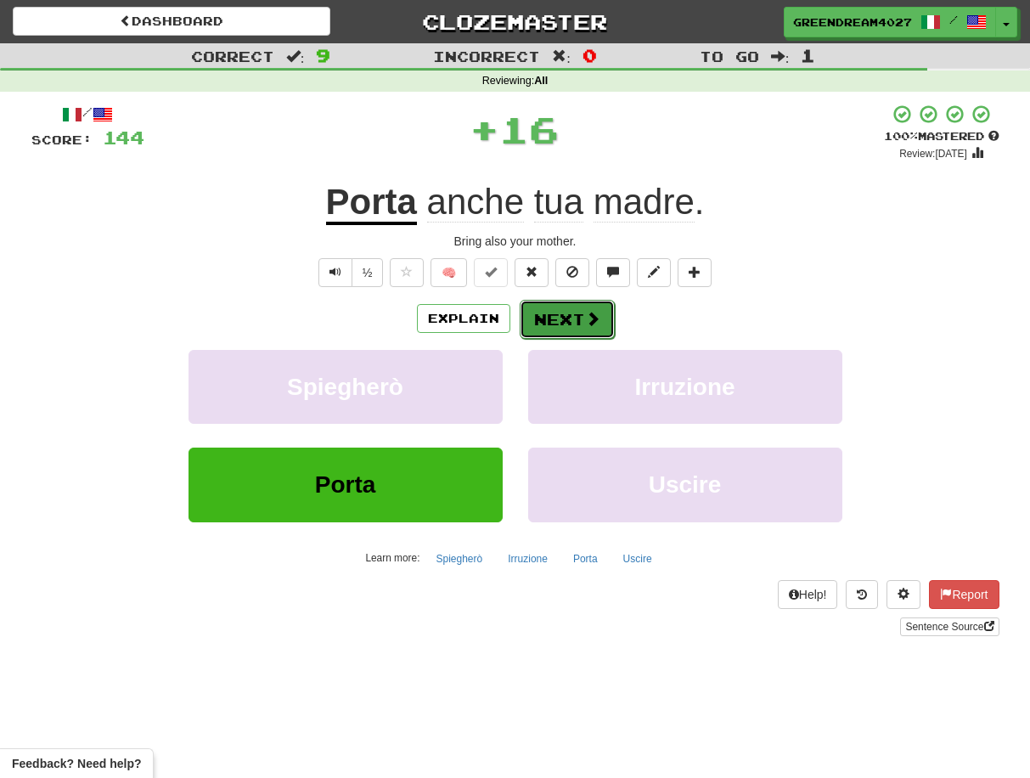
click at [579, 319] on button "Next" at bounding box center [567, 319] width 95 height 39
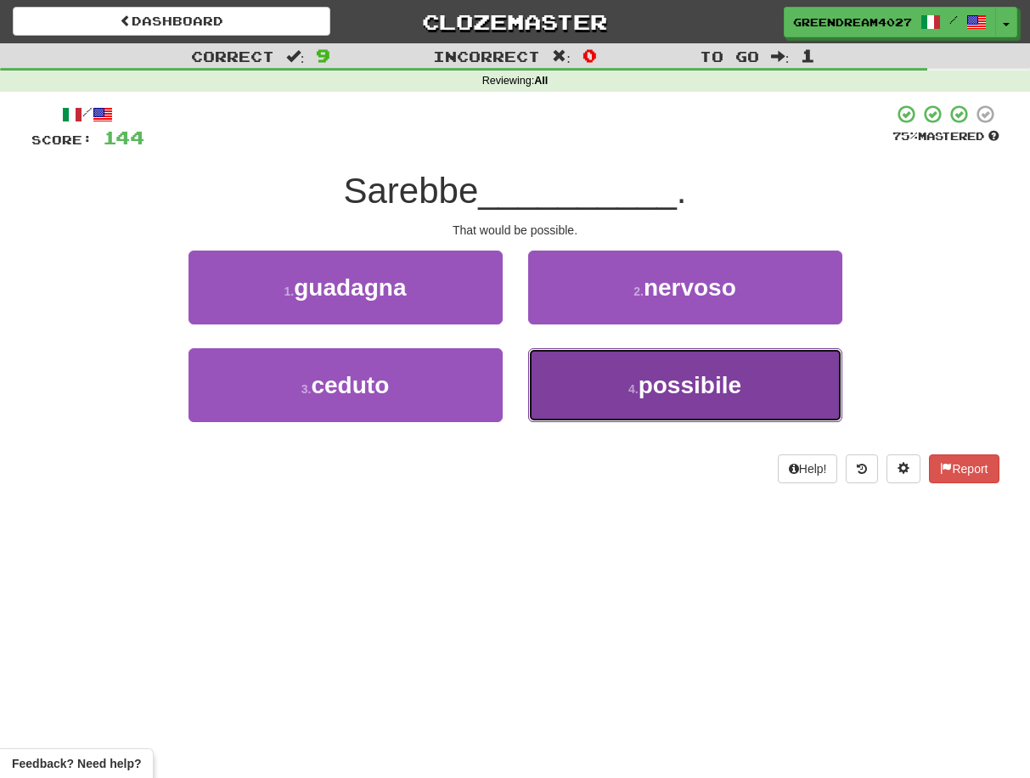
click at [601, 388] on button "4 . possibile" at bounding box center [685, 385] width 314 height 74
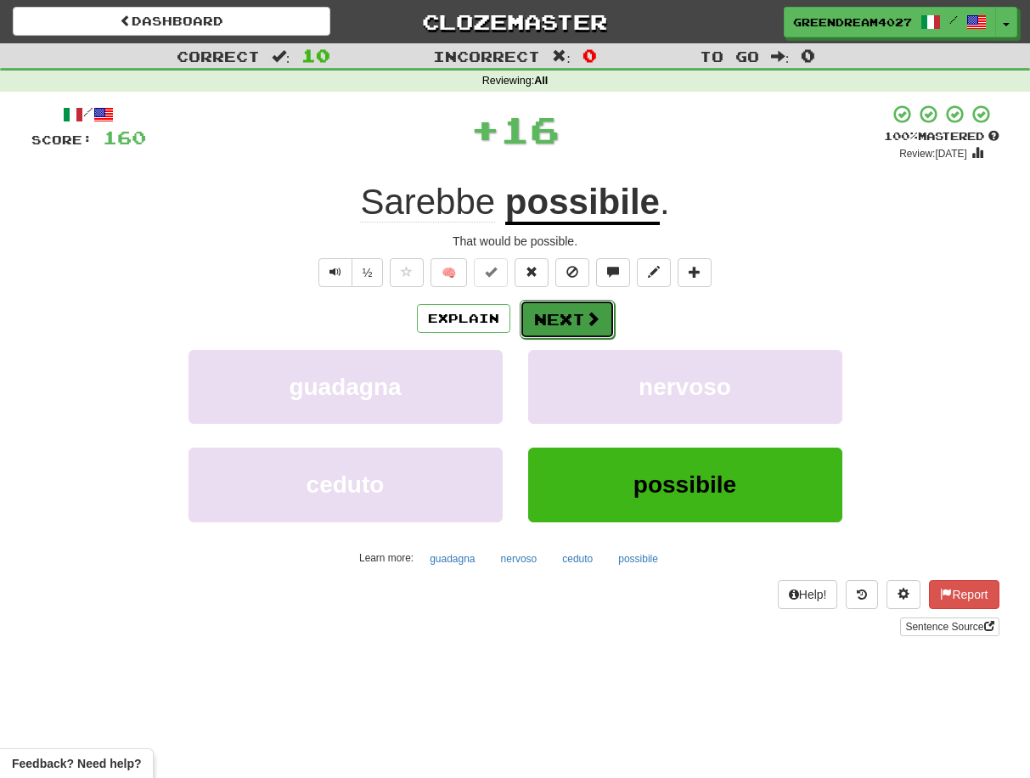
click at [557, 310] on button "Next" at bounding box center [567, 319] width 95 height 39
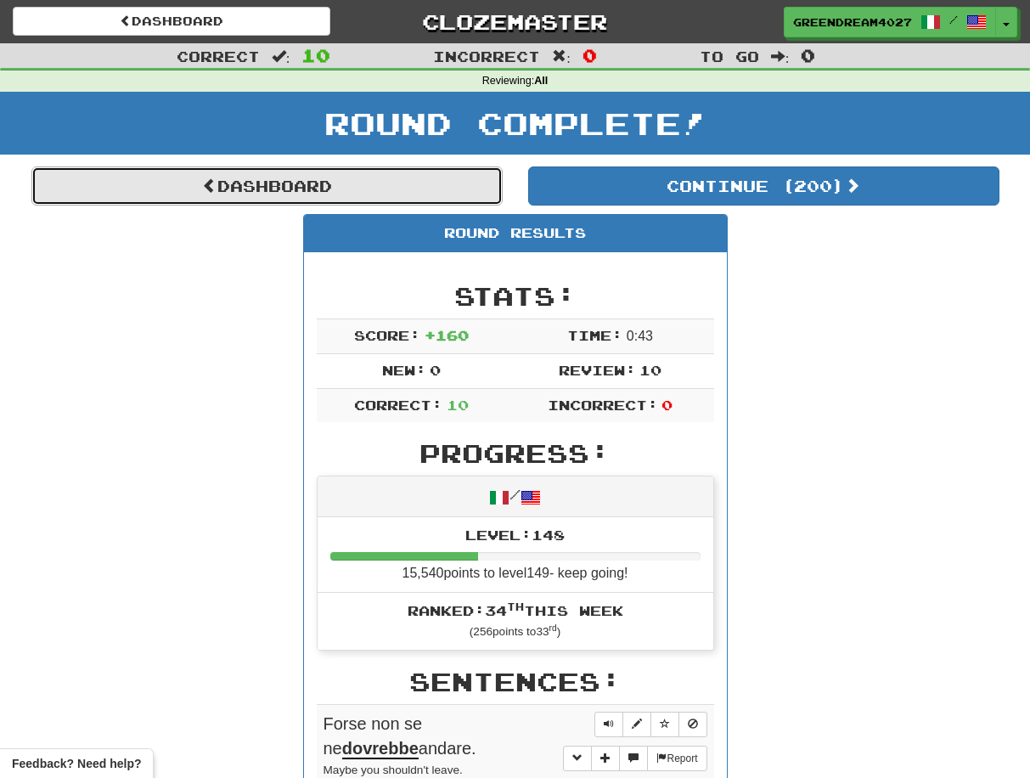
click at [256, 183] on link "Dashboard" at bounding box center [266, 185] width 471 height 39
